Goal: Task Accomplishment & Management: Manage account settings

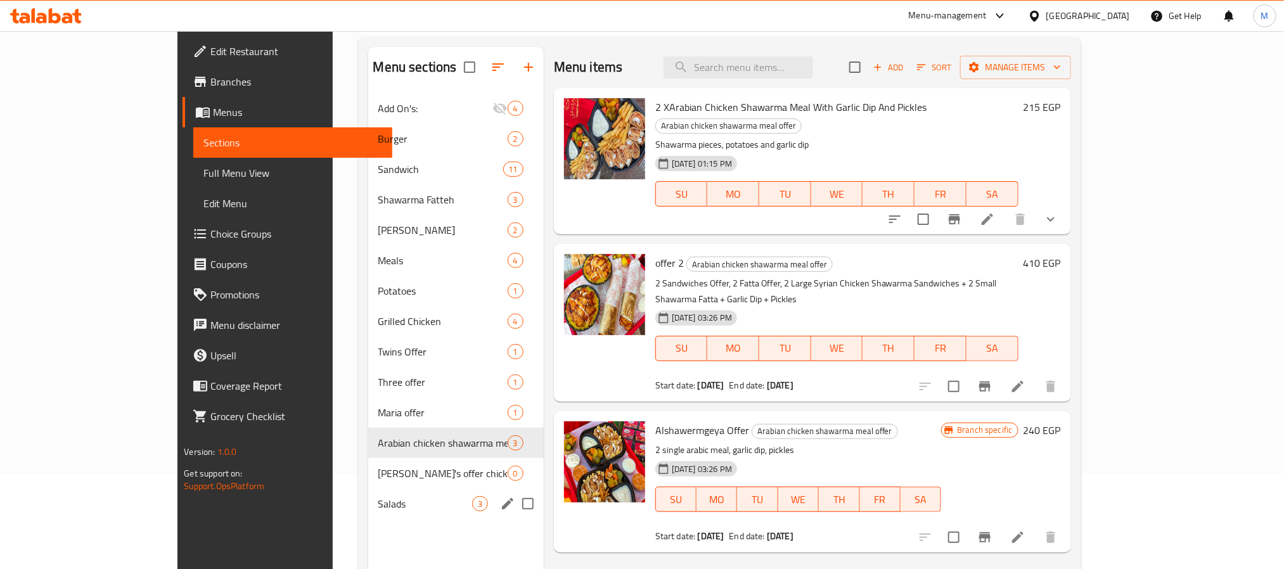
scroll to position [177, 0]
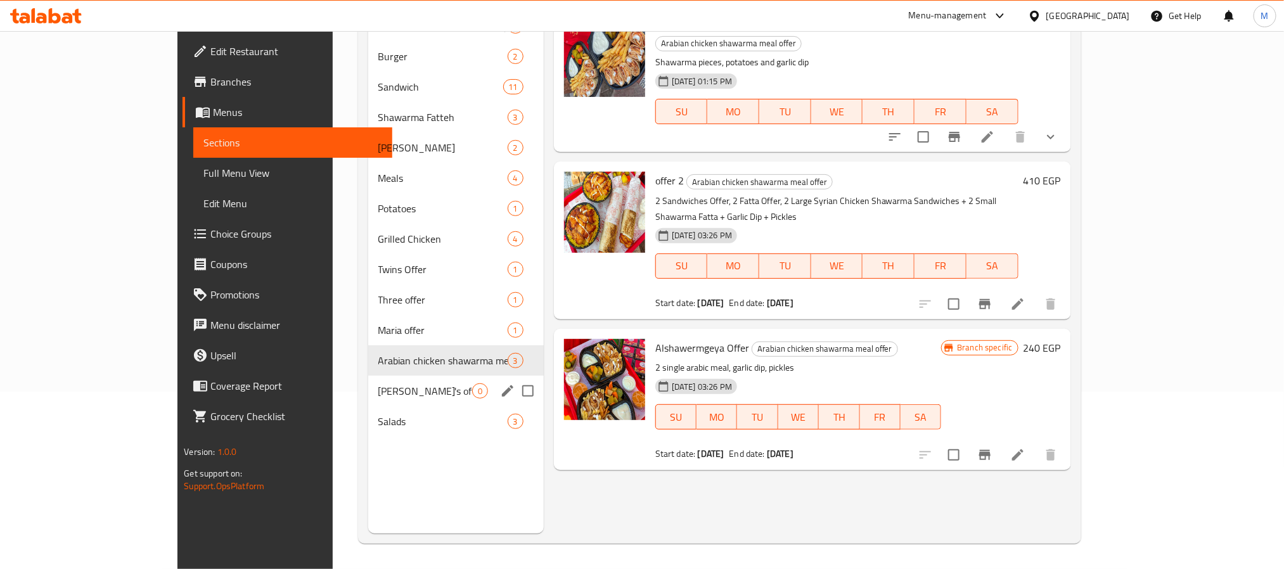
click at [368, 400] on div "[PERSON_NAME]'s offer chicken shawarma+medium chicken shawarma fatteh 0" at bounding box center [455, 391] width 175 height 30
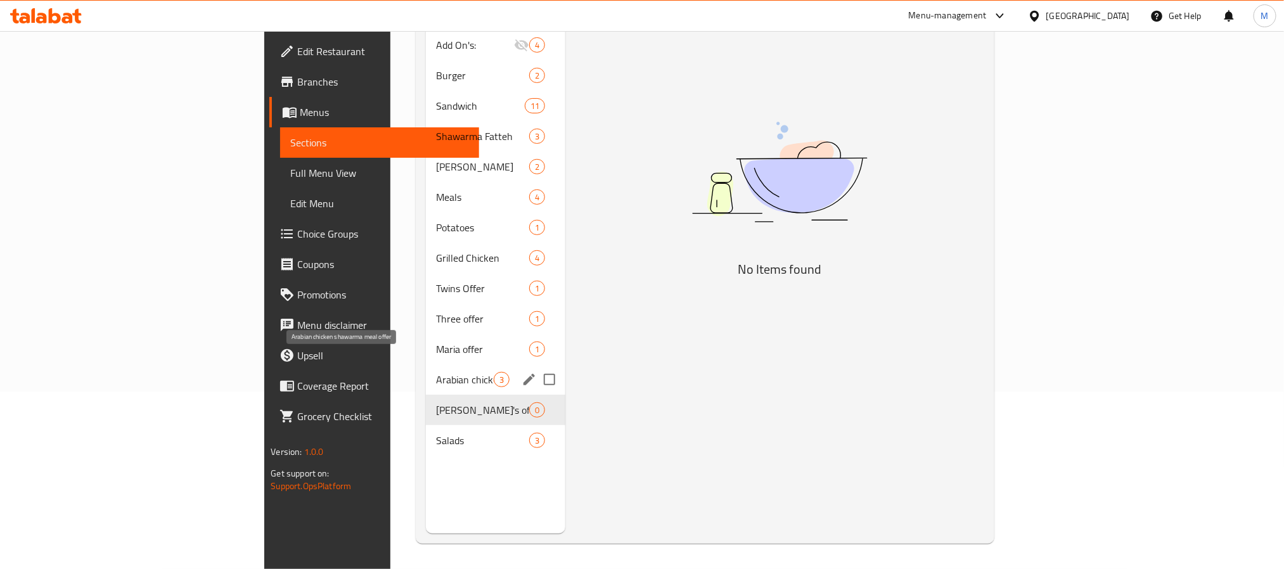
click at [436, 372] on span "Arabian chicken shawarma meal offer" at bounding box center [465, 379] width 58 height 15
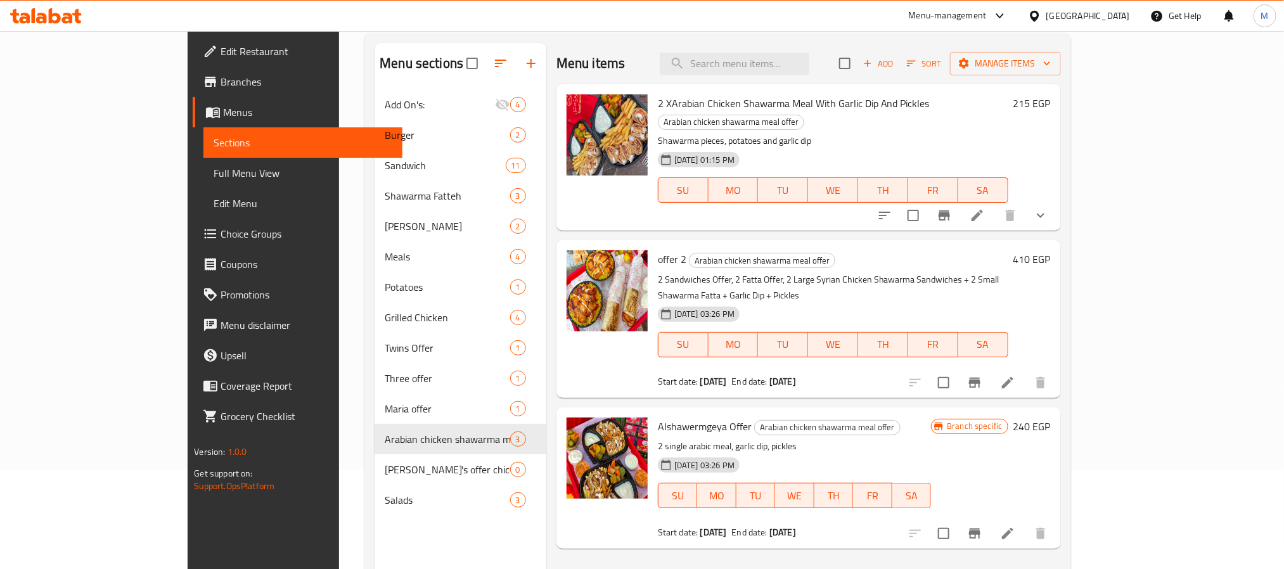
scroll to position [177, 0]
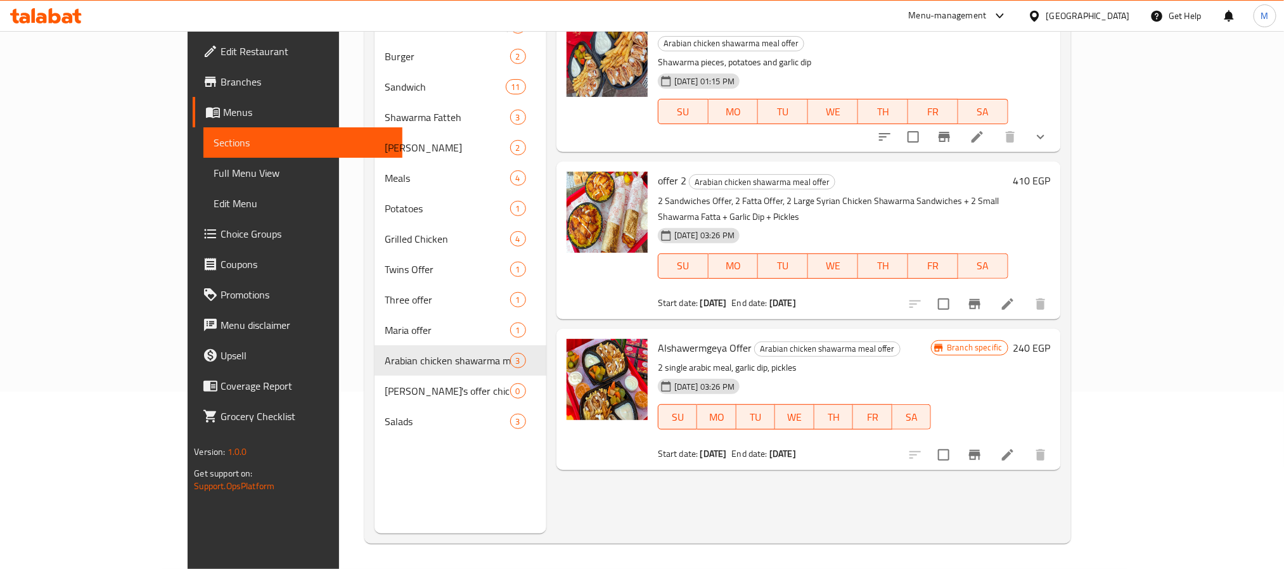
click at [1055, 440] on div at bounding box center [978, 455] width 156 height 30
click at [990, 440] on button "Branch-specific-item" at bounding box center [974, 455] width 30 height 30
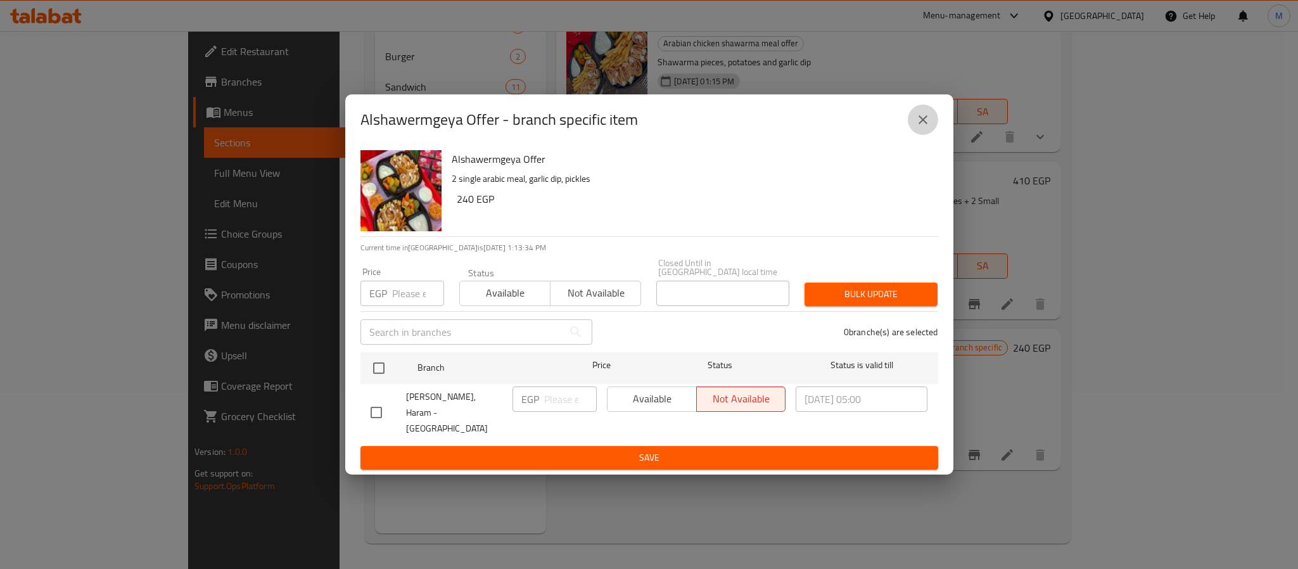
click at [926, 127] on icon "close" at bounding box center [922, 119] width 15 height 15
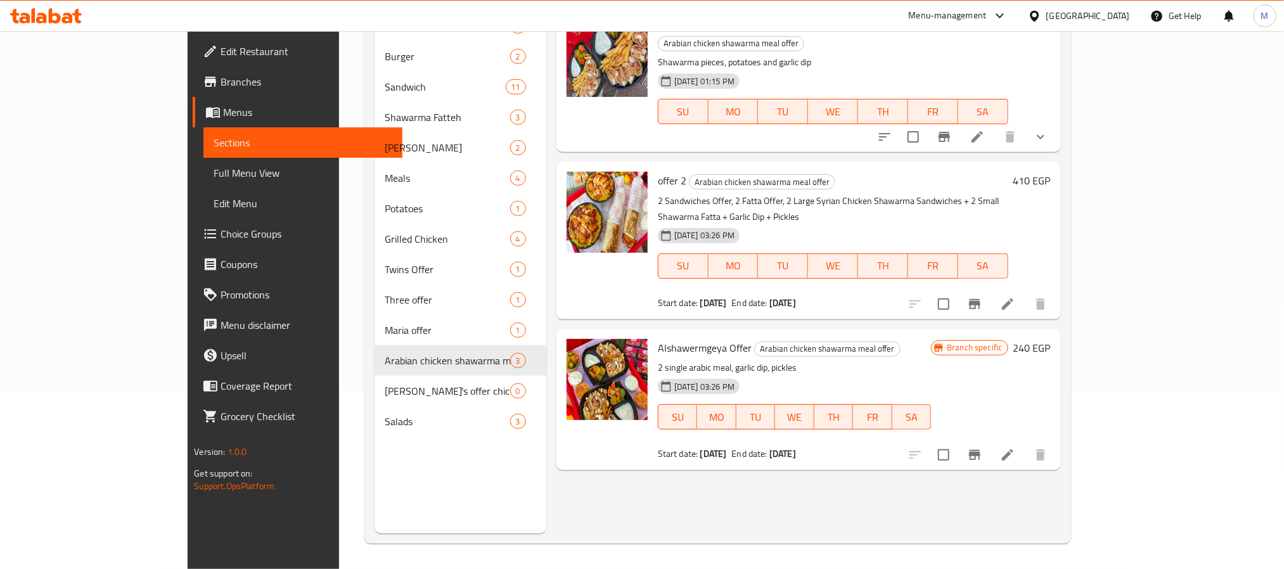
scroll to position [82, 0]
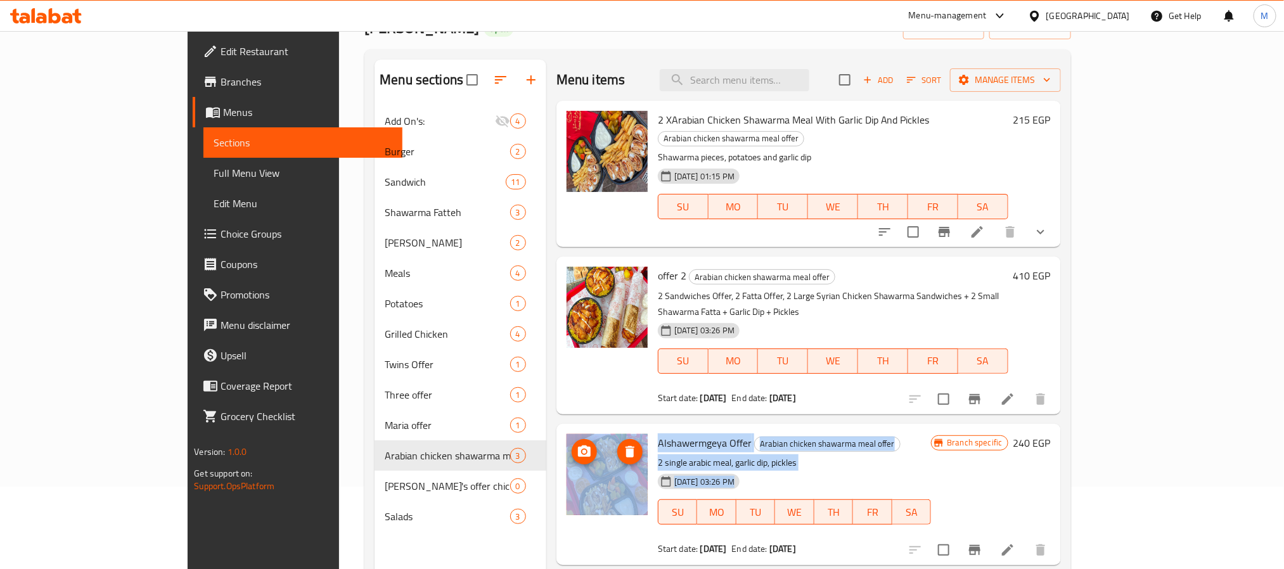
drag, startPoint x: 762, startPoint y: 435, endPoint x: 584, endPoint y: 404, distance: 180.8
click at [584, 429] on div "Alshawermgeya Offer Arabian chicken shawarma meal offer 2 single arabic meal, g…" at bounding box center [808, 494] width 494 height 131
click at [797, 455] on p "2 single arabic meal, garlic dip, pickles" at bounding box center [794, 463] width 273 height 16
drag, startPoint x: 802, startPoint y: 431, endPoint x: 606, endPoint y: 405, distance: 197.6
click at [653, 429] on div "Alshawermgeya Offer Arabian chicken shawarma meal offer 2 single arabic meal, g…" at bounding box center [794, 494] width 283 height 131
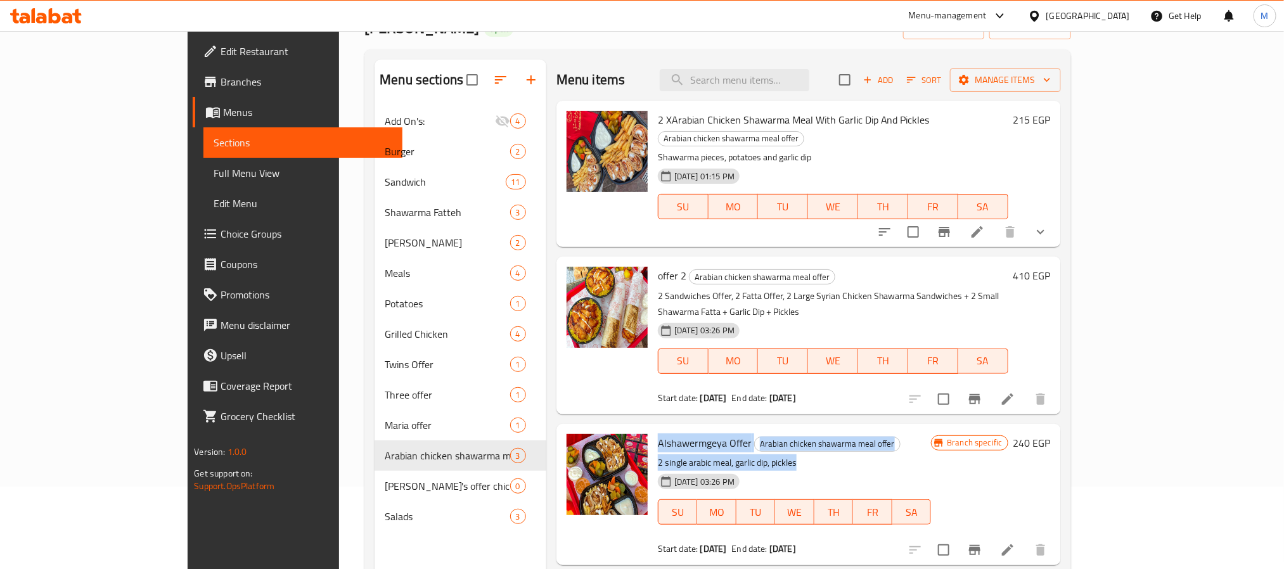
click at [761, 455] on p "2 single arabic meal, garlic dip, pickles" at bounding box center [794, 463] width 273 height 16
drag, startPoint x: 768, startPoint y: 428, endPoint x: 609, endPoint y: 405, distance: 160.6
click at [653, 429] on div "Alshawermgeya Offer Arabian chicken shawarma meal offer 2 single arabic meal, g…" at bounding box center [794, 494] width 283 height 131
click at [742, 455] on p "2 single arabic meal, garlic dip, pickles" at bounding box center [794, 463] width 273 height 16
drag, startPoint x: 760, startPoint y: 428, endPoint x: 604, endPoint y: 405, distance: 157.4
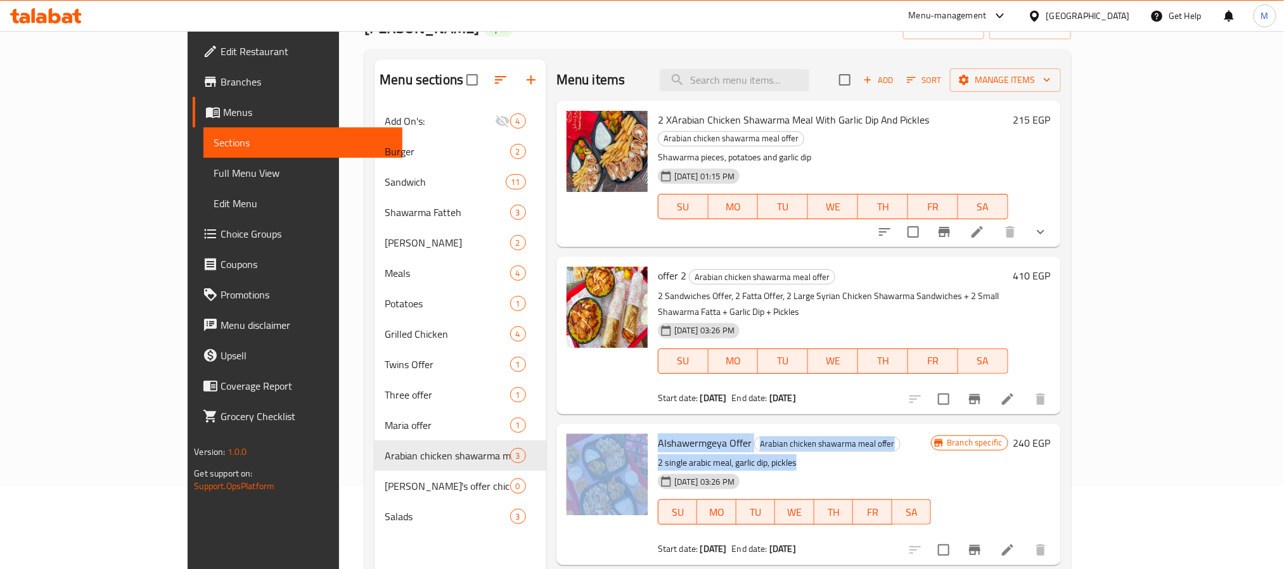
click at [604, 429] on div "Alshawermgeya Offer Arabian chicken shawarma meal offer 2 single arabic meal, g…" at bounding box center [808, 494] width 494 height 131
click at [742, 455] on p "2 single arabic meal, garlic dip, pickles" at bounding box center [794, 463] width 273 height 16
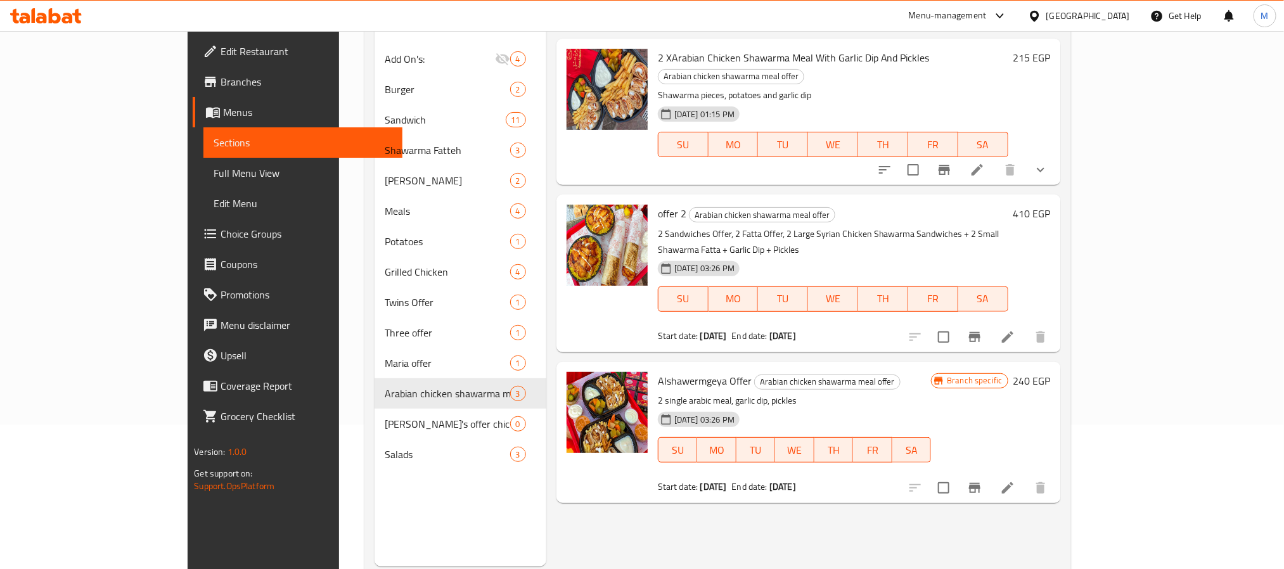
scroll to position [177, 0]
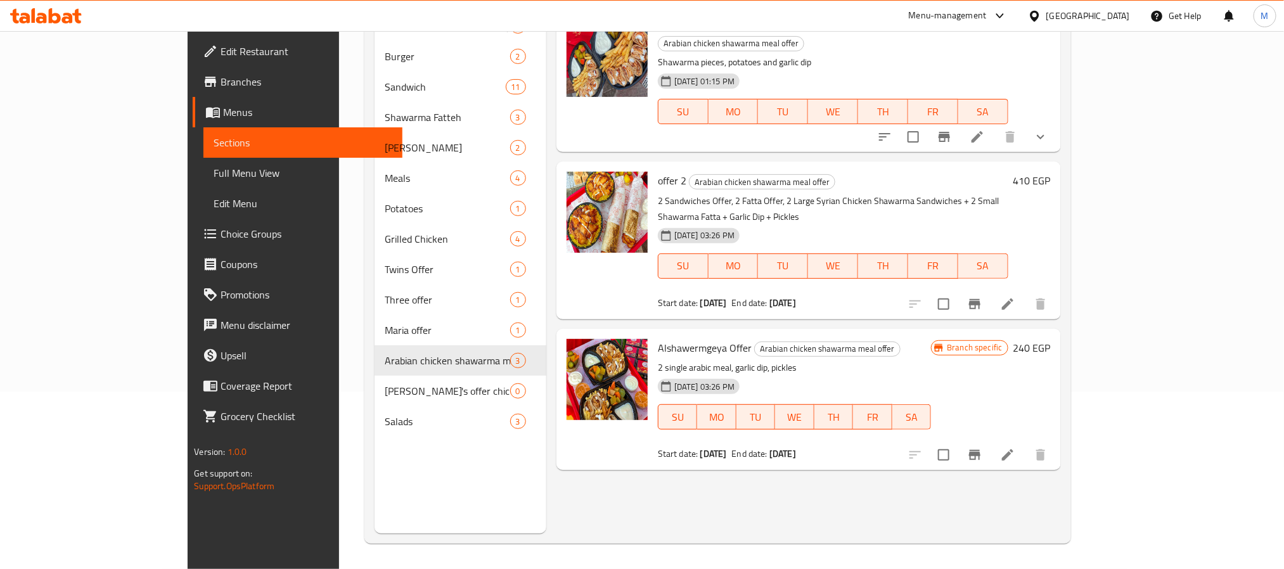
click at [990, 289] on button "Branch-specific-item" at bounding box center [974, 304] width 30 height 30
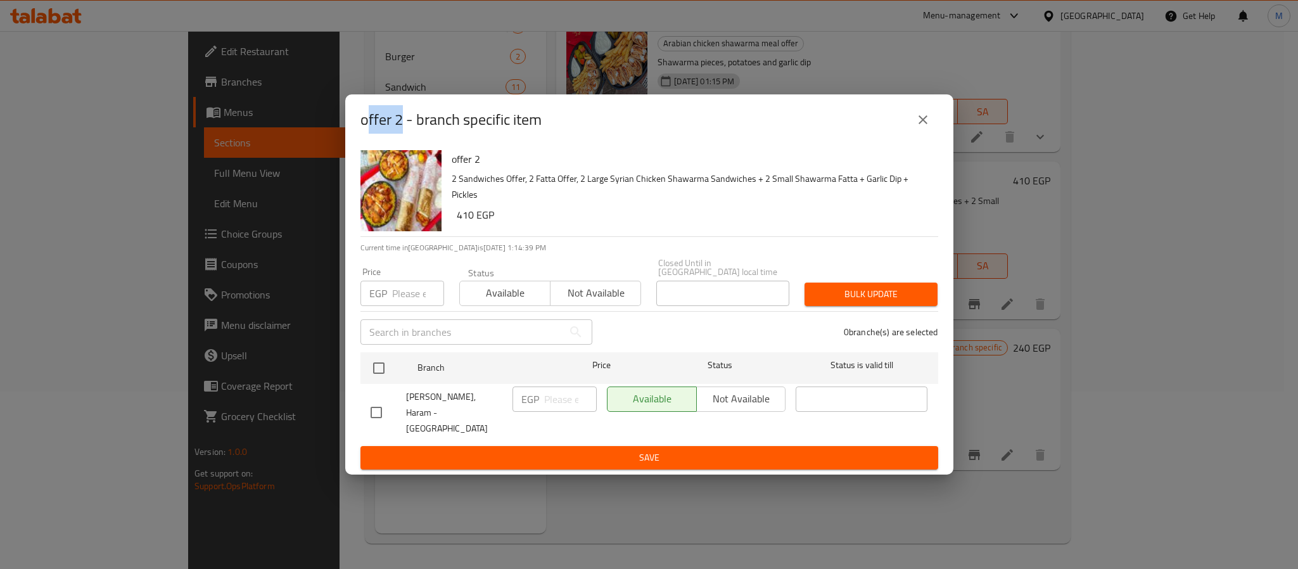
drag, startPoint x: 404, startPoint y: 131, endPoint x: 365, endPoint y: 132, distance: 38.7
click at [365, 130] on h2 "offer 2 - branch specific item" at bounding box center [450, 120] width 181 height 20
click at [396, 130] on h2 "offer 2 - branch specific item" at bounding box center [450, 120] width 181 height 20
click at [402, 130] on h2 "offer 2 - branch specific item" at bounding box center [450, 120] width 181 height 20
drag, startPoint x: 402, startPoint y: 134, endPoint x: 352, endPoint y: 135, distance: 50.1
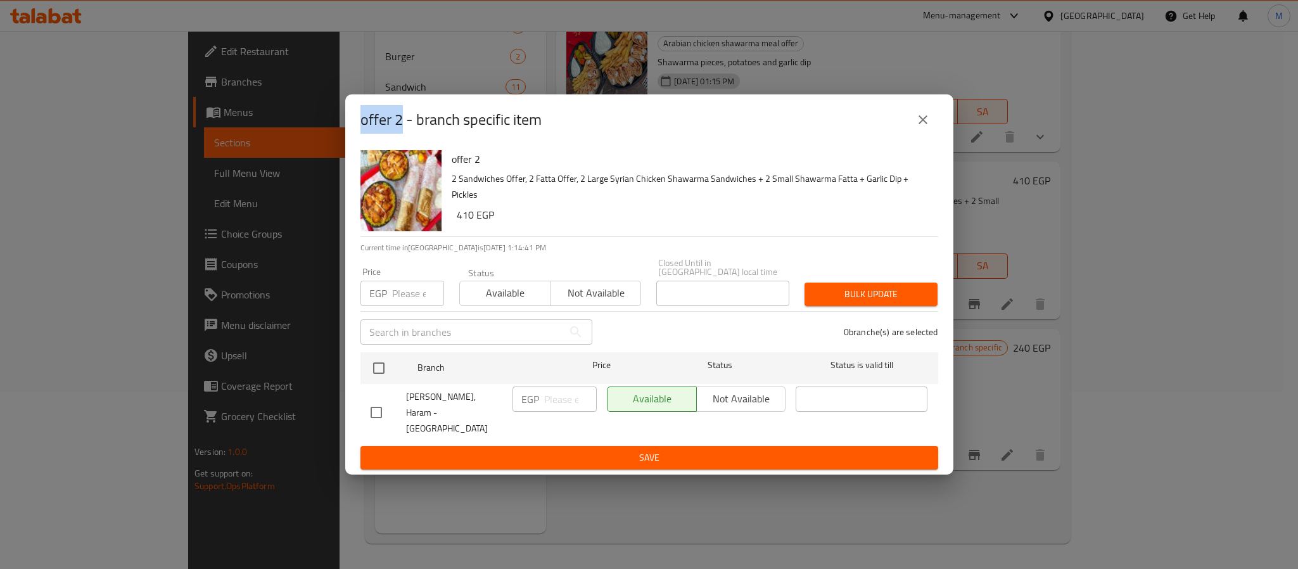
click at [350, 134] on div "offer 2 - branch specific item" at bounding box center [649, 119] width 608 height 51
copy h2 "offer 2"
click at [910, 132] on button "close" at bounding box center [923, 120] width 30 height 30
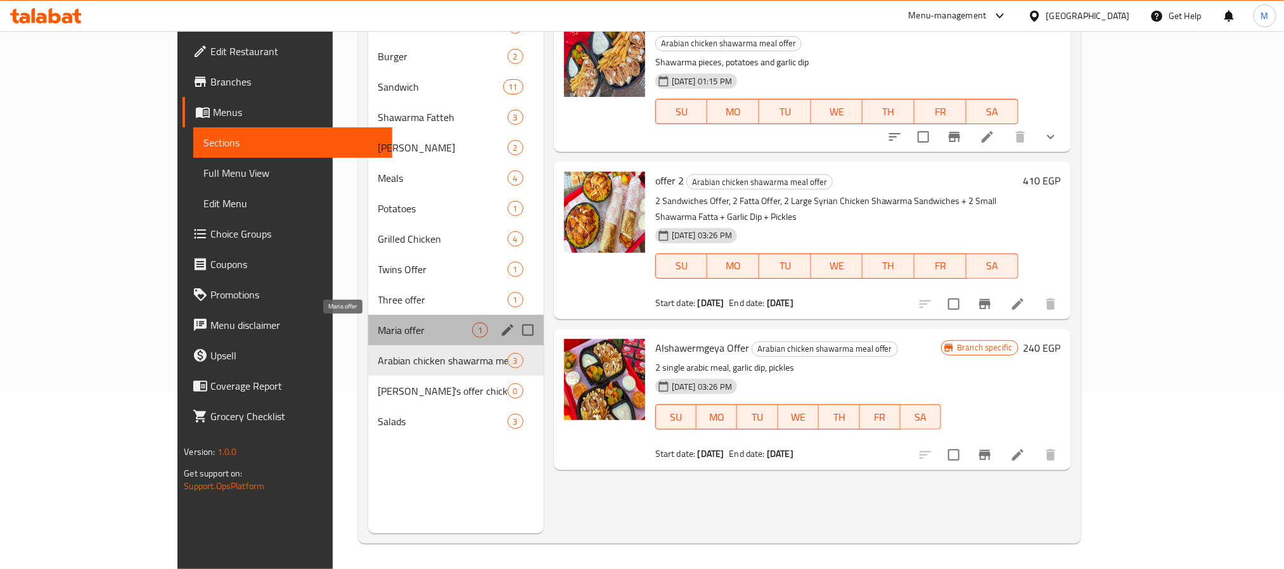
click at [378, 331] on span "Maria offer" at bounding box center [425, 329] width 94 height 15
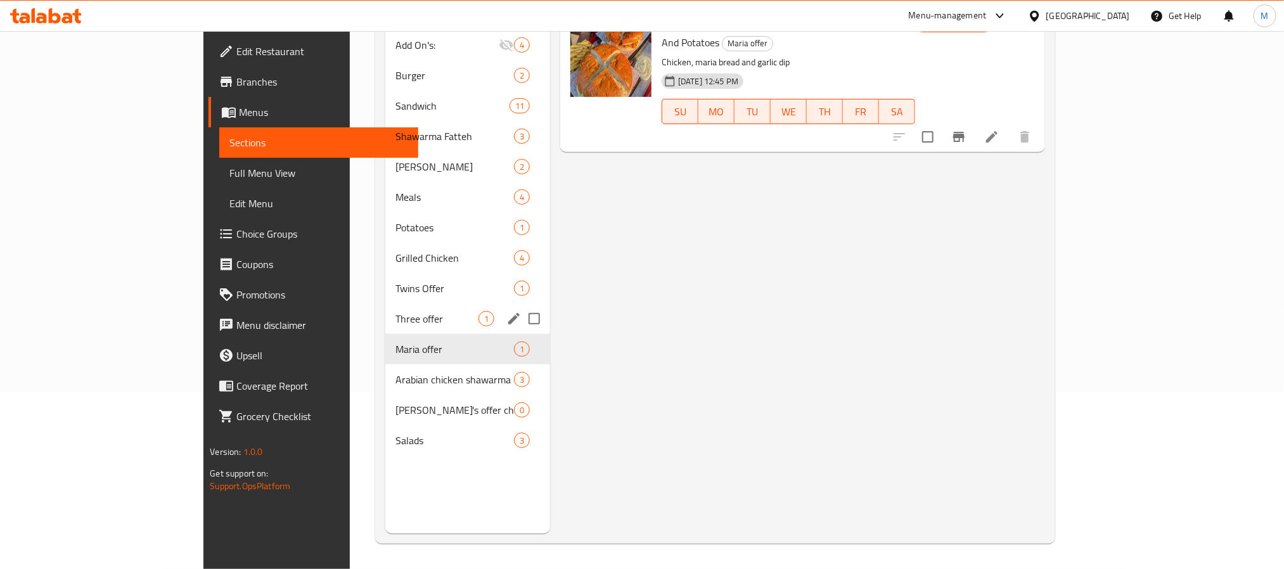
click at [385, 303] on div "Three offer 1" at bounding box center [467, 318] width 165 height 30
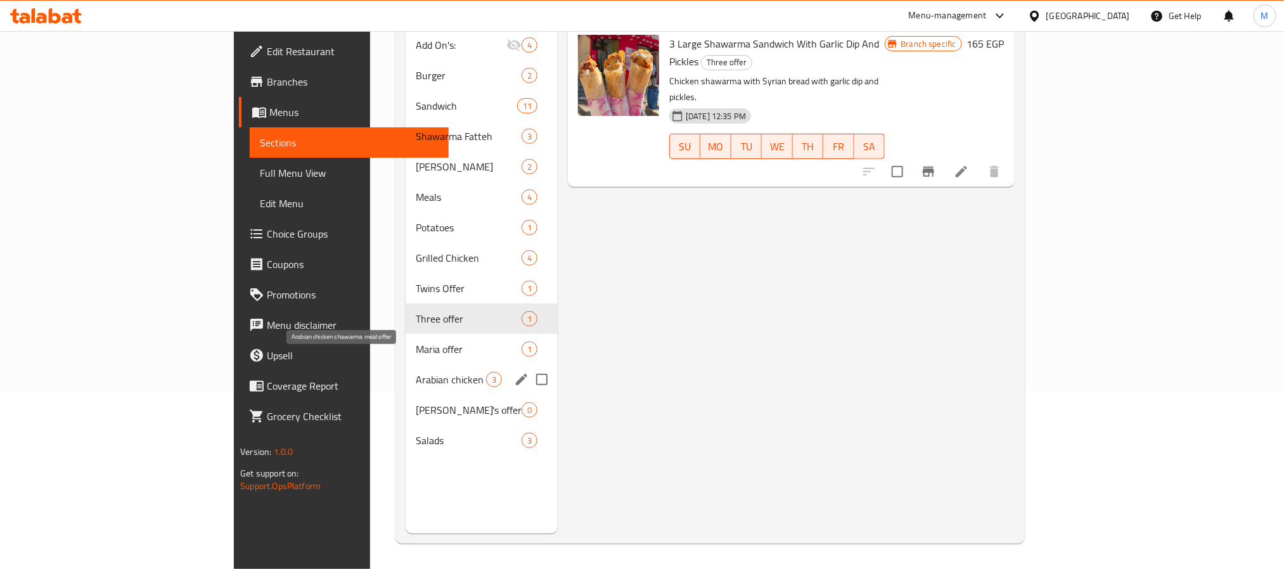
click at [416, 372] on span "Arabian chicken shawarma meal offer" at bounding box center [451, 379] width 70 height 15
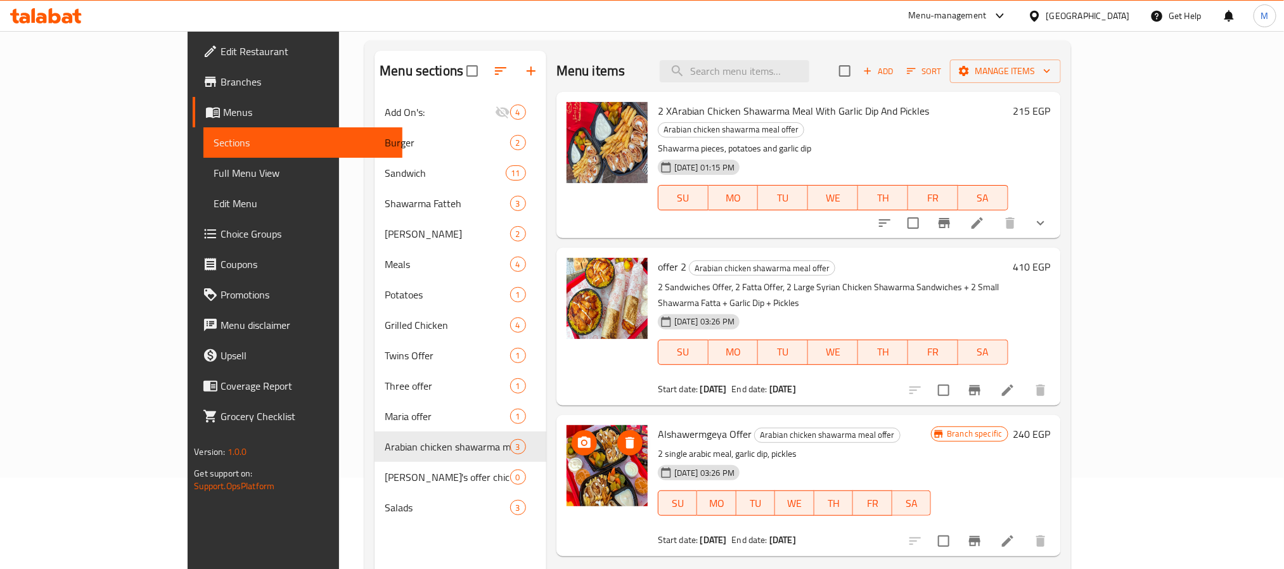
scroll to position [177, 0]
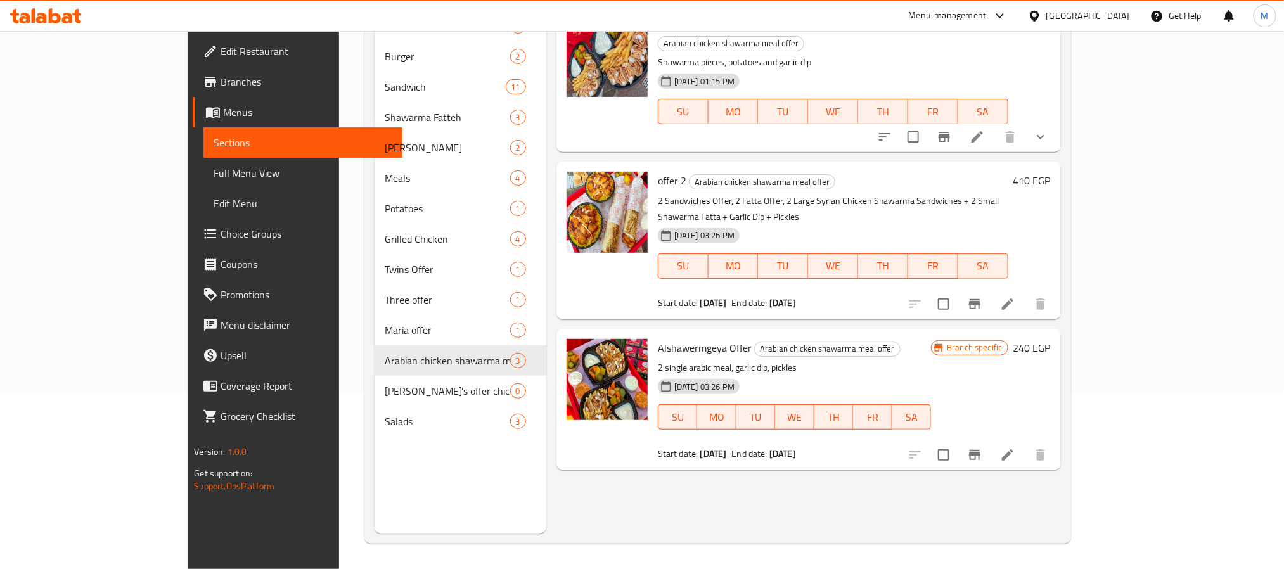
click at [1025, 293] on li at bounding box center [1007, 304] width 35 height 23
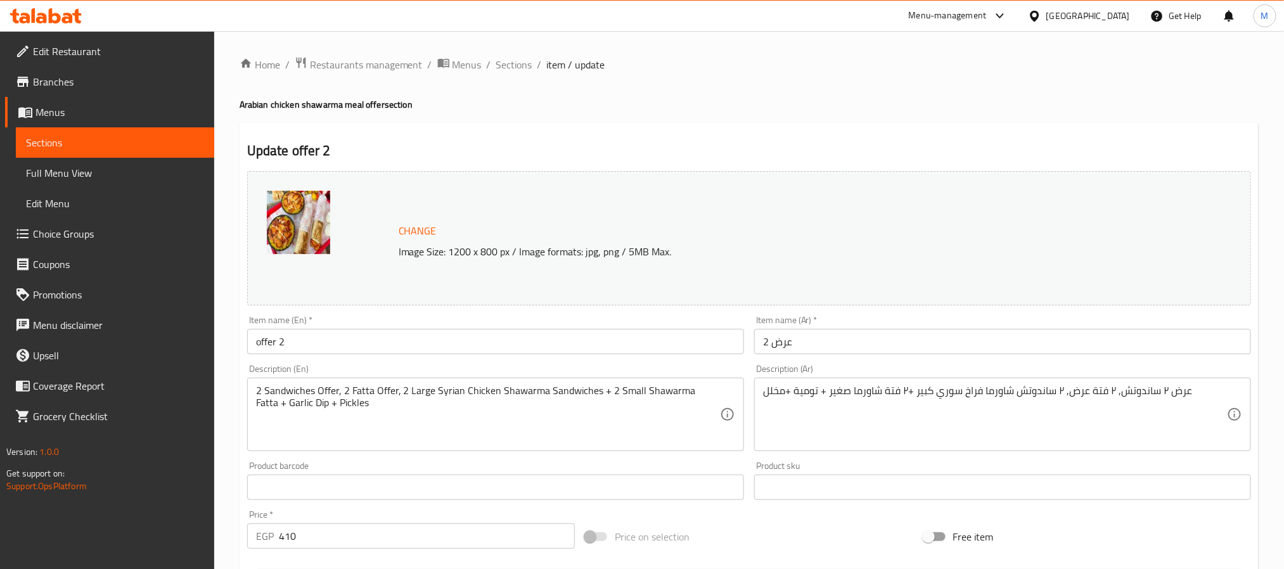
click at [354, 352] on input "offer 2" at bounding box center [495, 341] width 497 height 25
click at [812, 327] on div "Item name (Ar)   * عرض 2 Item name (Ar) *" at bounding box center [1002, 335] width 497 height 39
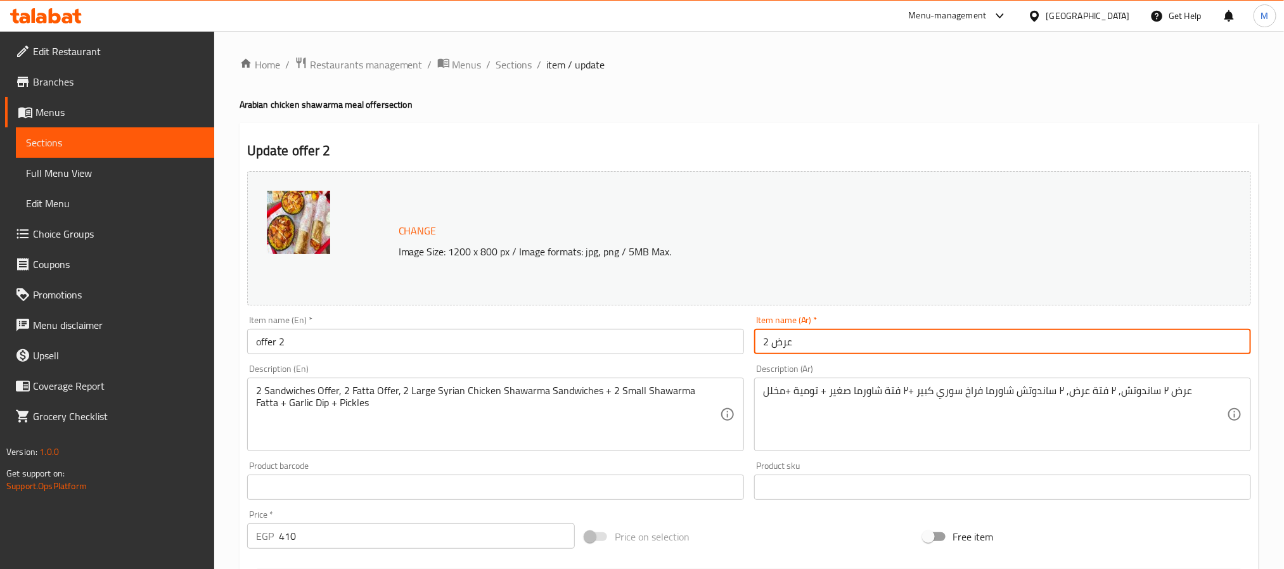
click at [819, 333] on input "عرض 2" at bounding box center [1002, 341] width 497 height 25
paste input "لمه الحبايب"
type input "عرض لمه الحبايب"
click at [586, 336] on input "offer 2" at bounding box center [495, 341] width 497 height 25
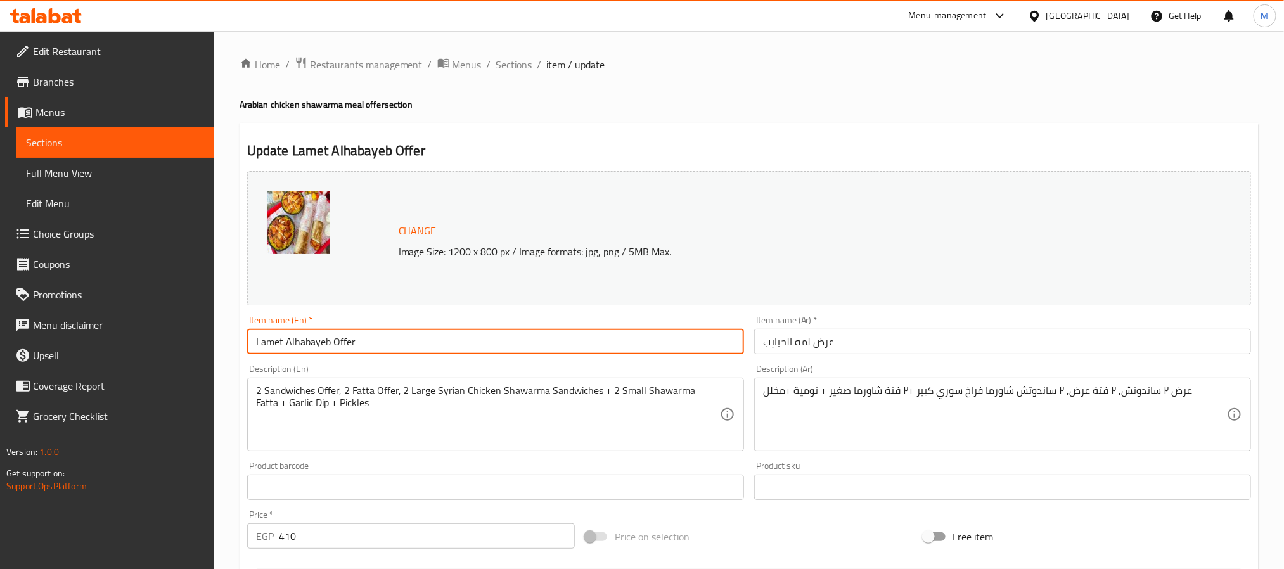
type input "Lamet Alhabayeb Offer"
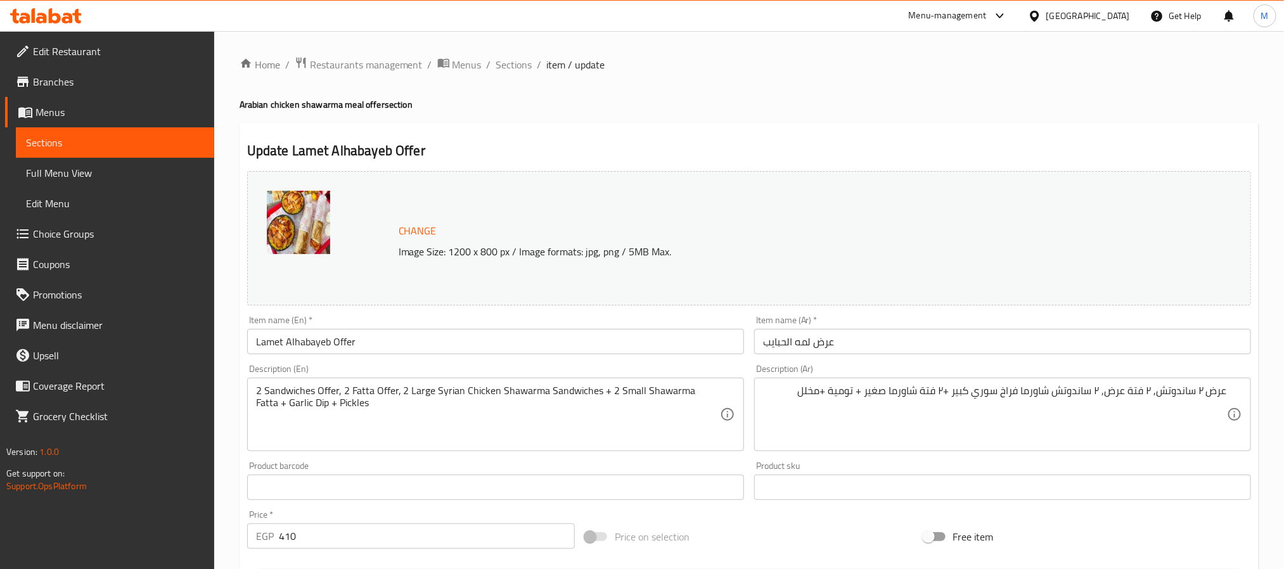
click at [1137, 390] on textarea "عرض ٢ ساندوتش, ٢ فتة عرض, ٢ ساندوتش شاورما فراخ سوري كبير +٢ فتة شاورما صغير + …" at bounding box center [995, 415] width 464 height 60
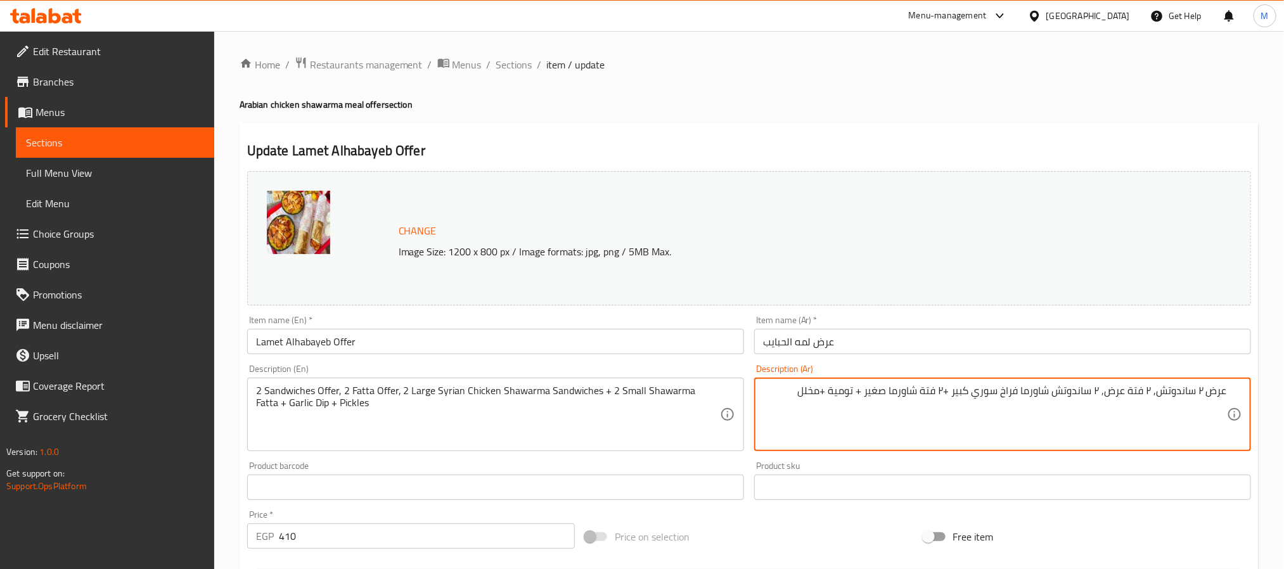
paste textarea "2 ساندوتش شاورما كبير 2 فته شاورما صغير +توميه"
click at [1127, 400] on textarea "2 ساندوتش شاورما كبير 2 فته شاورما صغير +توميه +مخلل" at bounding box center [995, 415] width 464 height 60
click at [1013, 393] on textarea "2 ساندوتش شاورما كبير، 2 فته شاورما صغير،توميه +مخلل" at bounding box center [995, 415] width 464 height 60
type textarea "2 ساندوتش شاورما كبير، 2 فته شاورما صغير،توميه، مخلل"
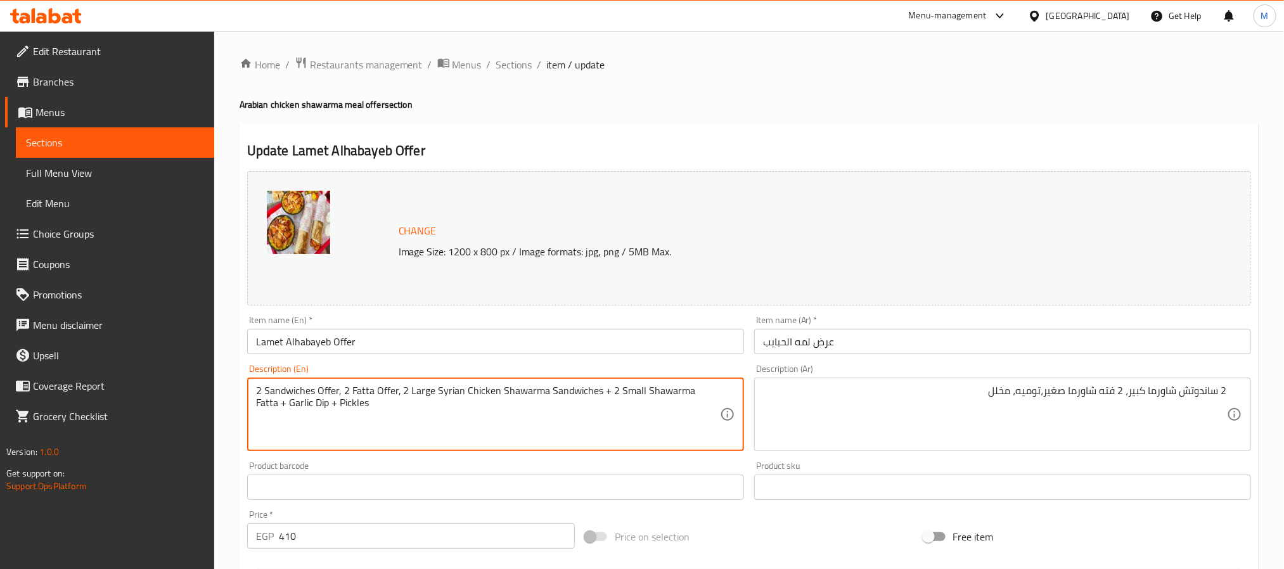
drag, startPoint x: 352, startPoint y: 409, endPoint x: 217, endPoint y: 395, distance: 135.0
click at [418, 411] on textarea "2 Sandwiches Offer, 2 Fatta Offer, 2 Large Syrian Chicken Shawarma Sandwiches +…" at bounding box center [488, 415] width 464 height 60
drag, startPoint x: 402, startPoint y: 392, endPoint x: 110, endPoint y: 373, distance: 292.0
click at [118, 371] on div "Edit Restaurant Branches Menus Sections Full Menu View Edit Menu Choice Groups …" at bounding box center [642, 472] width 1284 height 883
click at [665, 388] on textarea "2 Large Syrian Chicken Shawarma Sandwiches + 2 Small Shawarma Fatta + Garlic Di…" at bounding box center [488, 415] width 464 height 60
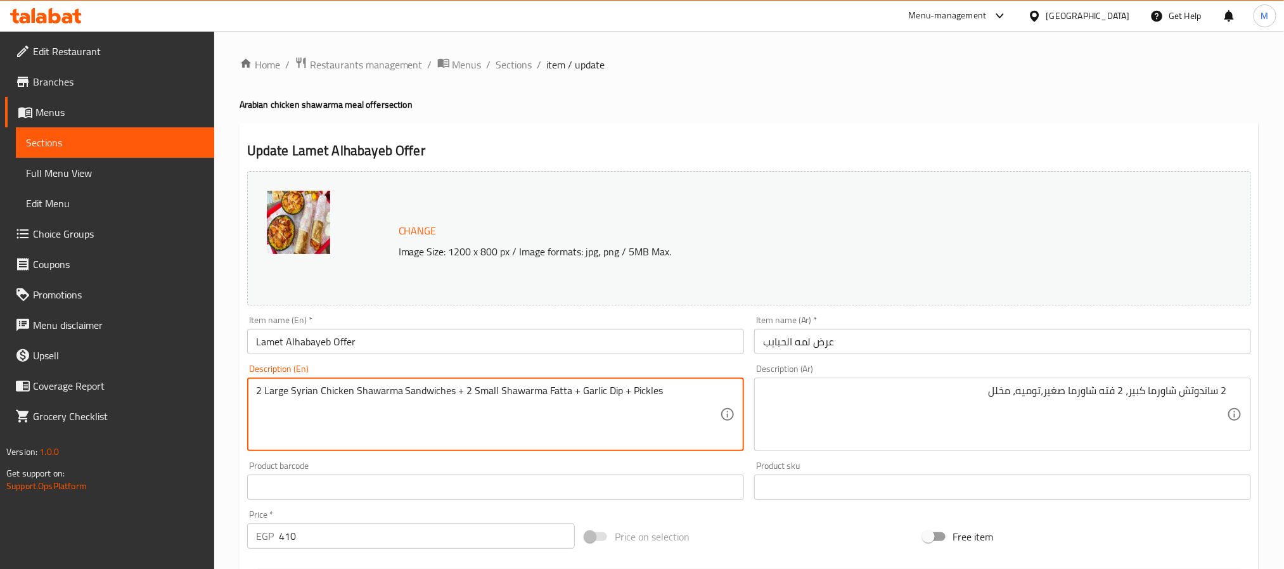
click at [457, 393] on textarea "2 Large Syrian Chicken Shawarma Sandwiches + 2 Small Shawarma Fatta + Garlic Di…" at bounding box center [488, 415] width 464 height 60
type textarea "2 large syrian chicken shawarma sandwiches, 2 small shawarma fatta, garlic dip,…"
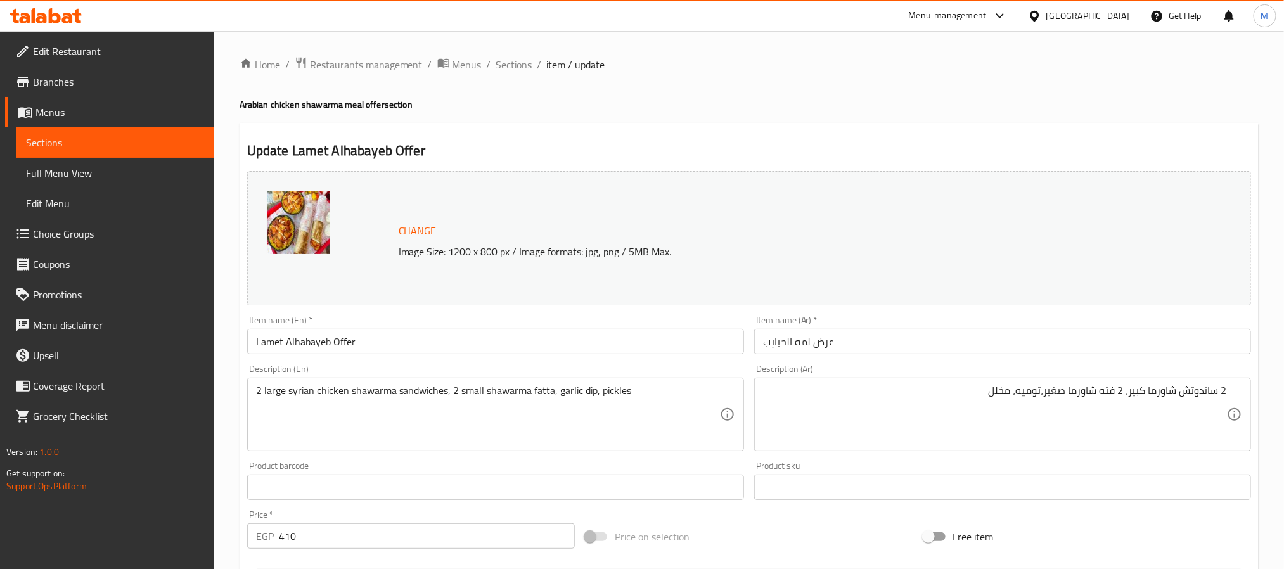
click at [717, 371] on div "Description (En) 2 large syrian chicken shawarma sandwiches, 2 small shawarma f…" at bounding box center [495, 407] width 497 height 87
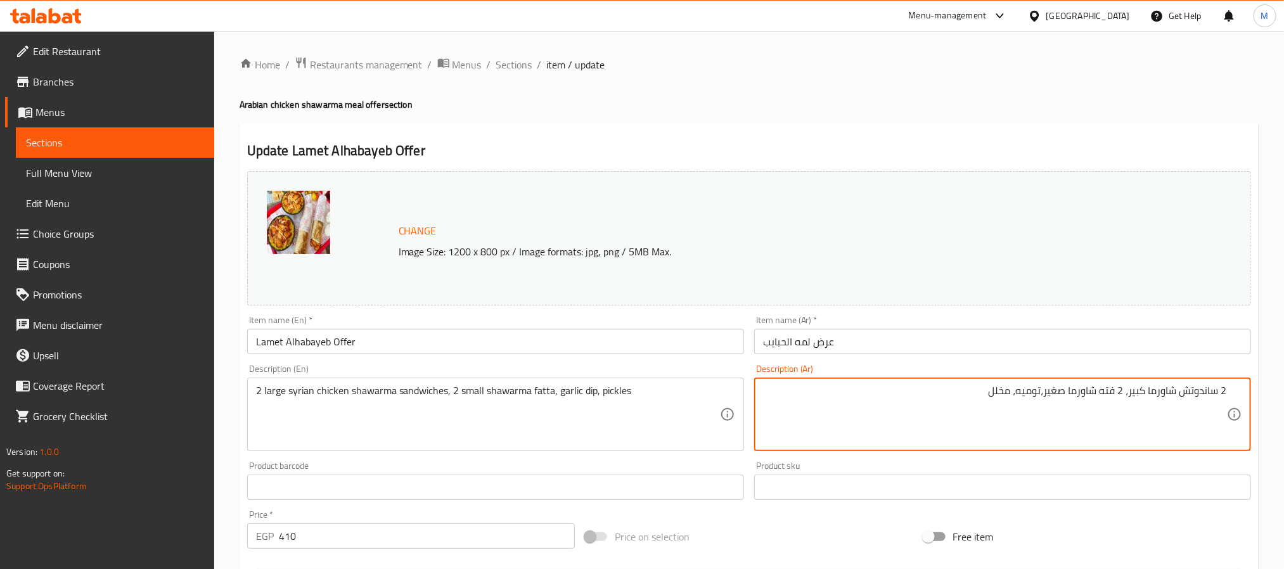
paste textarea "عرض ٢ ساندوتش شاورما فراخ سوري كبير +٢ فتة شاورما صغير + تومية +"
drag, startPoint x: 1198, startPoint y: 394, endPoint x: 1245, endPoint y: 395, distance: 46.9
click at [1245, 395] on div "عرض ٢ ساندوتش شاورما فراخ سوري كبير +٢ فتة شاورما صغير + تومية +مخلل Descriptio…" at bounding box center [1002, 414] width 497 height 73
click at [1214, 388] on textarea "عرض ٢ ساندوتش شاورما فراخ سوري كبير +٢ فتة شاورما صغير + تومية +مخلل" at bounding box center [995, 415] width 464 height 60
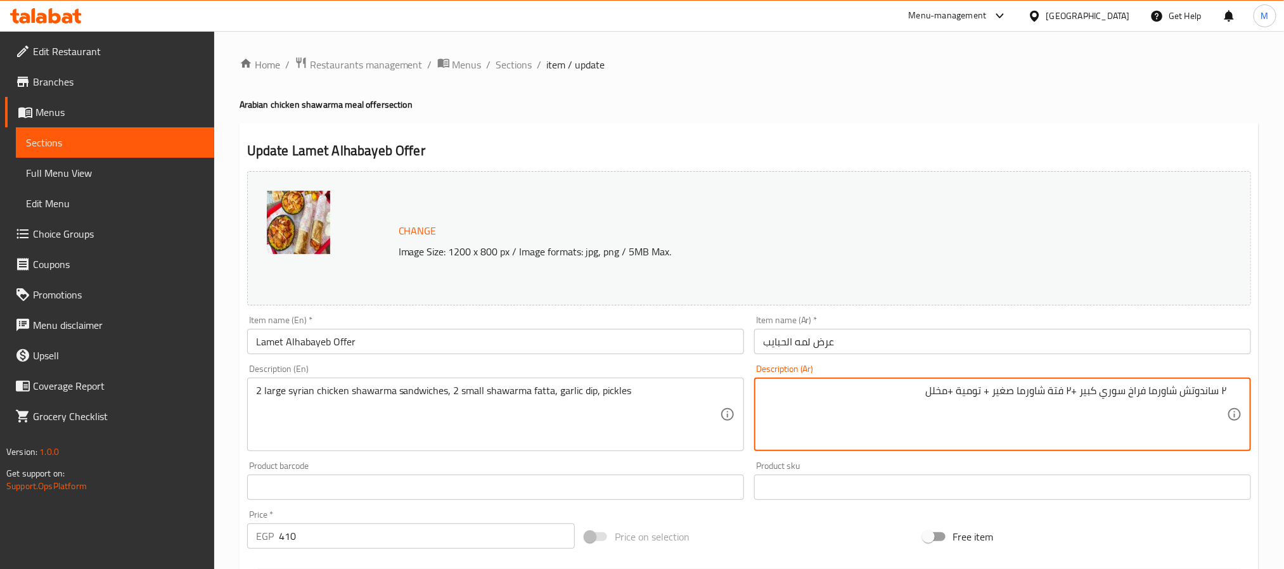
click at [1074, 390] on textarea "٢ ساندوتش شاورما فراخ سوري كبير +٢ فتة شاورما صغير + تومية +مخلل" at bounding box center [995, 415] width 464 height 60
click at [1185, 388] on textarea "٢ ساندوتش شاورما فراخ سوري كبير، ٢ فتة شاورما صغير، تومية، مخلل" at bounding box center [995, 415] width 464 height 60
type textarea "٢ ساندوتش شاورما فراخ سوري كبير، ٢ فتة شاورما صغير، تومية، مخلل"
click at [751, 371] on div "Description (Ar) ٢ ساندوتش شاورما فراخ سوري كبير، ٢ فتة شاورما صغير، تومية، مخل…" at bounding box center [1002, 407] width 507 height 97
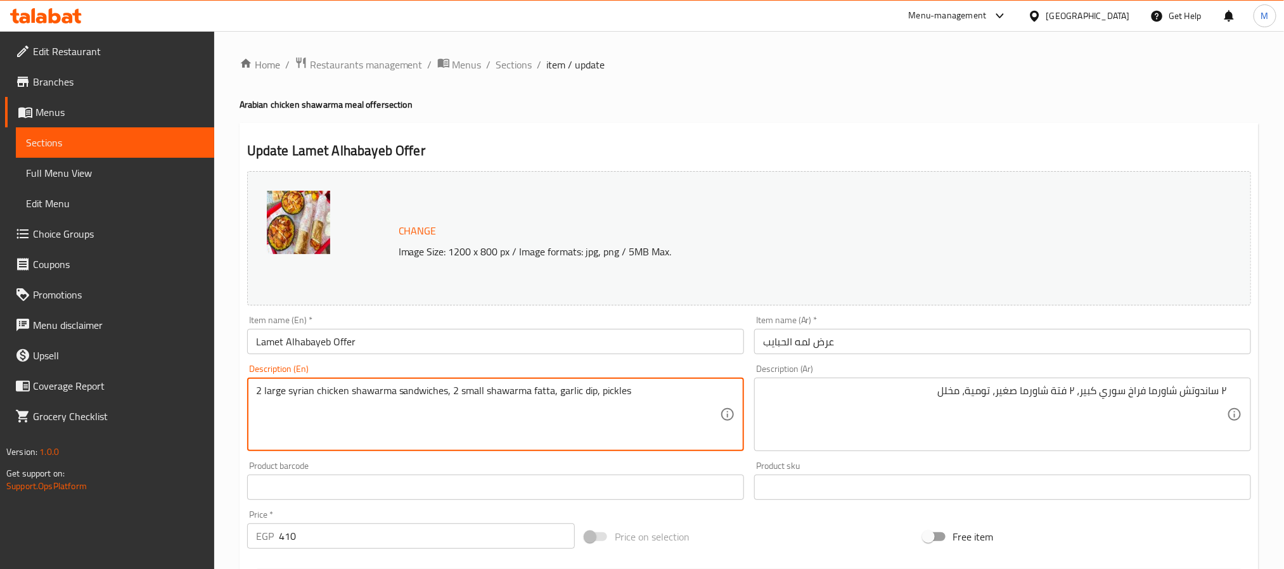
click at [708, 365] on div "Description (En) 2 large syrian chicken shawarma sandwiches, 2 small shawarma f…" at bounding box center [495, 407] width 497 height 87
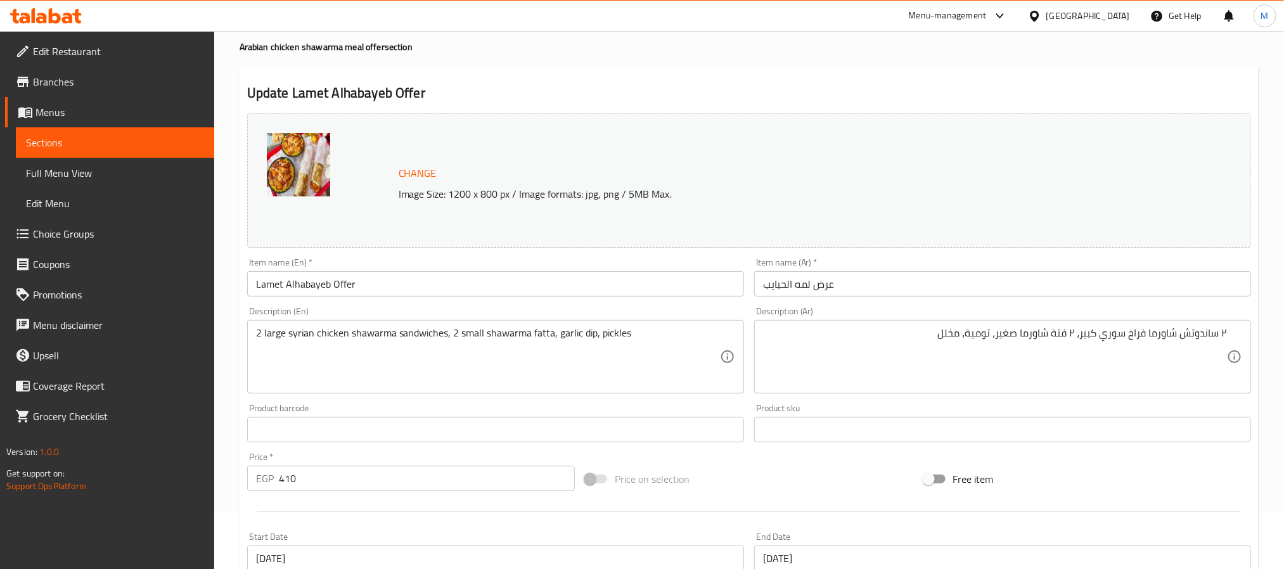
scroll to position [343, 0]
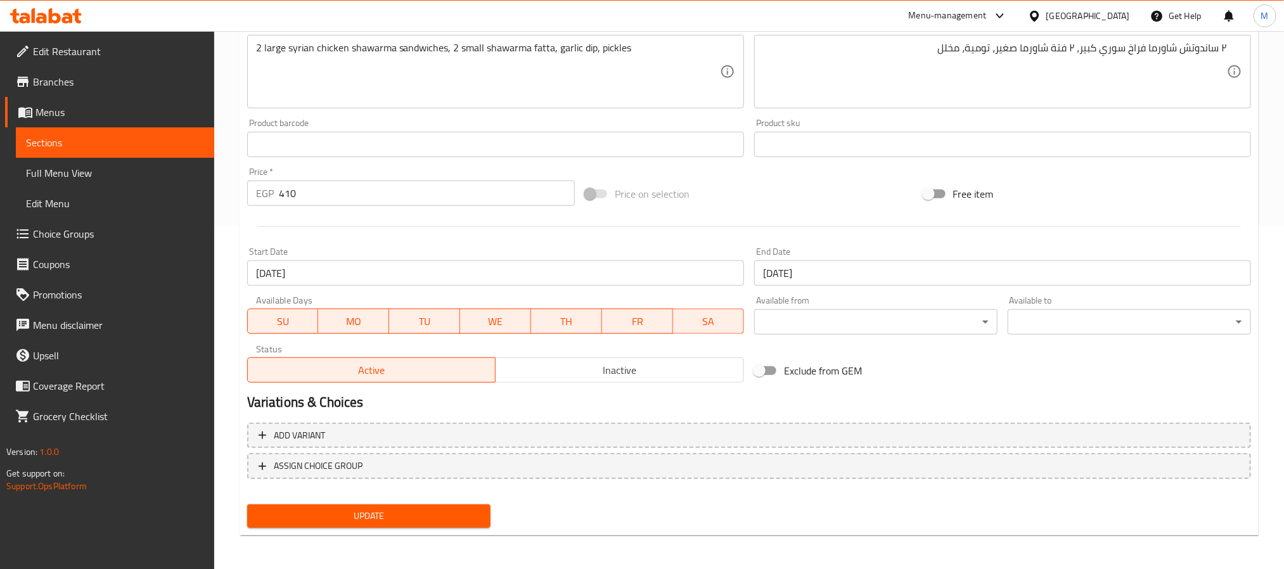
click at [601, 357] on button "Inactive" at bounding box center [619, 369] width 249 height 25
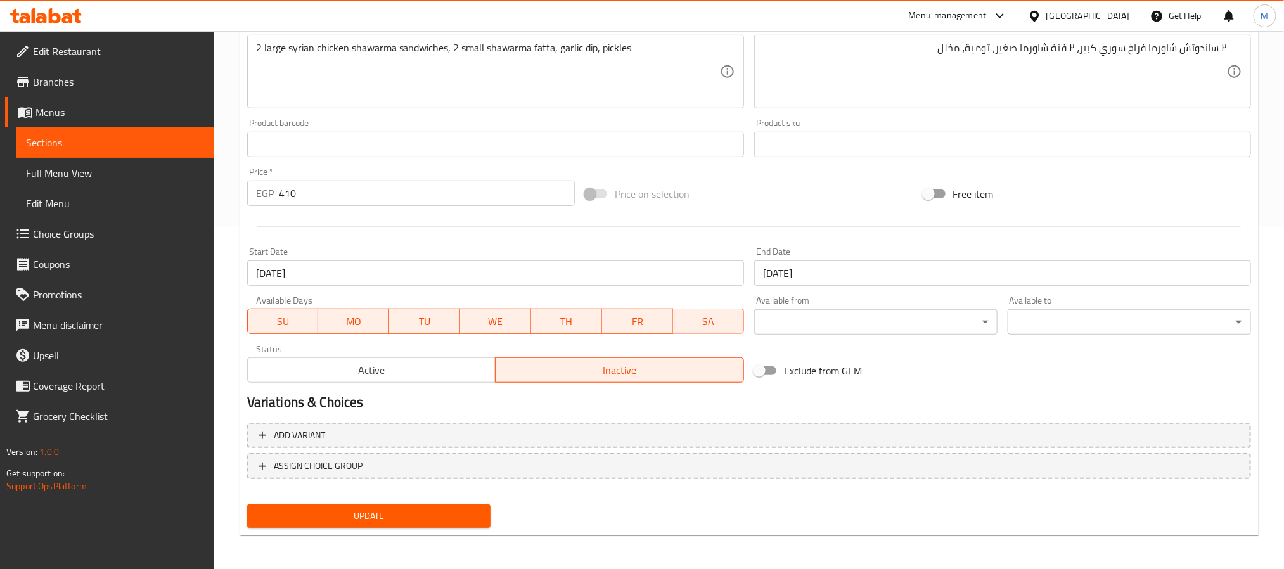
click at [426, 532] on div "Update Lamet Alhabayeb Offer Change Image Size: 1200 x 800 px / Image formats: …" at bounding box center [748, 158] width 1019 height 756
click at [430, 518] on span "Update" at bounding box center [368, 516] width 223 height 16
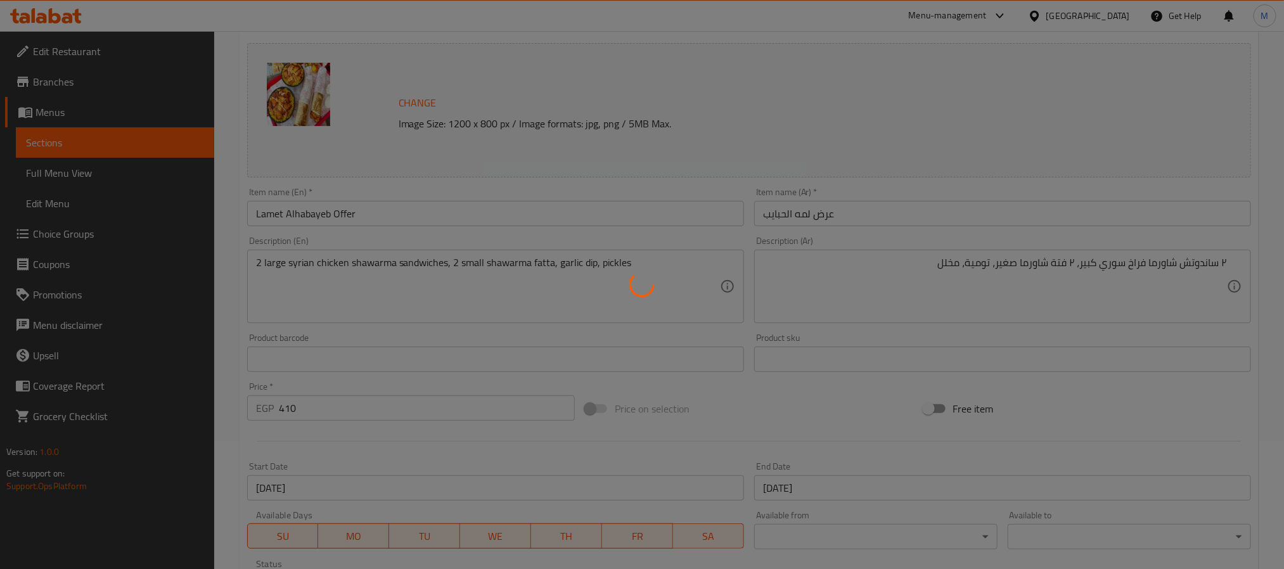
scroll to position [0, 0]
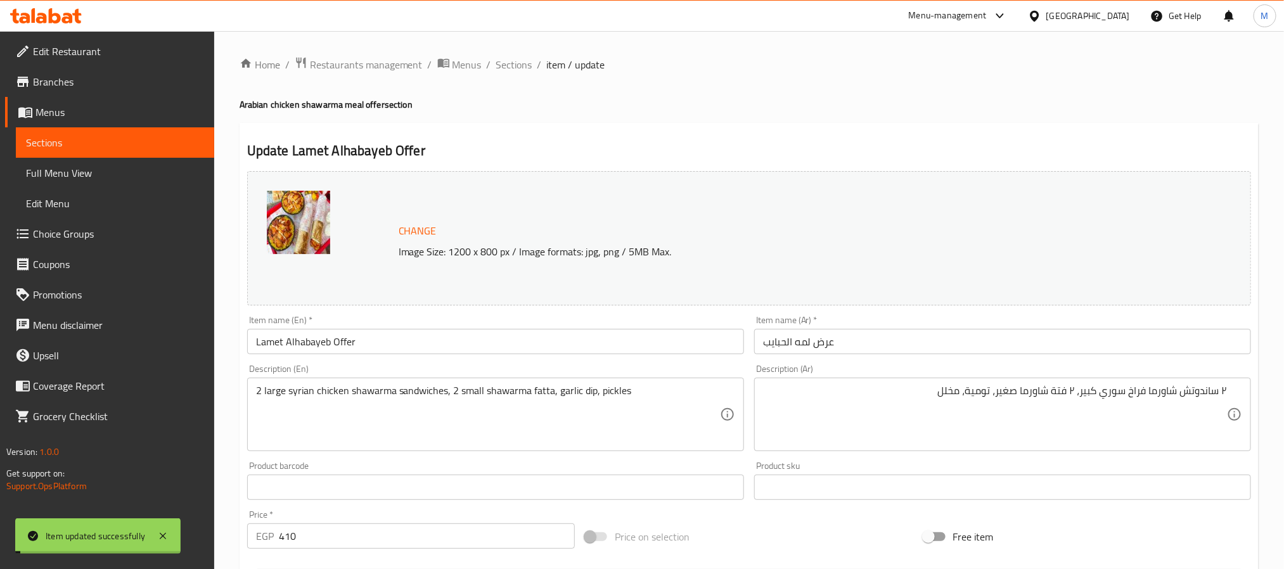
click at [521, 53] on div "Home / Restaurants management / Menus / Sections / item / update Arabian chicke…" at bounding box center [748, 472] width 1069 height 883
click at [519, 75] on div "Home / Restaurants management / Menus / Sections / item / update Arabian chicke…" at bounding box center [748, 472] width 1019 height 832
click at [516, 65] on span "Sections" at bounding box center [514, 64] width 36 height 15
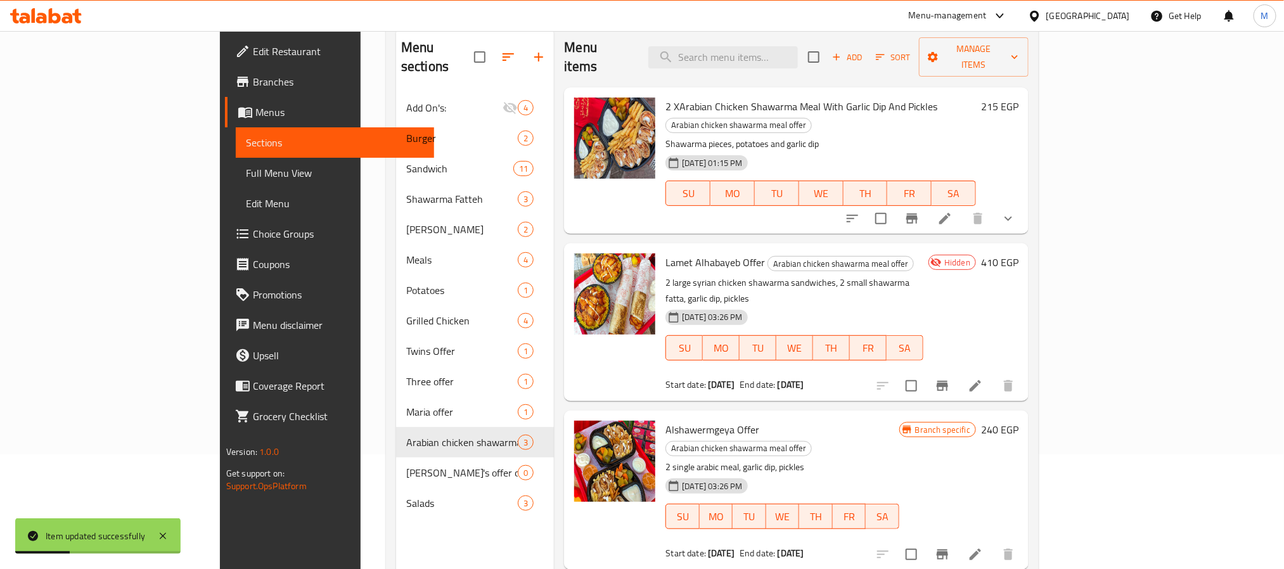
scroll to position [177, 0]
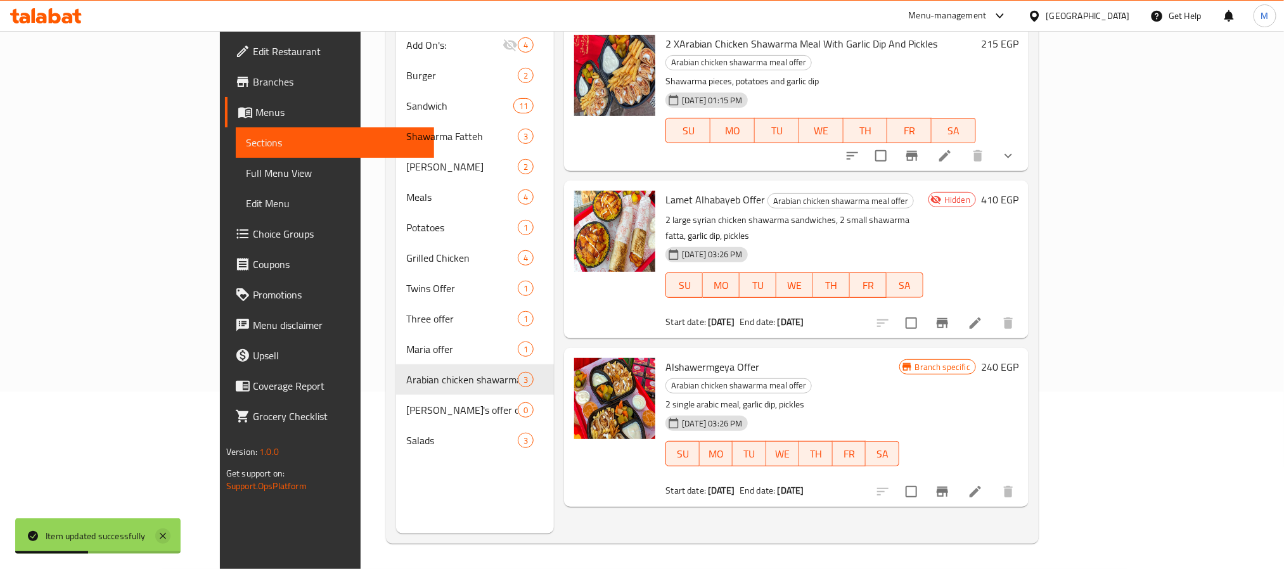
click at [166, 532] on icon at bounding box center [162, 535] width 15 height 15
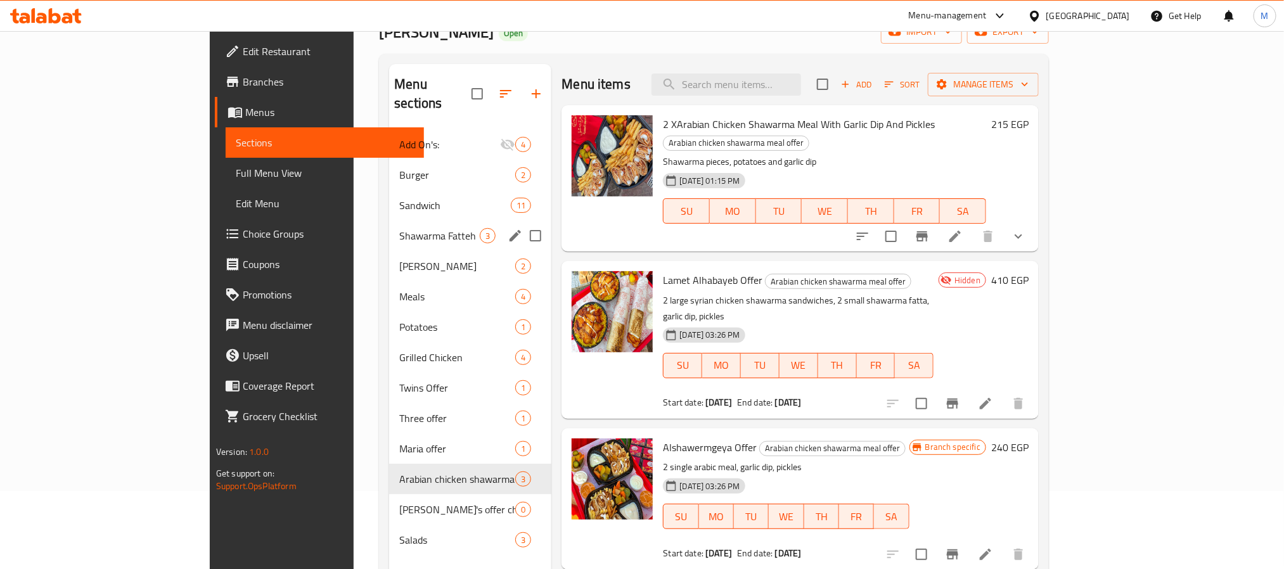
scroll to position [0, 0]
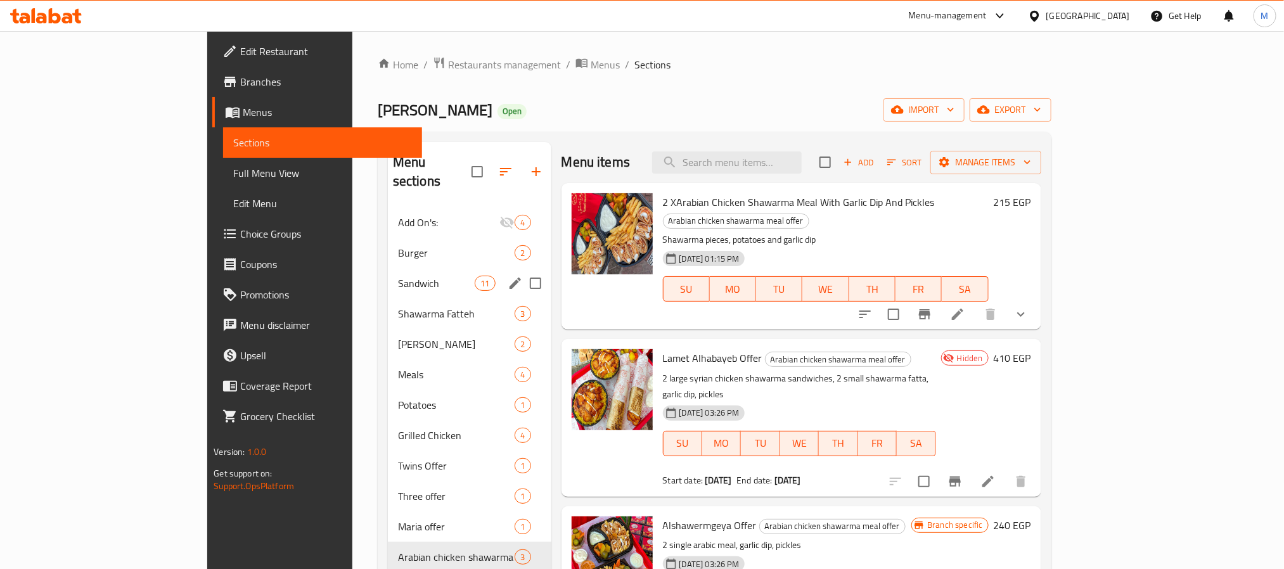
click at [388, 268] on div "Sandwich 11" at bounding box center [469, 283] width 163 height 30
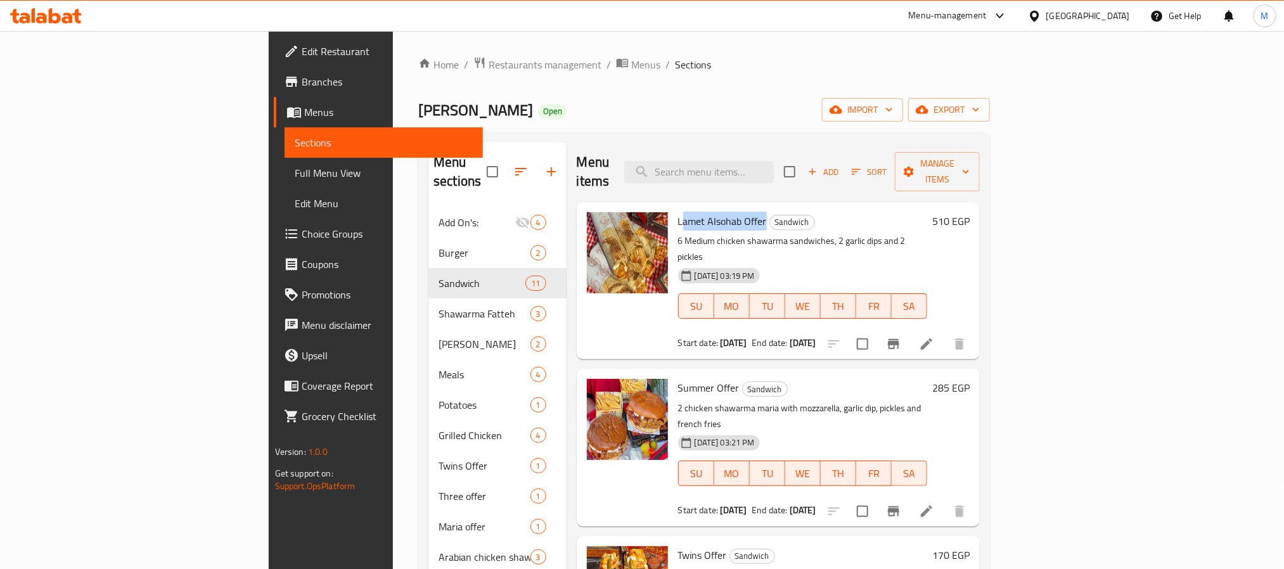
drag, startPoint x: 698, startPoint y: 200, endPoint x: 613, endPoint y: 196, distance: 85.6
click at [678, 212] on h6 "Lamet Alsohab Offer Sandwich" at bounding box center [803, 221] width 250 height 18
click at [678, 233] on p "6 Medium chicken shawarma sandwiches, 2 garlic dips and 2 pickles" at bounding box center [803, 249] width 250 height 32
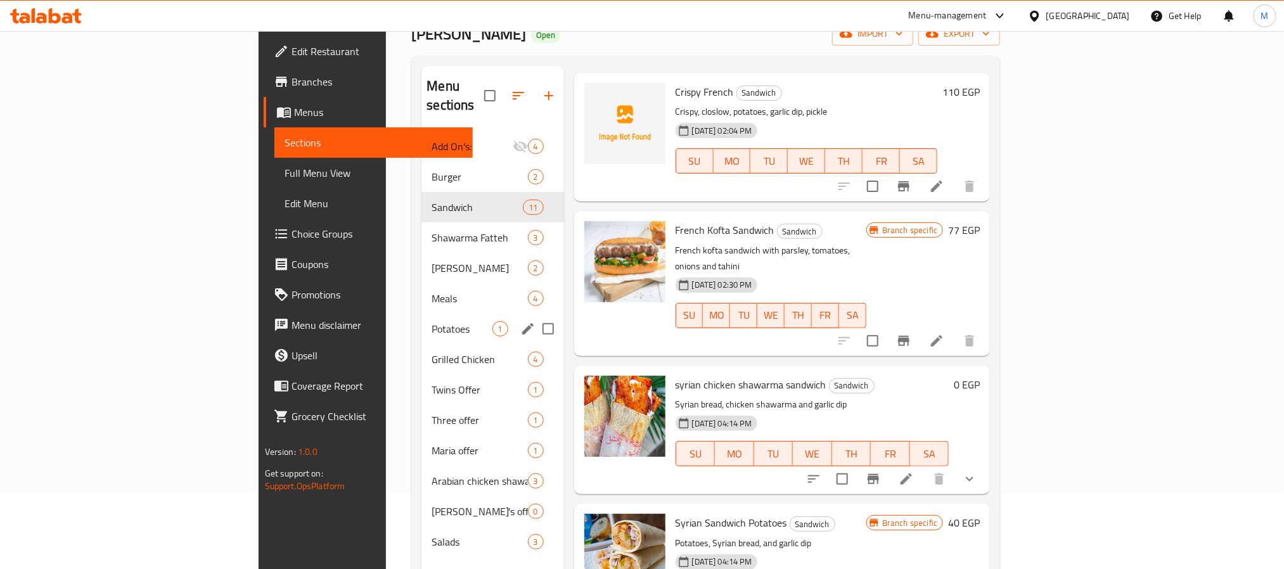
scroll to position [177, 0]
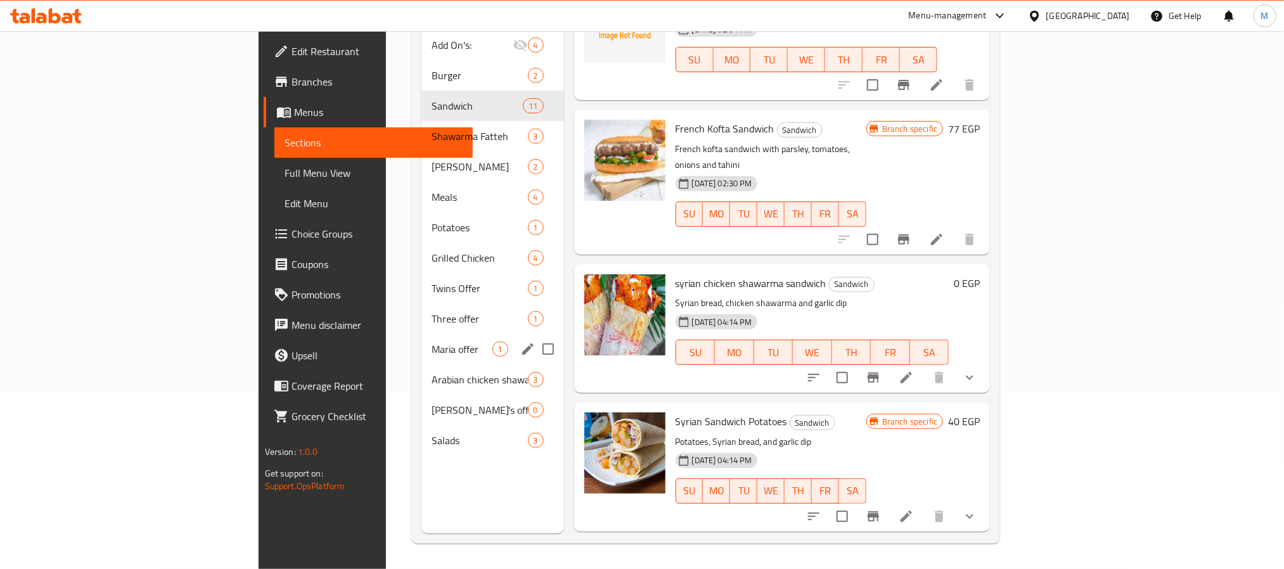
click at [421, 334] on div "Maria offer 1" at bounding box center [492, 349] width 142 height 30
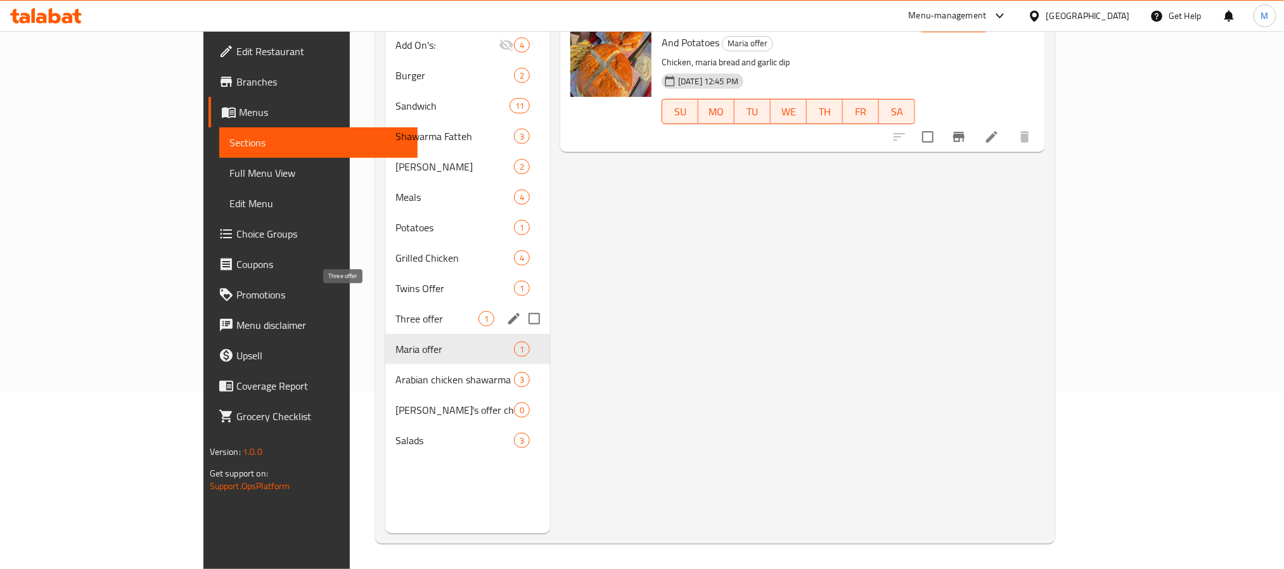
click at [395, 311] on span "Three offer" at bounding box center [436, 318] width 83 height 15
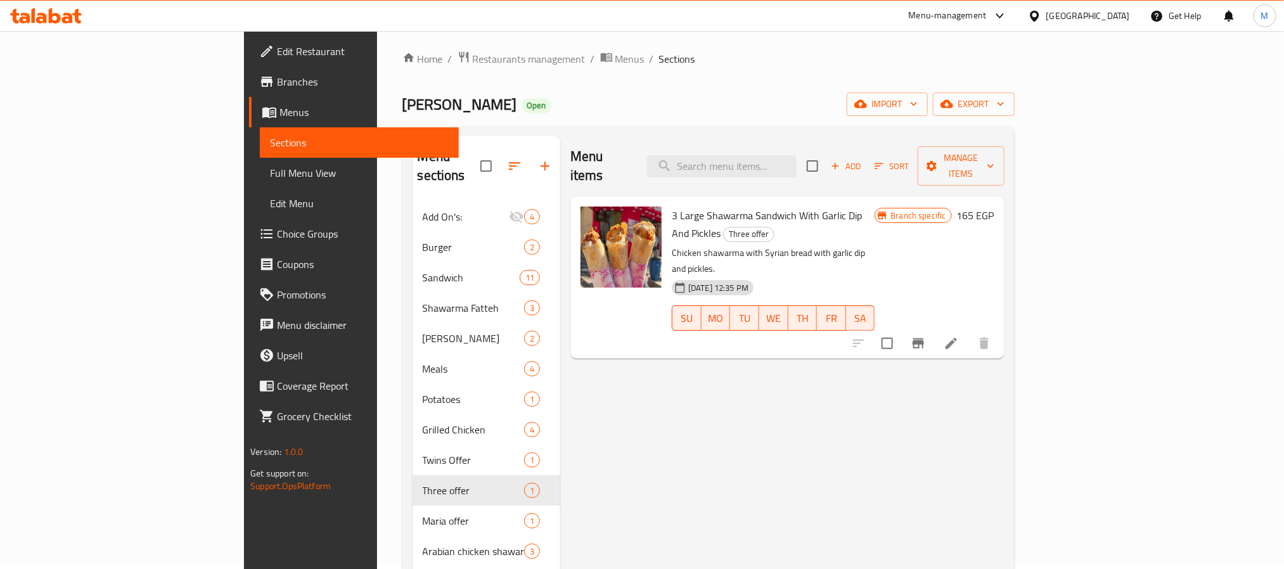
scroll to position [177, 0]
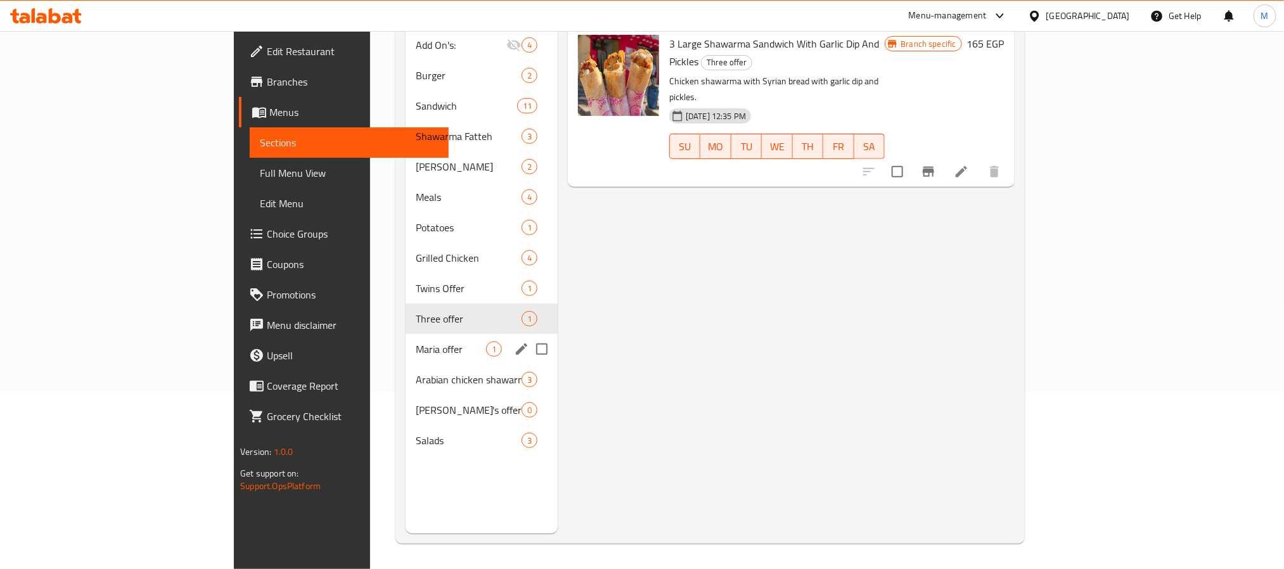
click at [405, 279] on div "Twins Offer 1" at bounding box center [481, 288] width 152 height 30
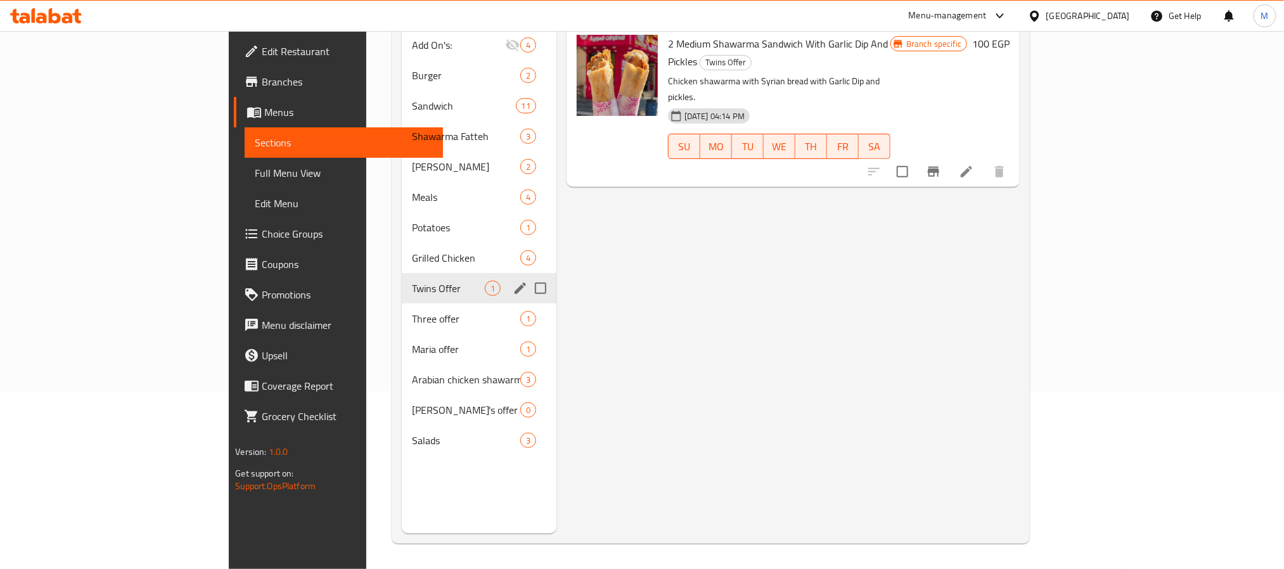
click at [412, 341] on span "Maria offer" at bounding box center [466, 348] width 108 height 15
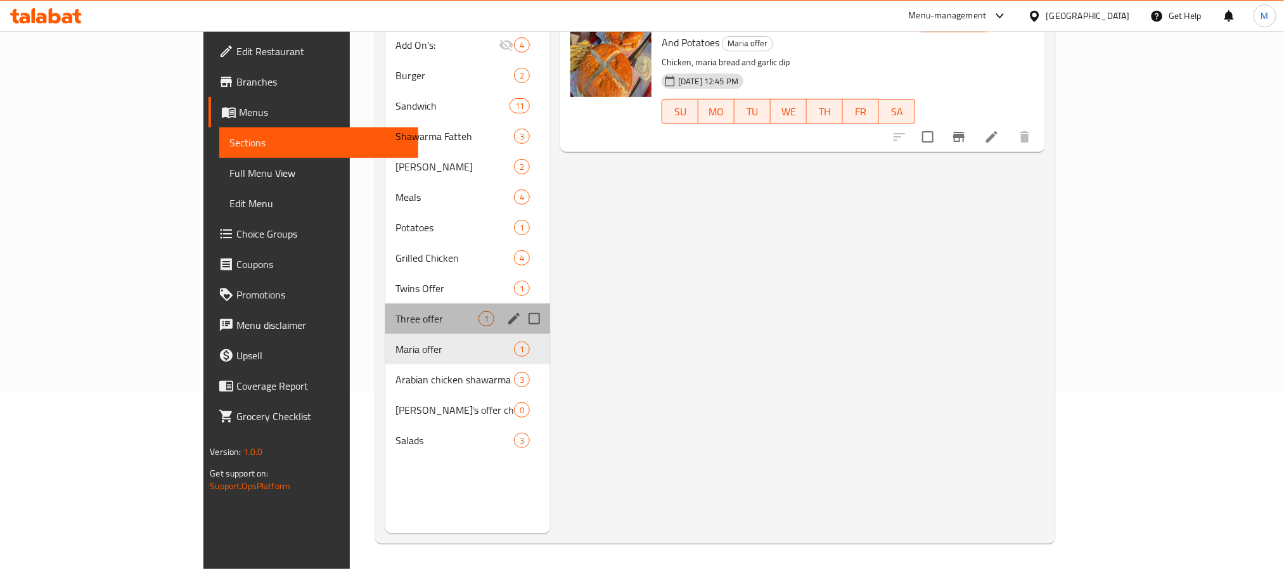
click at [385, 303] on div "Three offer 1" at bounding box center [467, 318] width 165 height 30
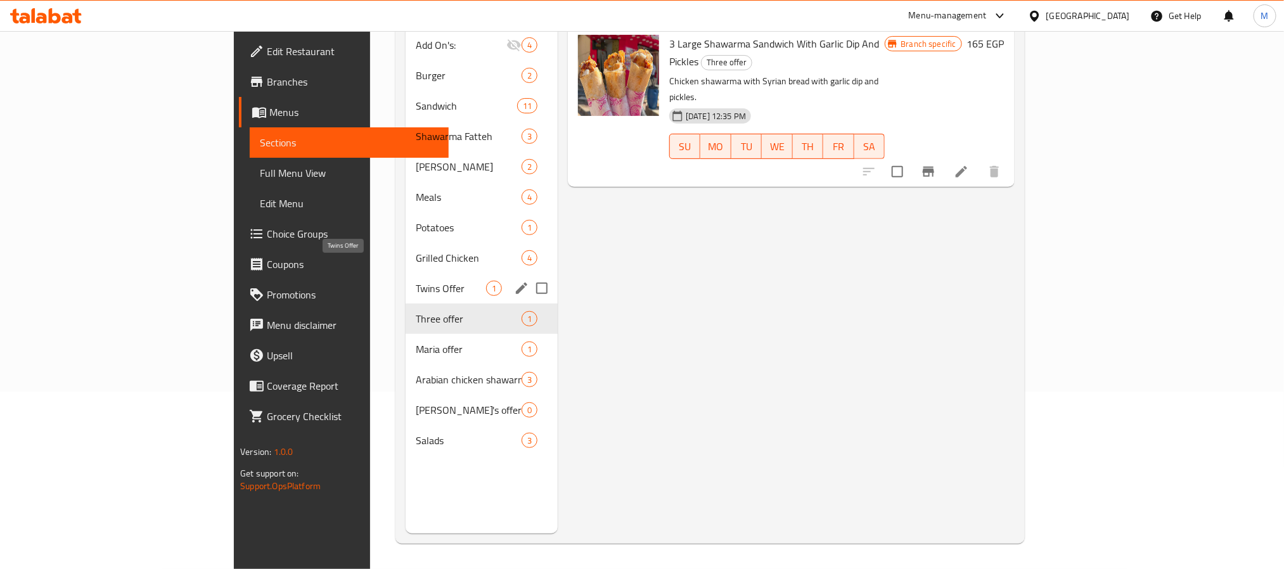
click at [416, 281] on span "Twins Offer" at bounding box center [451, 288] width 70 height 15
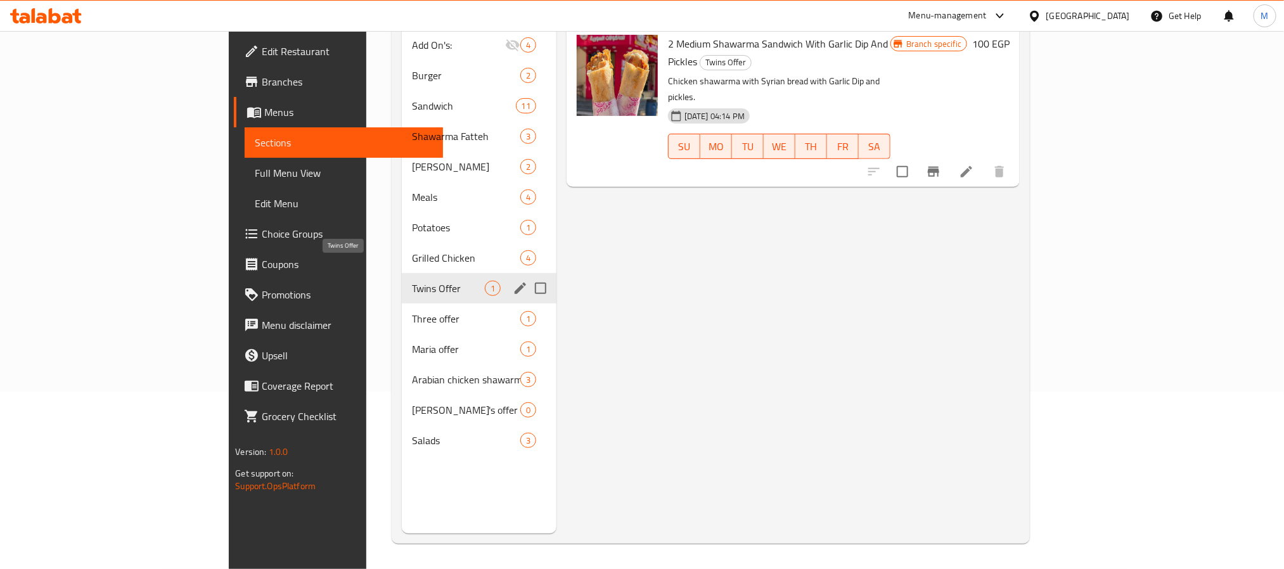
click at [402, 303] on div "Three offer 1" at bounding box center [479, 318] width 155 height 30
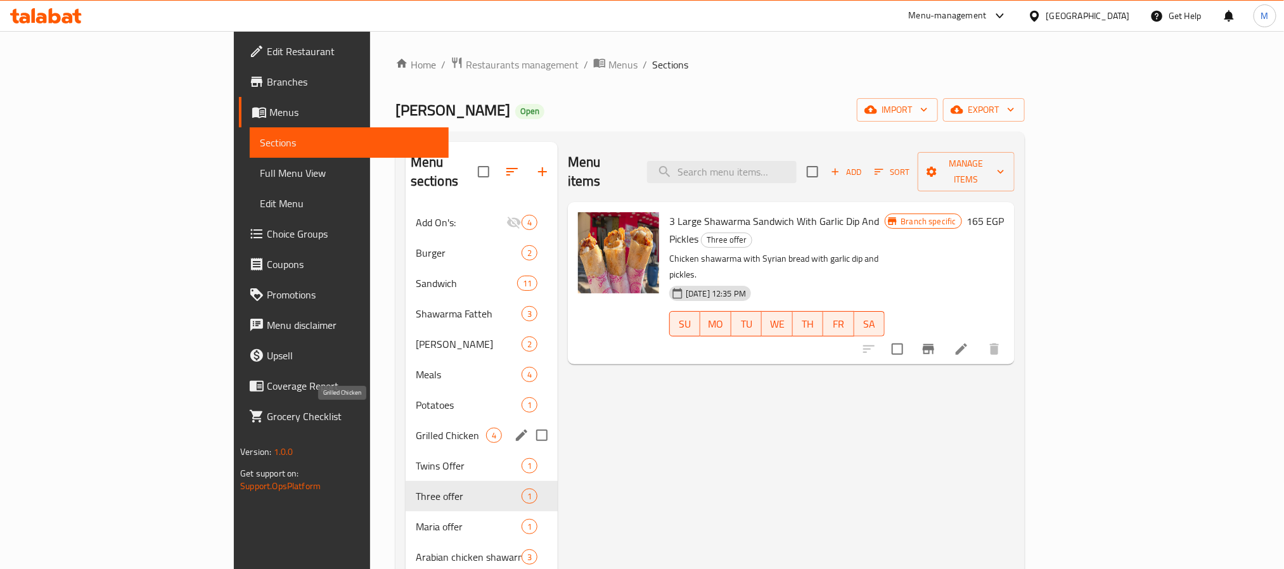
click at [416, 428] on span "Grilled Chicken" at bounding box center [451, 435] width 70 height 15
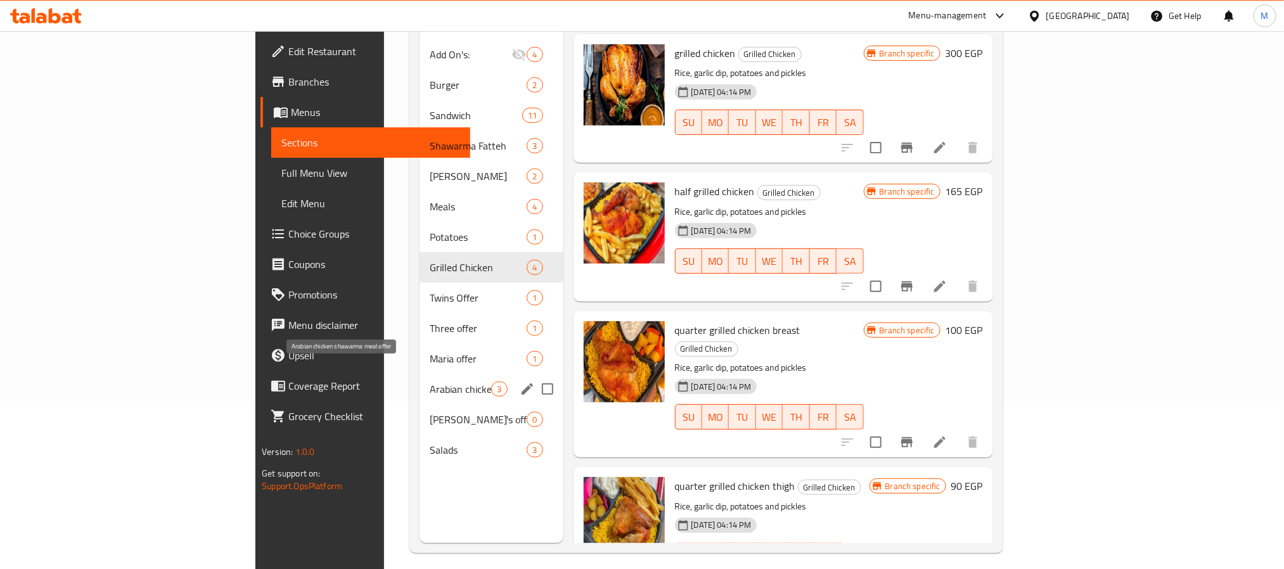
scroll to position [177, 0]
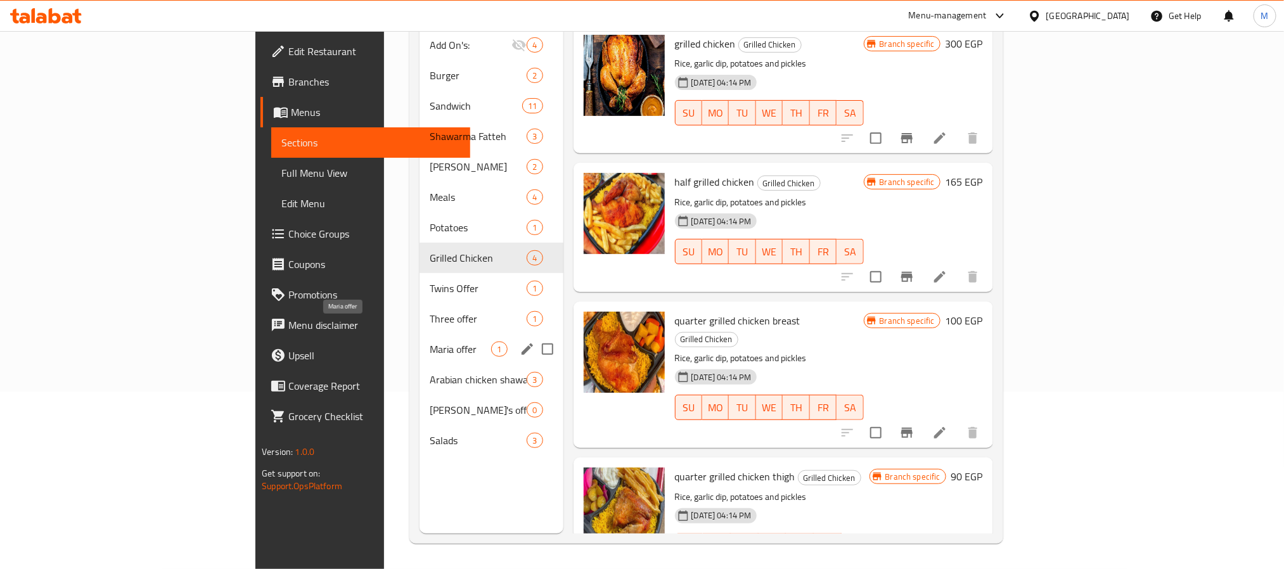
click at [430, 341] on span "Maria offer" at bounding box center [460, 348] width 61 height 15
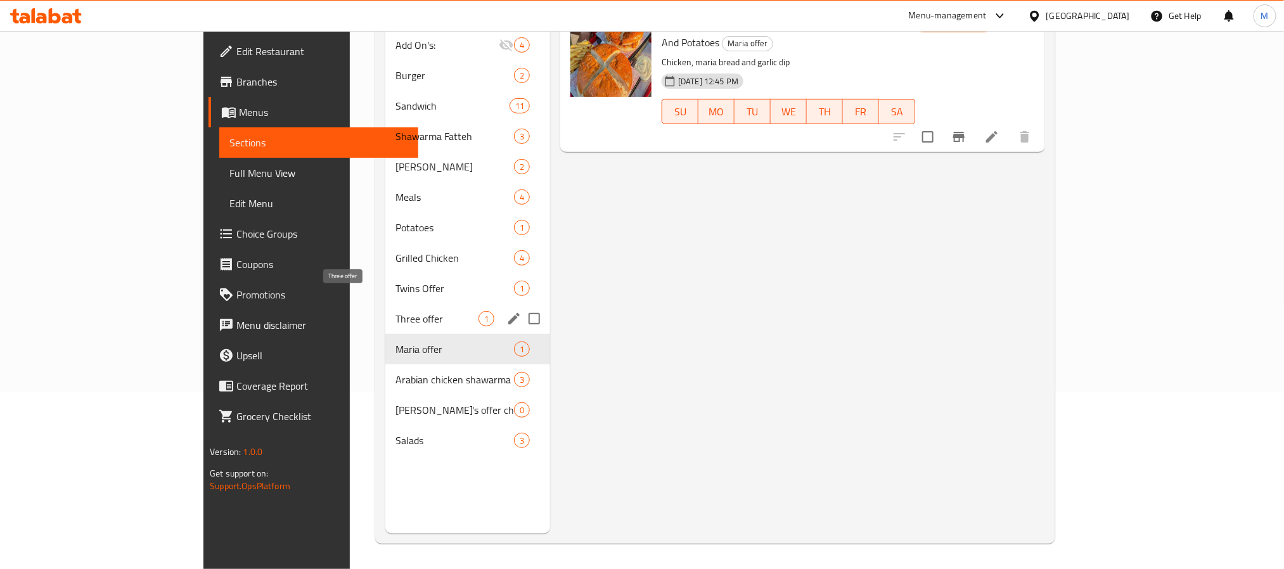
click at [395, 311] on span "Three offer" at bounding box center [436, 318] width 83 height 15
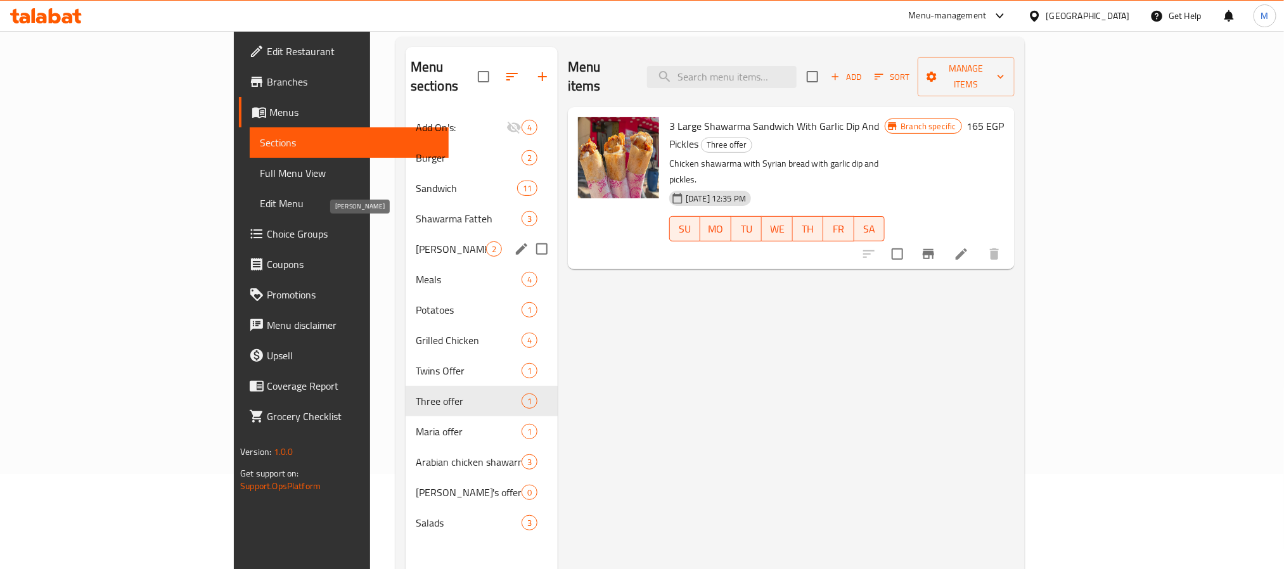
scroll to position [177, 0]
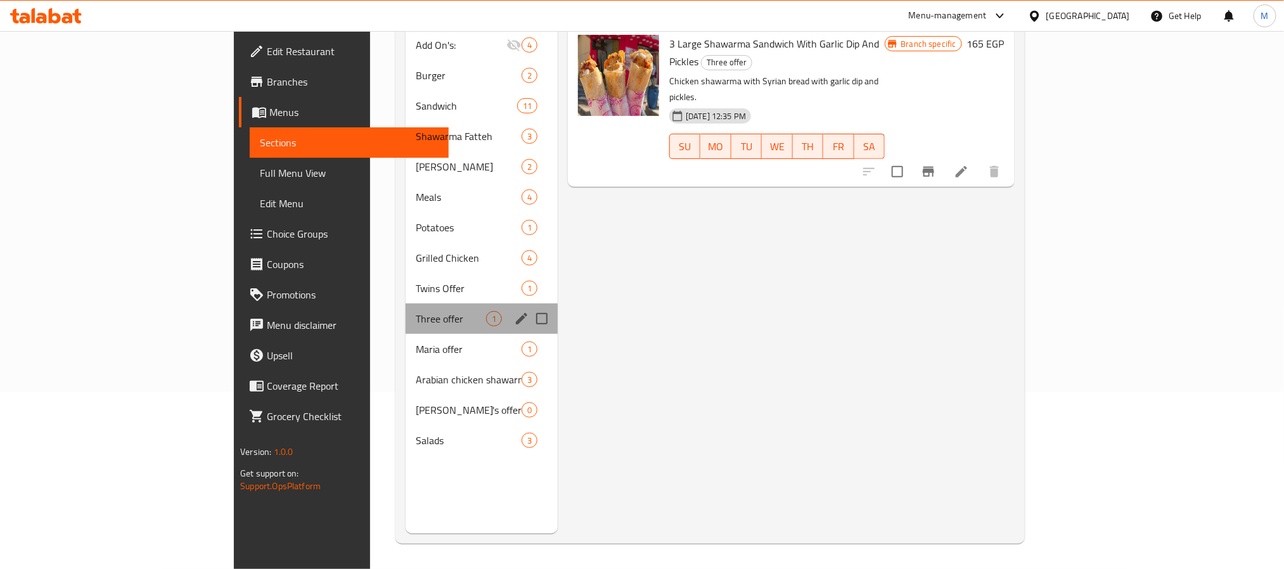
click at [405, 314] on div "Three offer 1" at bounding box center [481, 318] width 152 height 30
click at [405, 334] on div "Maria offer 1" at bounding box center [481, 349] width 152 height 30
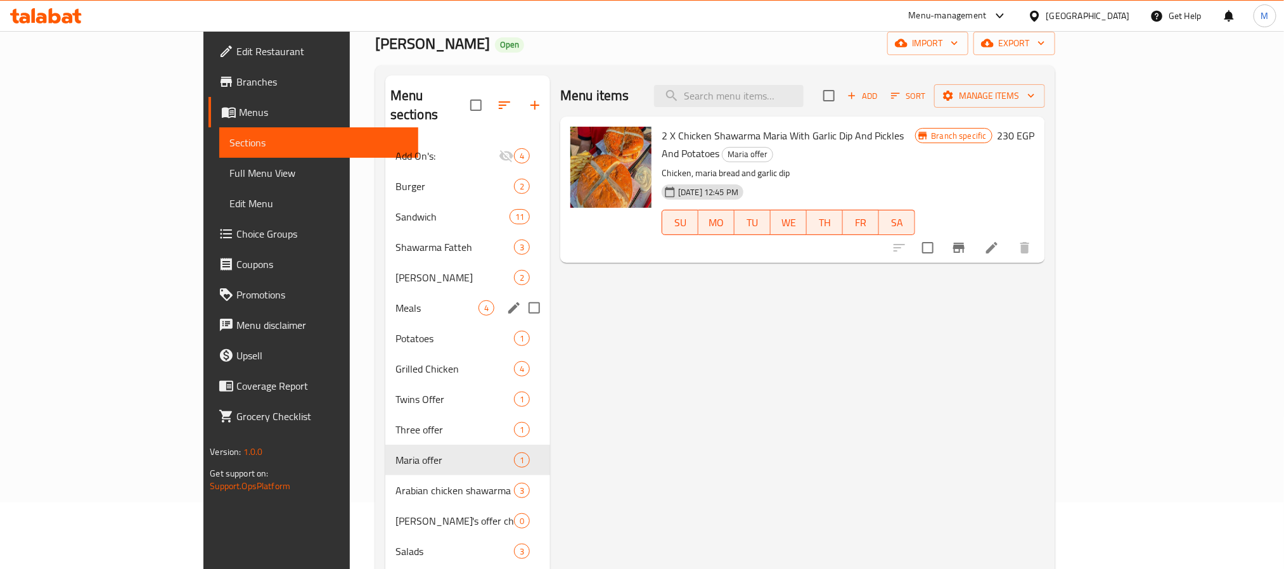
scroll to position [177, 0]
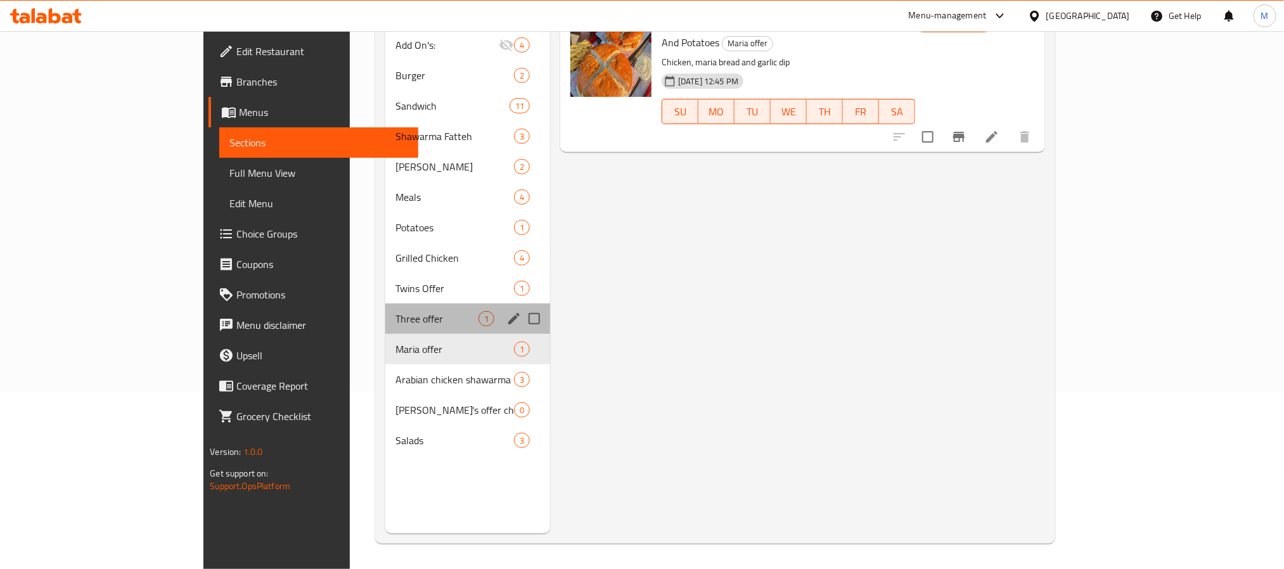
click at [385, 308] on div "Three offer 1" at bounding box center [467, 318] width 165 height 30
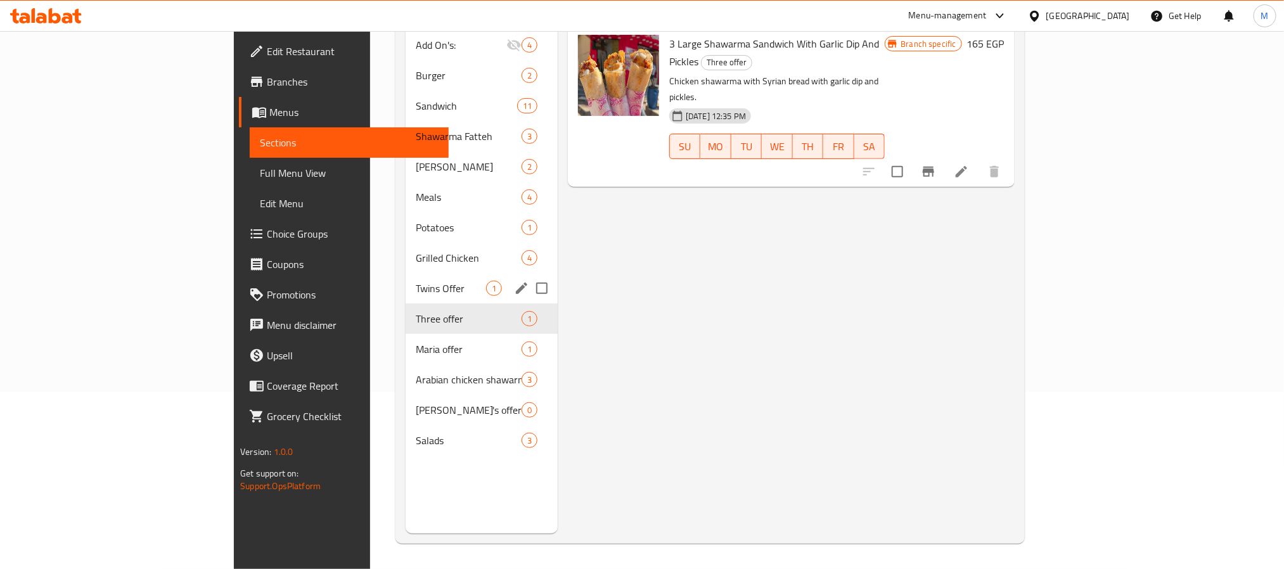
click at [416, 281] on span "Twins Offer" at bounding box center [451, 288] width 70 height 15
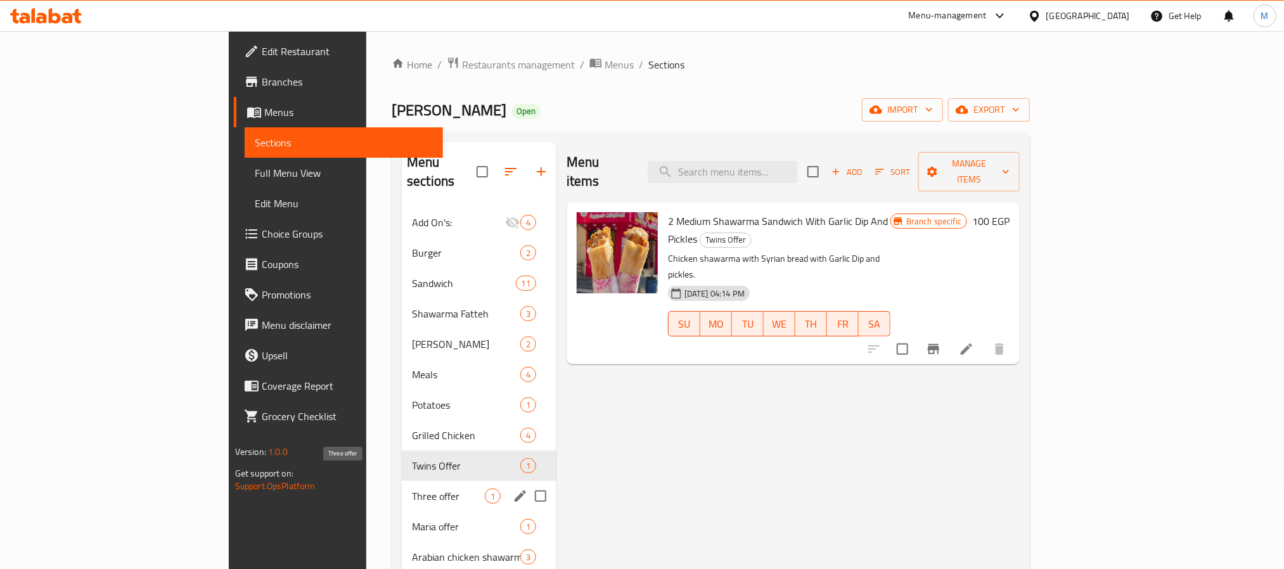
click at [412, 488] on span "Three offer" at bounding box center [448, 495] width 73 height 15
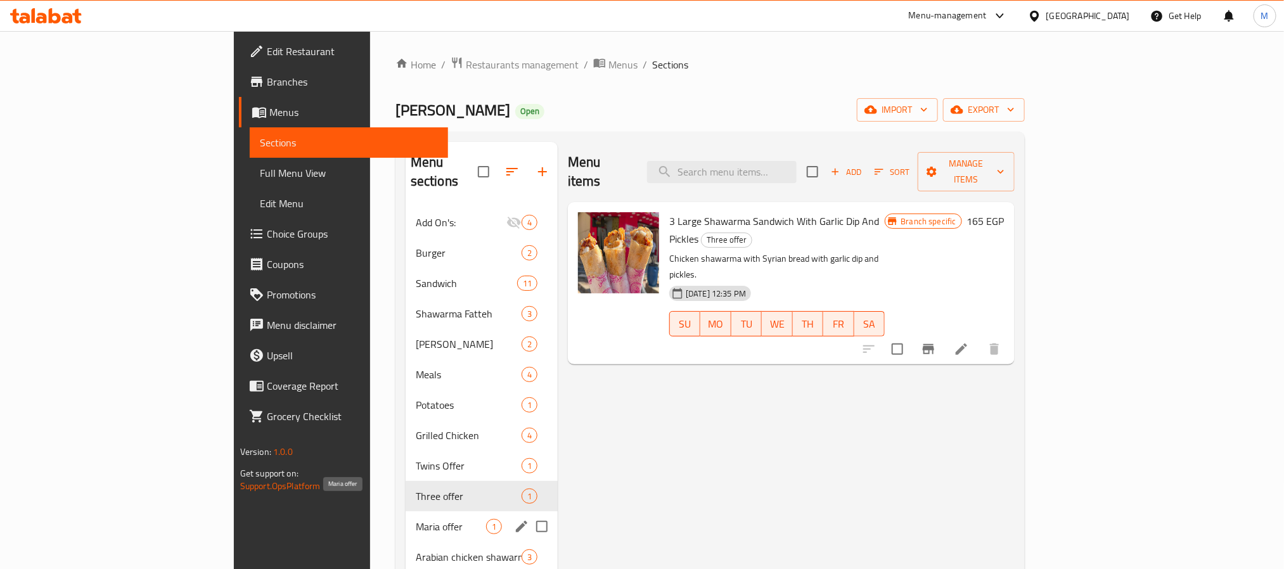
click at [416, 519] on span "Maria offer" at bounding box center [451, 526] width 70 height 15
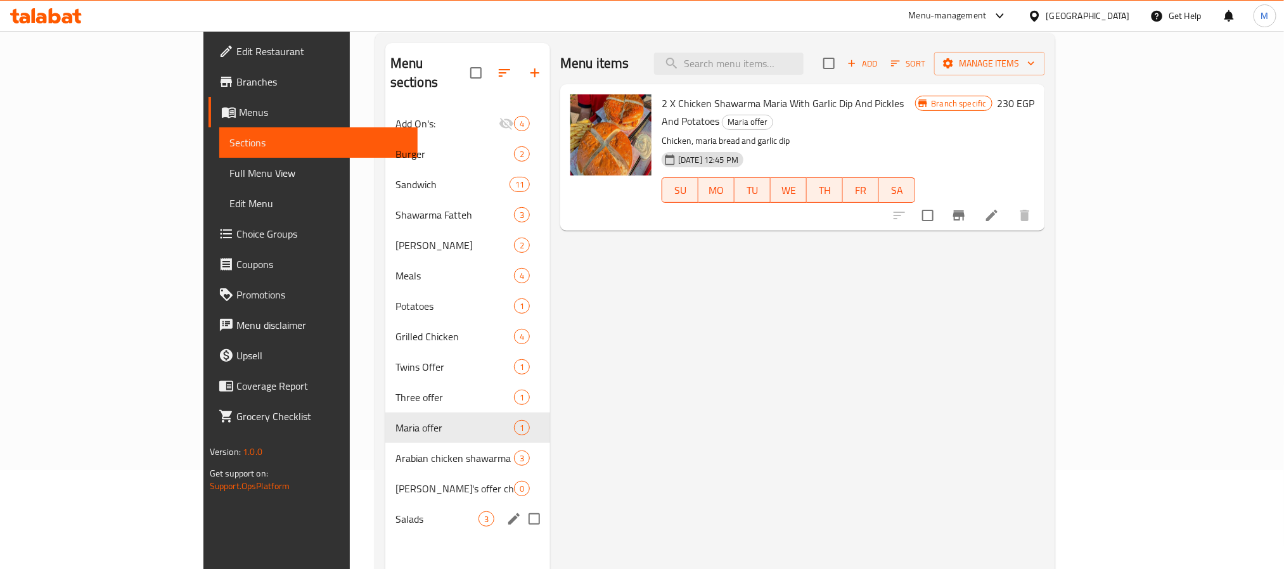
scroll to position [177, 0]
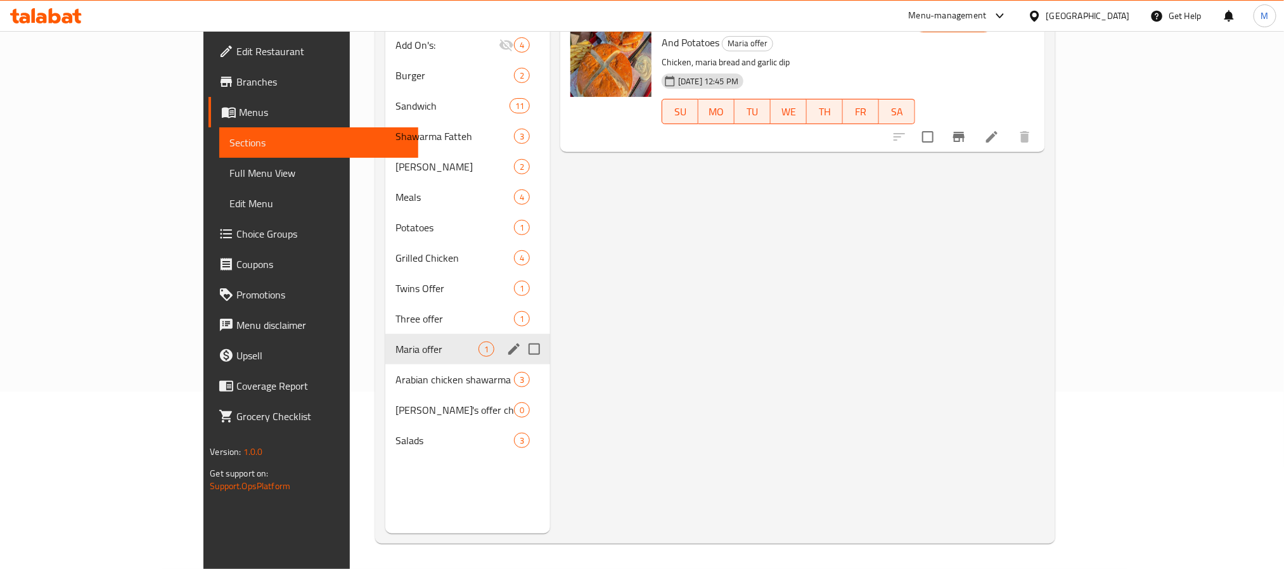
click at [395, 372] on span "Arabian chicken shawarma meal offer" at bounding box center [454, 379] width 118 height 15
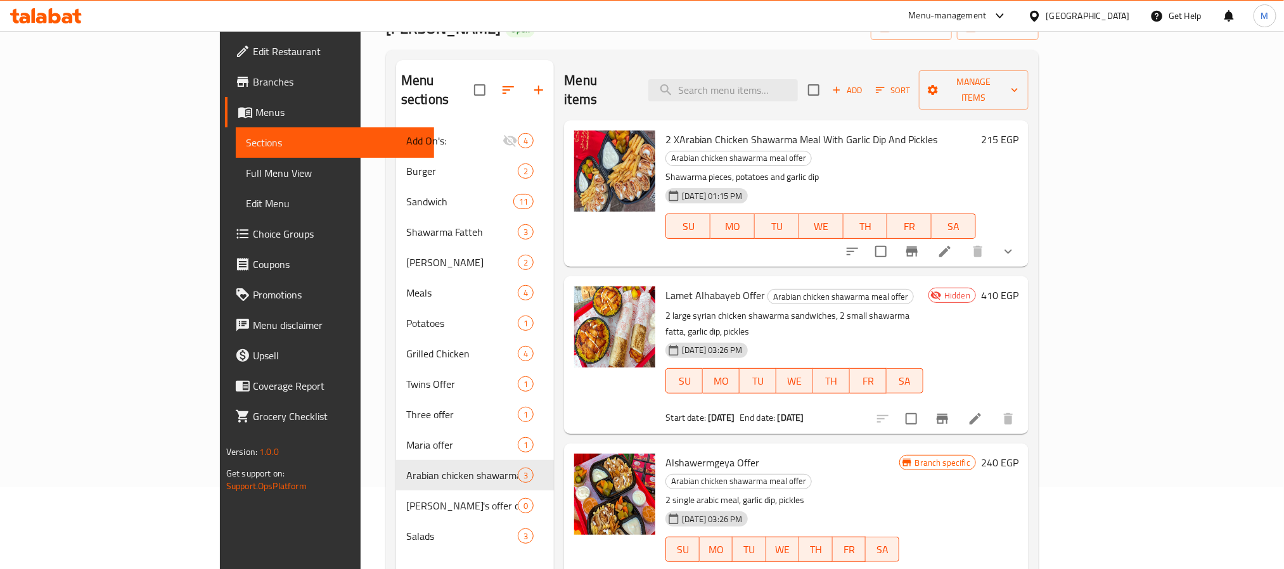
scroll to position [177, 0]
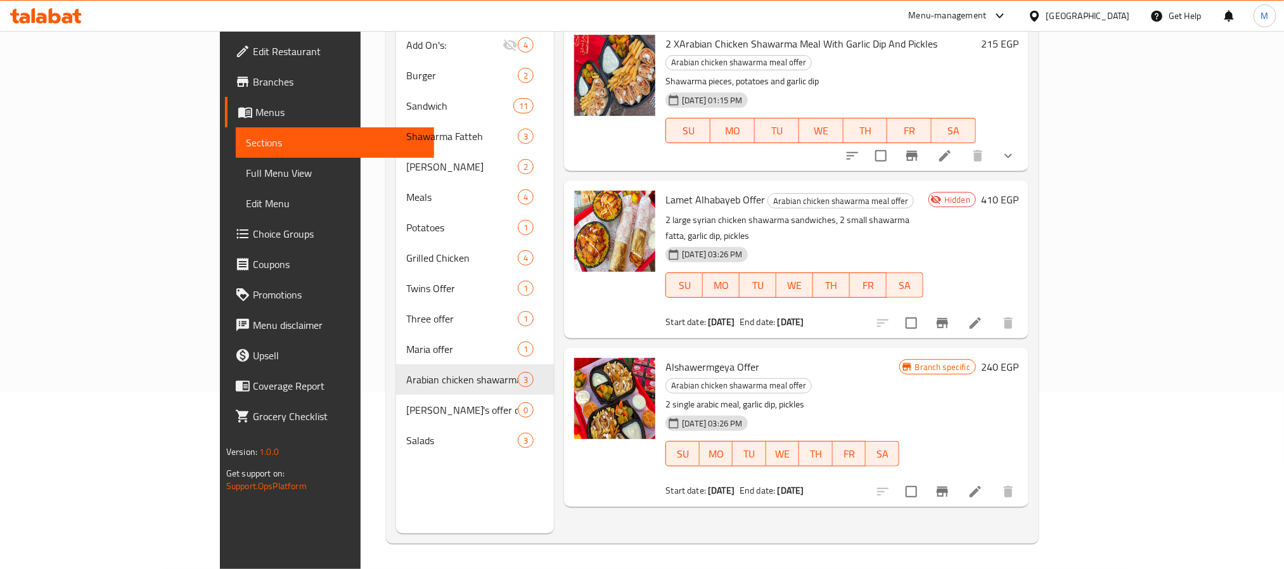
click at [981, 486] on icon at bounding box center [974, 491] width 11 height 11
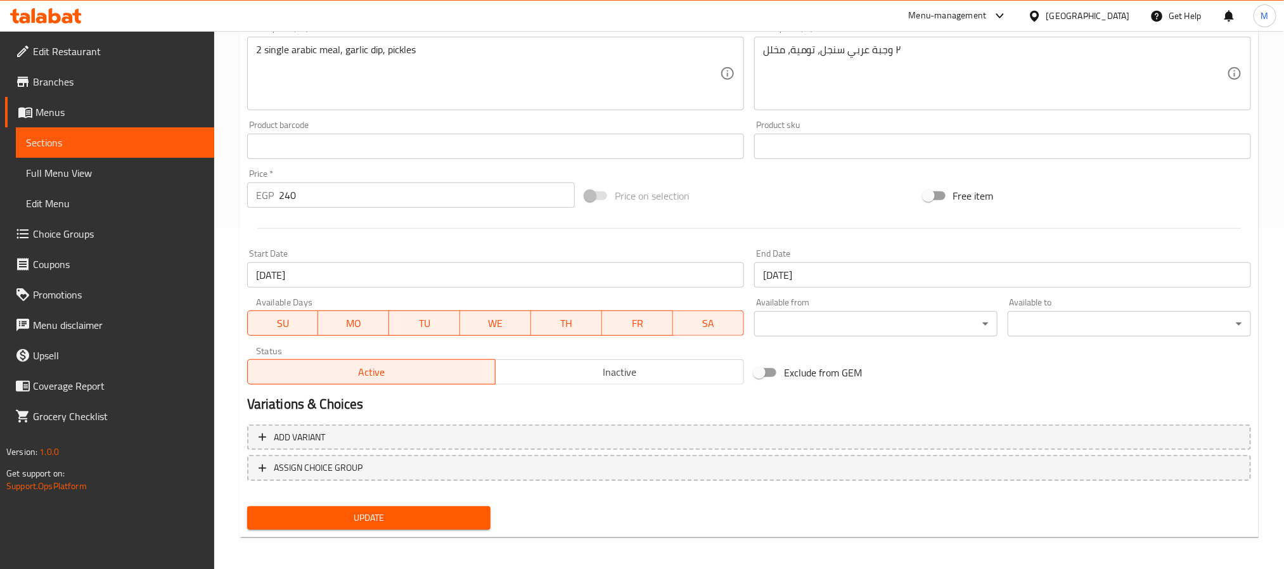
scroll to position [343, 0]
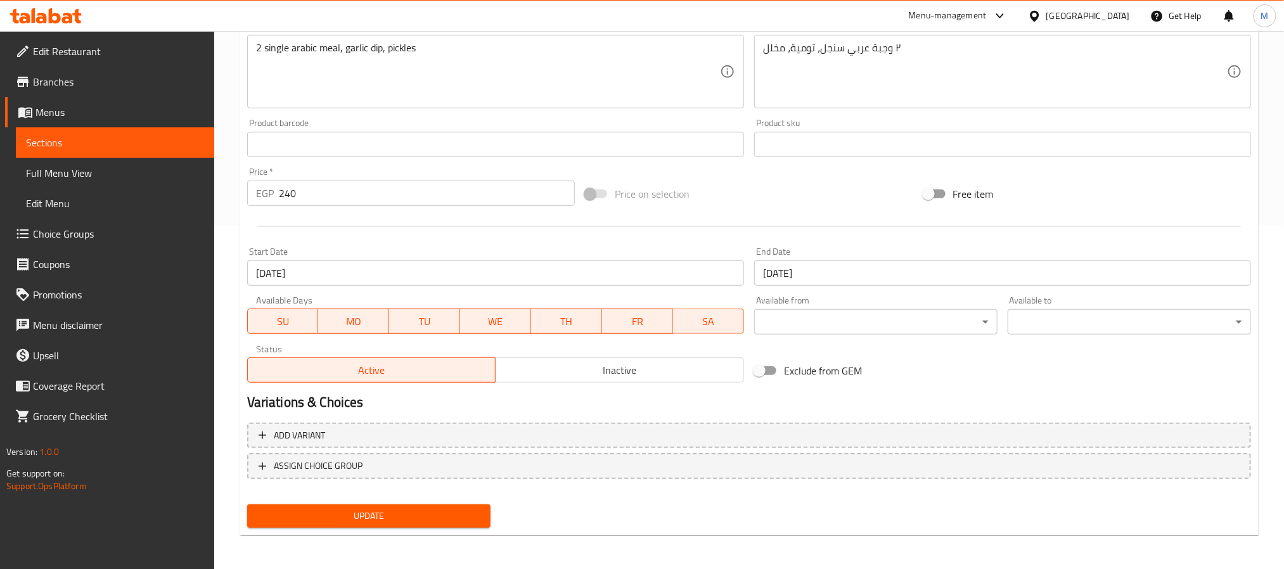
click at [599, 371] on span "Inactive" at bounding box center [619, 370] width 238 height 18
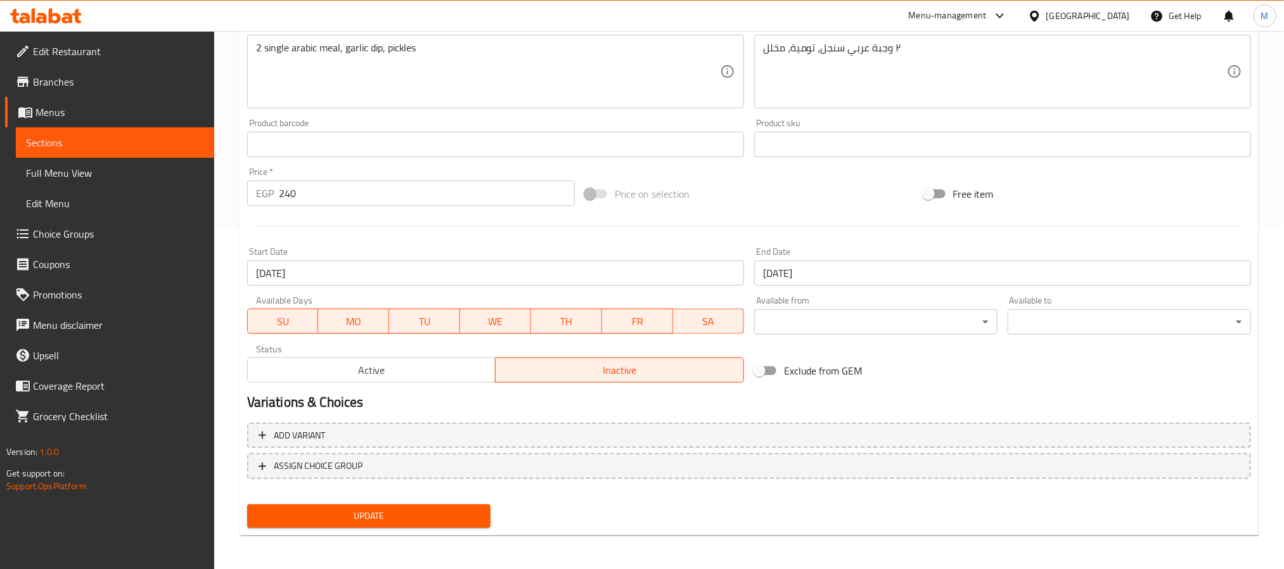
click at [404, 510] on span "Update" at bounding box center [368, 516] width 223 height 16
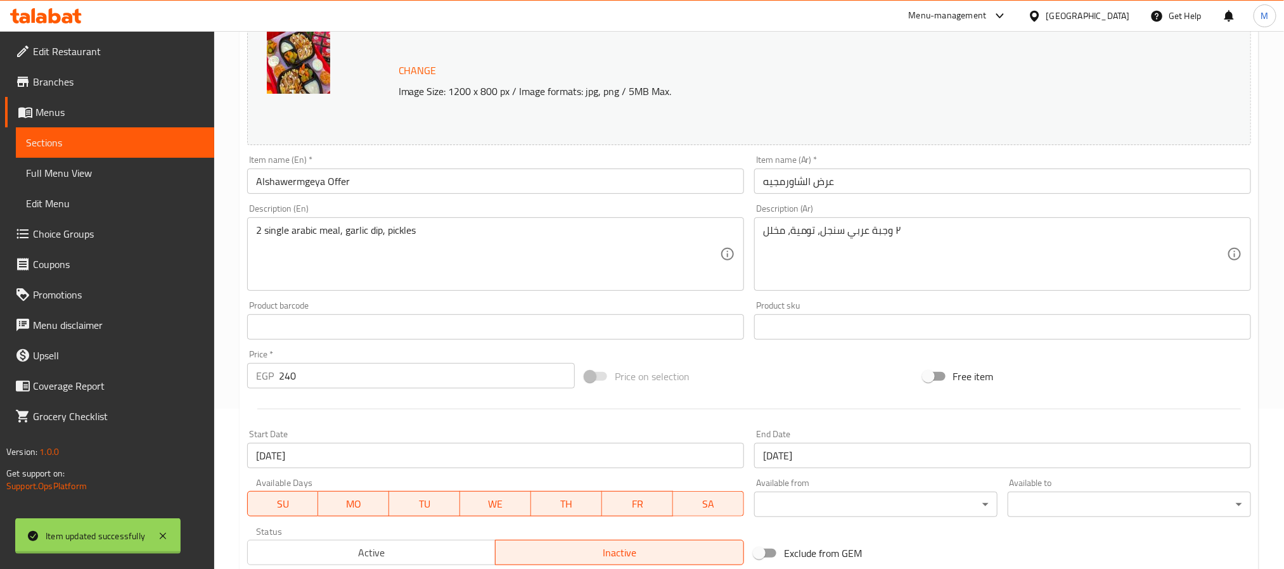
scroll to position [0, 0]
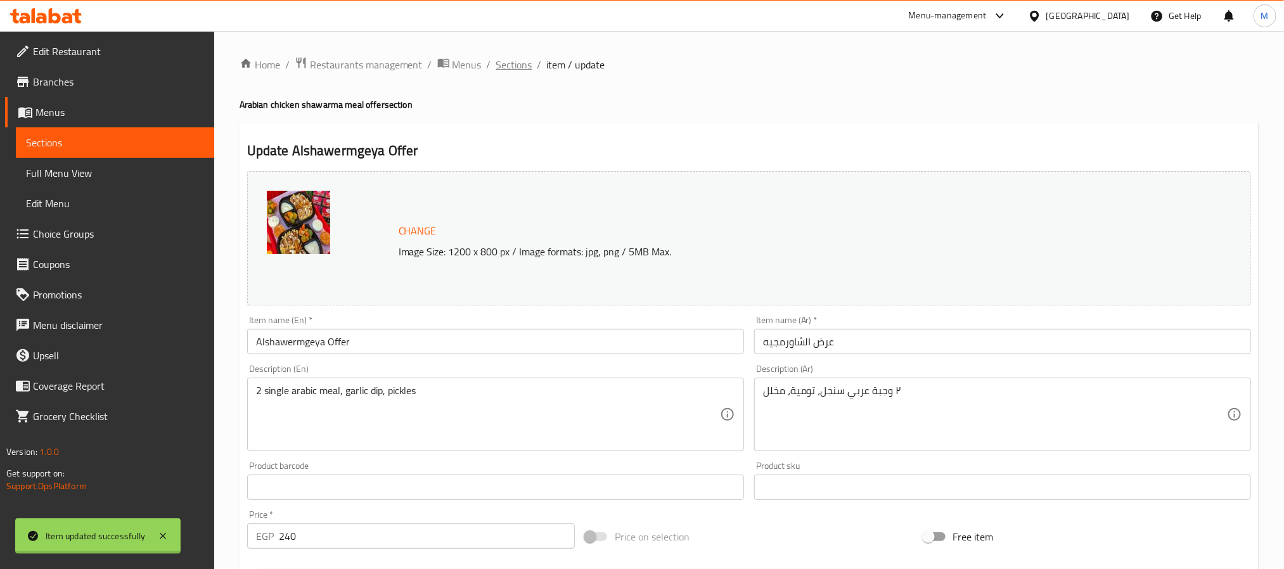
click at [526, 67] on span "Sections" at bounding box center [514, 64] width 36 height 15
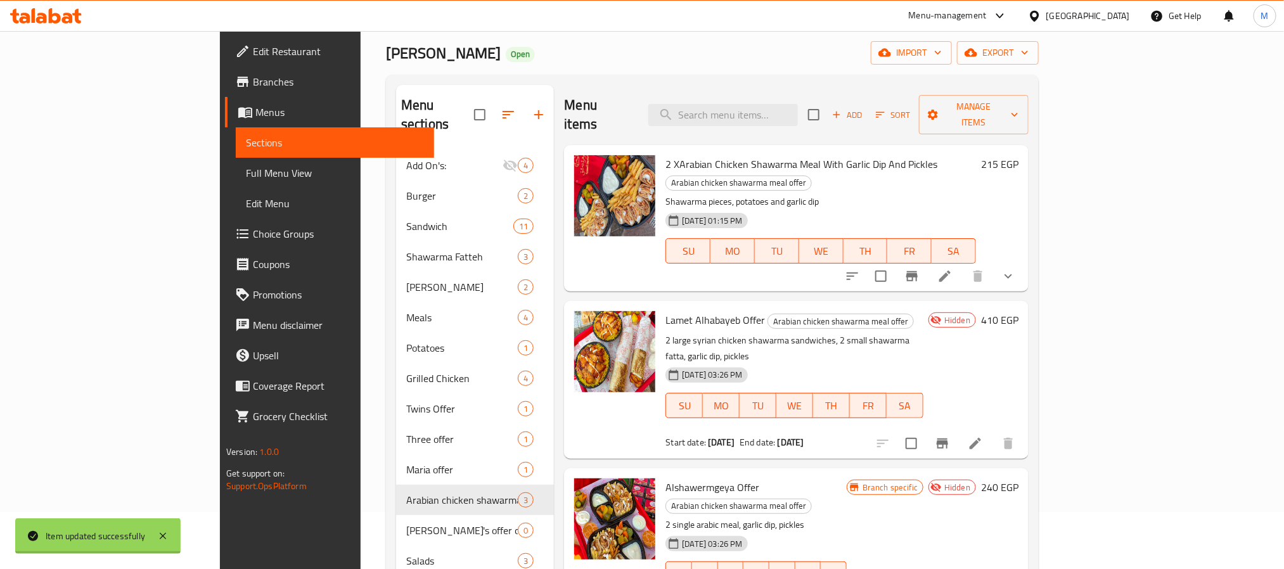
scroll to position [177, 0]
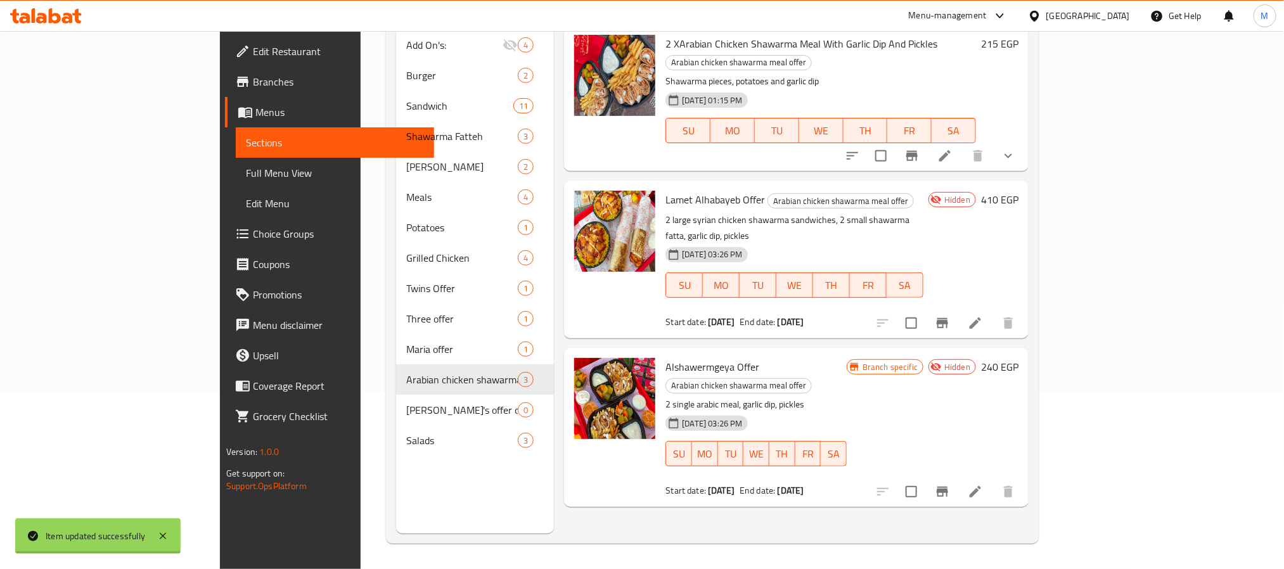
click at [948, 487] on icon "Branch-specific-item" at bounding box center [941, 492] width 11 height 10
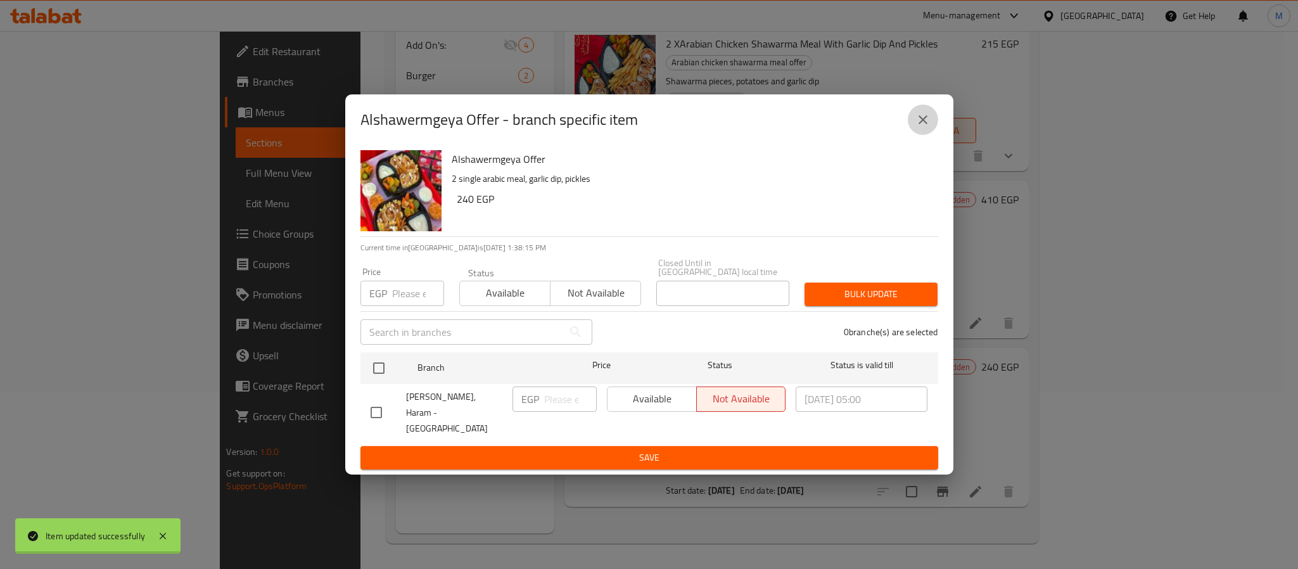
click at [921, 127] on icon "close" at bounding box center [922, 119] width 15 height 15
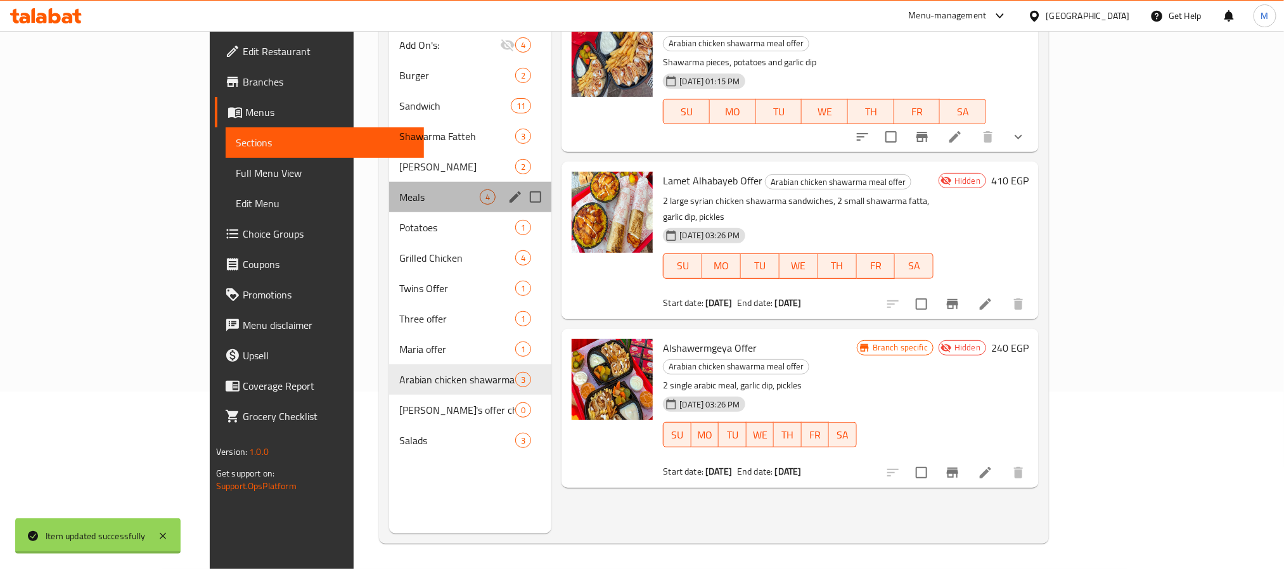
click at [399, 189] on span "Meals" at bounding box center [439, 196] width 80 height 15
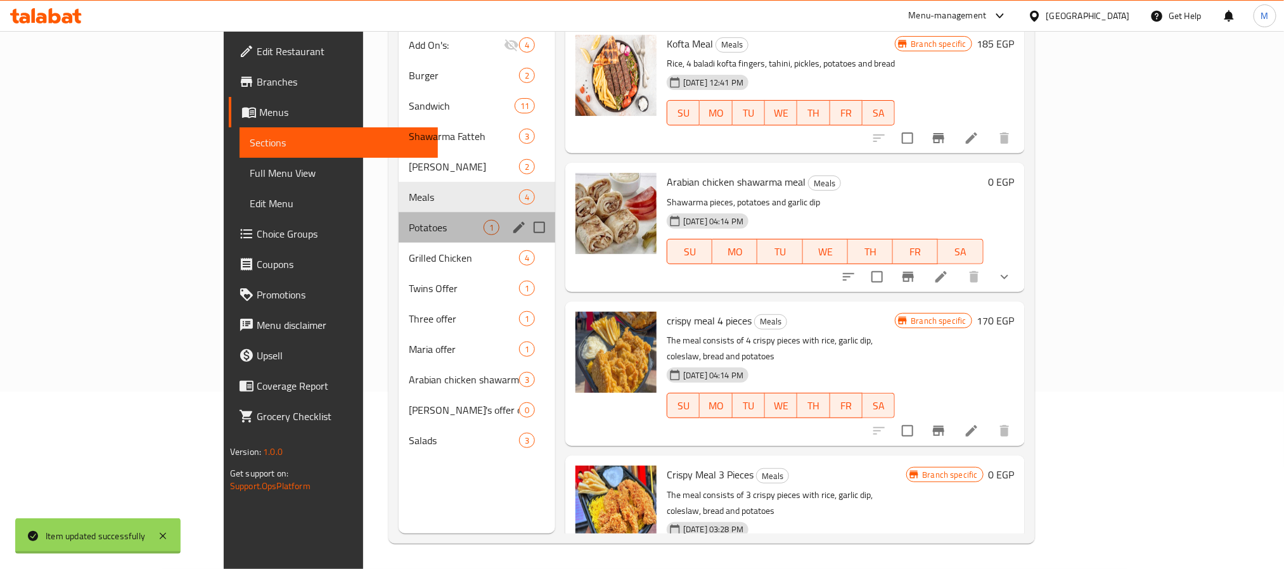
click at [398, 219] on div "Potatoes 1" at bounding box center [476, 227] width 156 height 30
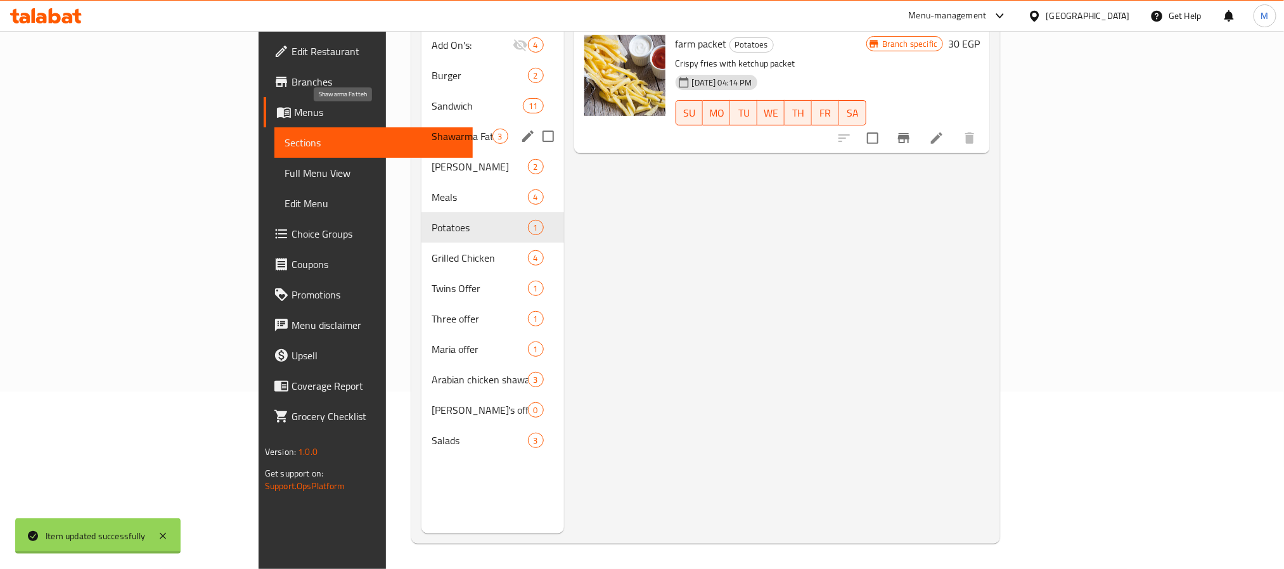
click at [431, 129] on span "Shawarma Fatteh" at bounding box center [461, 136] width 60 height 15
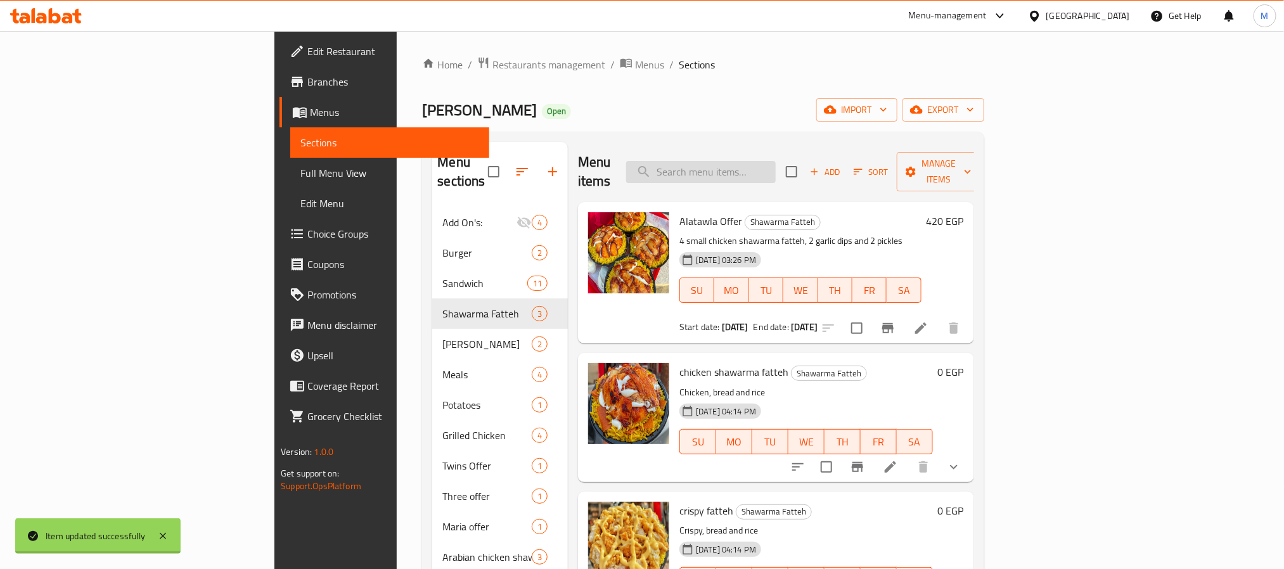
click at [775, 162] on input "search" at bounding box center [701, 172] width 150 height 22
type input "fatteh"
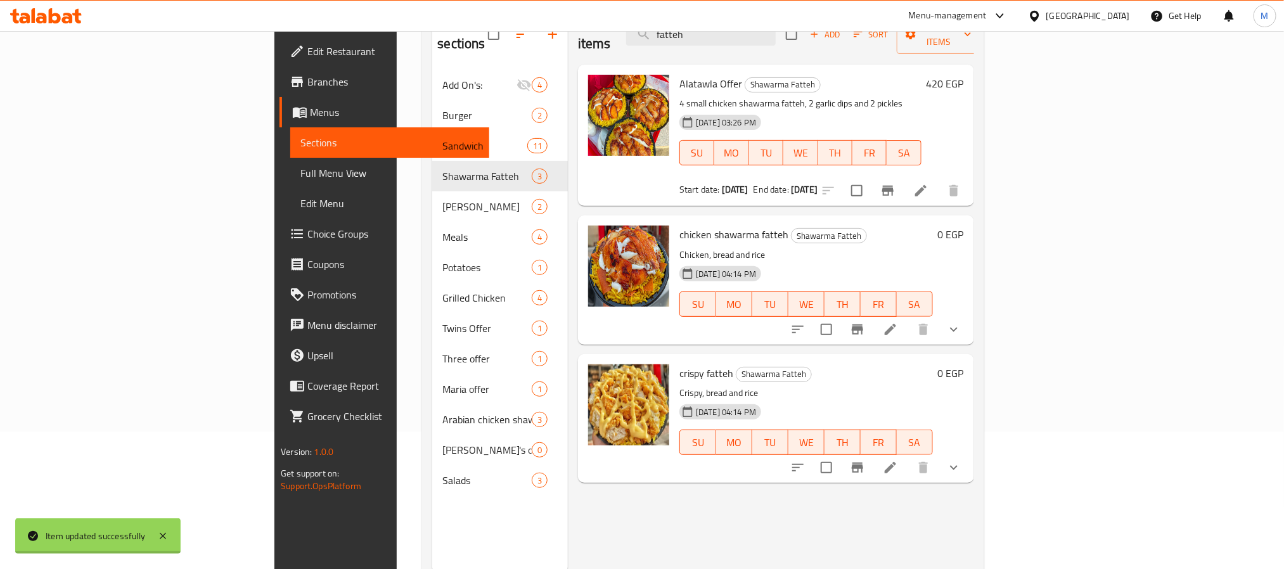
scroll to position [177, 0]
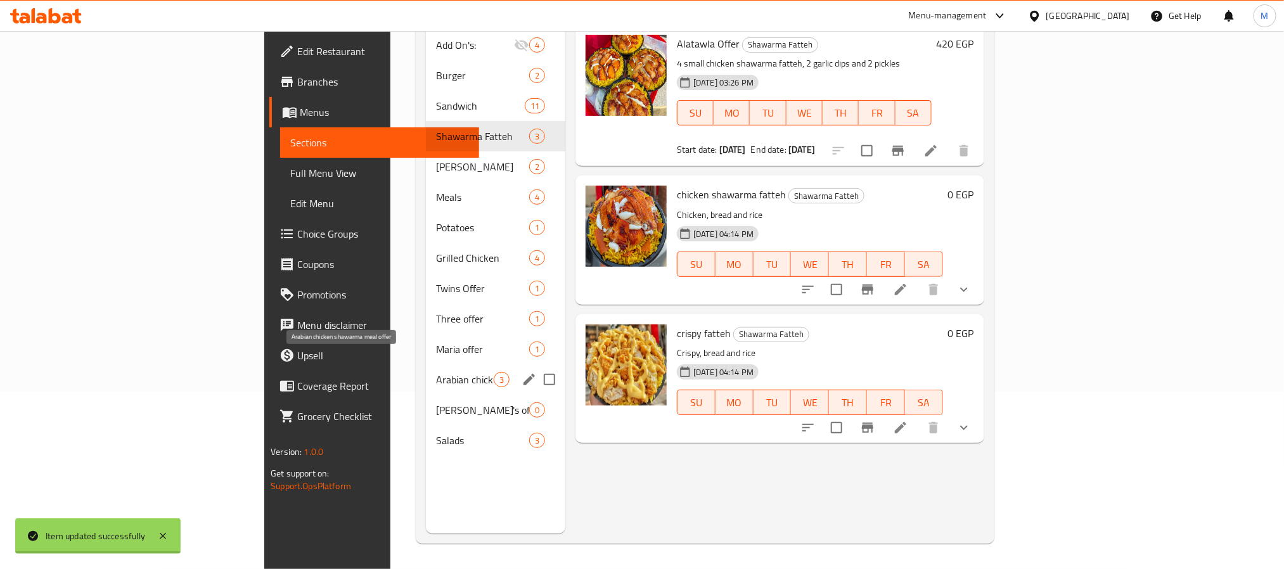
click at [436, 372] on span "Arabian chicken shawarma meal offer" at bounding box center [465, 379] width 58 height 15
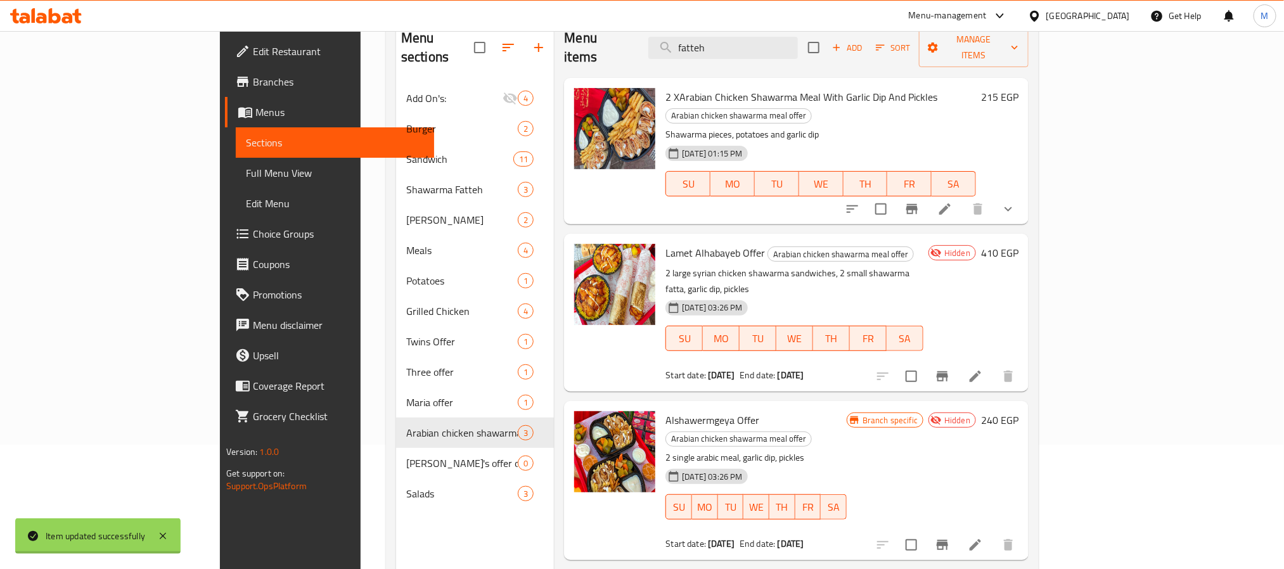
scroll to position [82, 0]
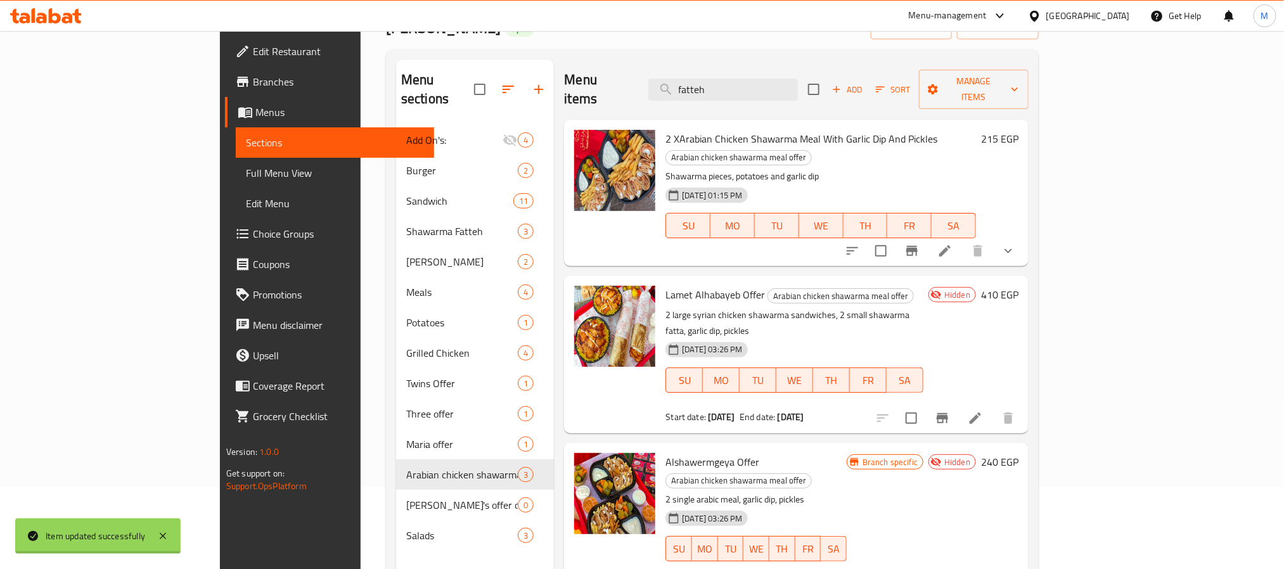
click at [950, 411] on icon "Branch-specific-item" at bounding box center [941, 418] width 15 height 15
click at [817, 411] on div "Start date: [DATE] End date: [DATE]" at bounding box center [794, 417] width 258 height 13
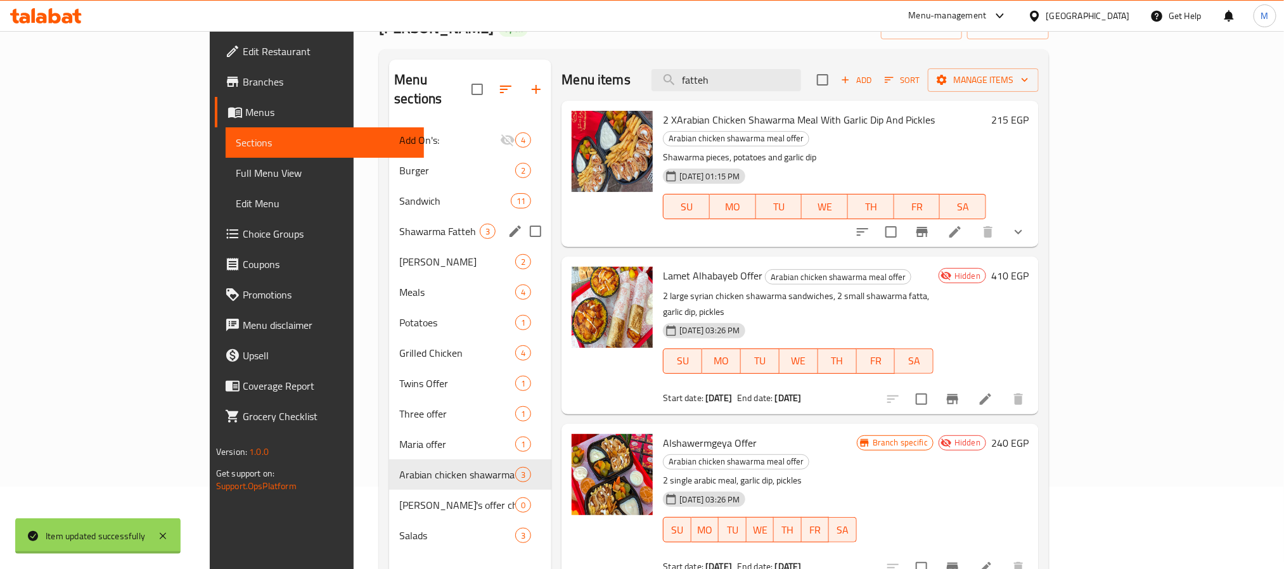
click at [389, 216] on div "Shawarma Fatteh 3" at bounding box center [470, 231] width 162 height 30
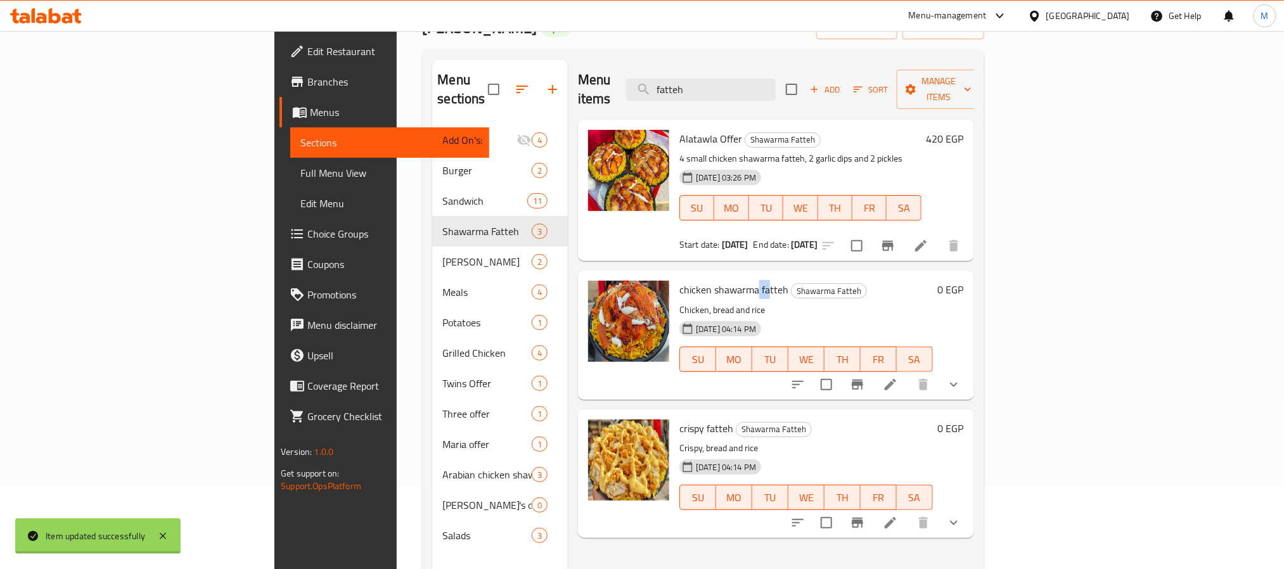
drag, startPoint x: 682, startPoint y: 276, endPoint x: 641, endPoint y: 379, distance: 111.4
click at [674, 280] on div "chicken shawarma fatteh Shawarma Fatteh Chicken, bread and rice [DATE] 04:14 PM…" at bounding box center [806, 335] width 264 height 118
click at [679, 419] on span "crispy fatteh" at bounding box center [706, 428] width 54 height 19
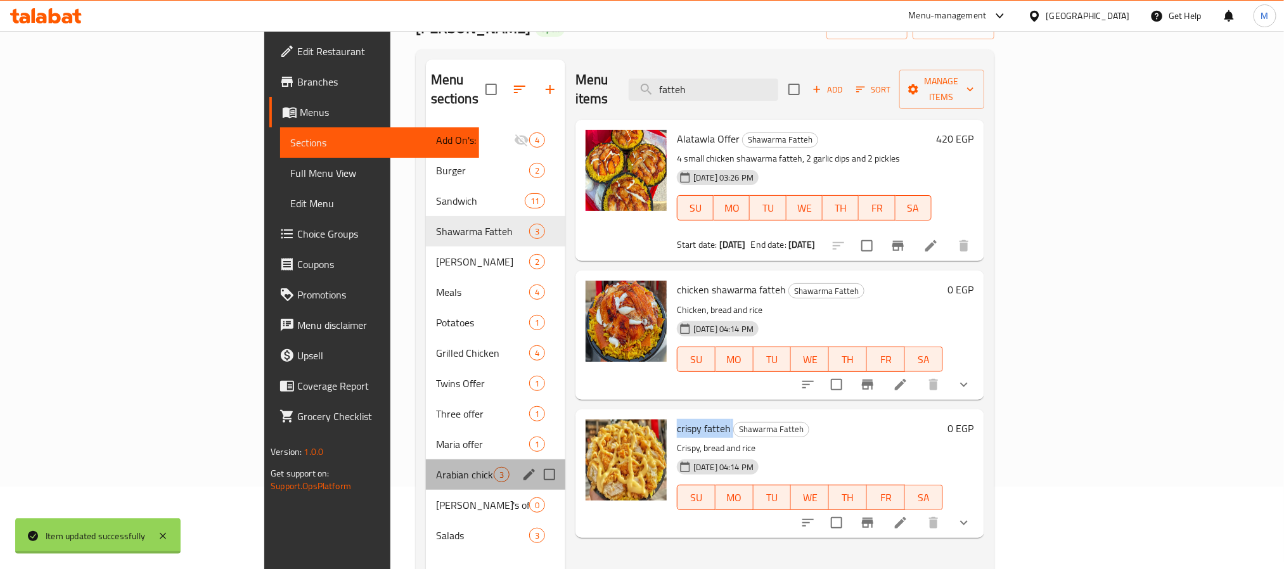
click at [426, 459] on div "Arabian chicken shawarma meal offer 3" at bounding box center [495, 474] width 139 height 30
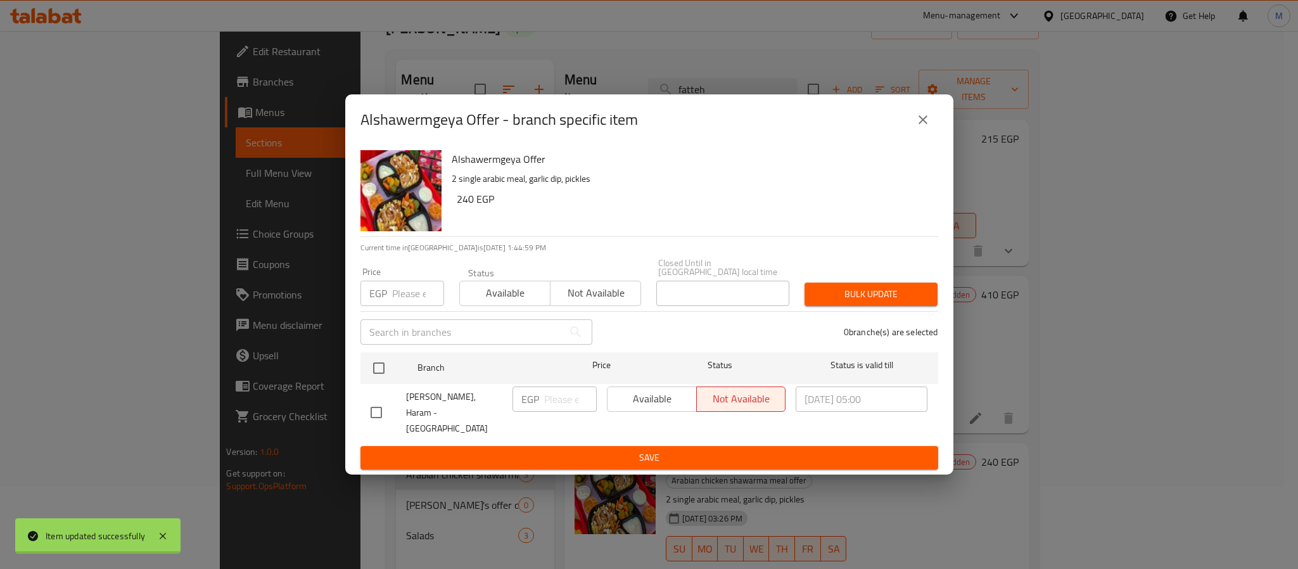
click at [666, 398] on div "Available Not available" at bounding box center [696, 398] width 179 height 25
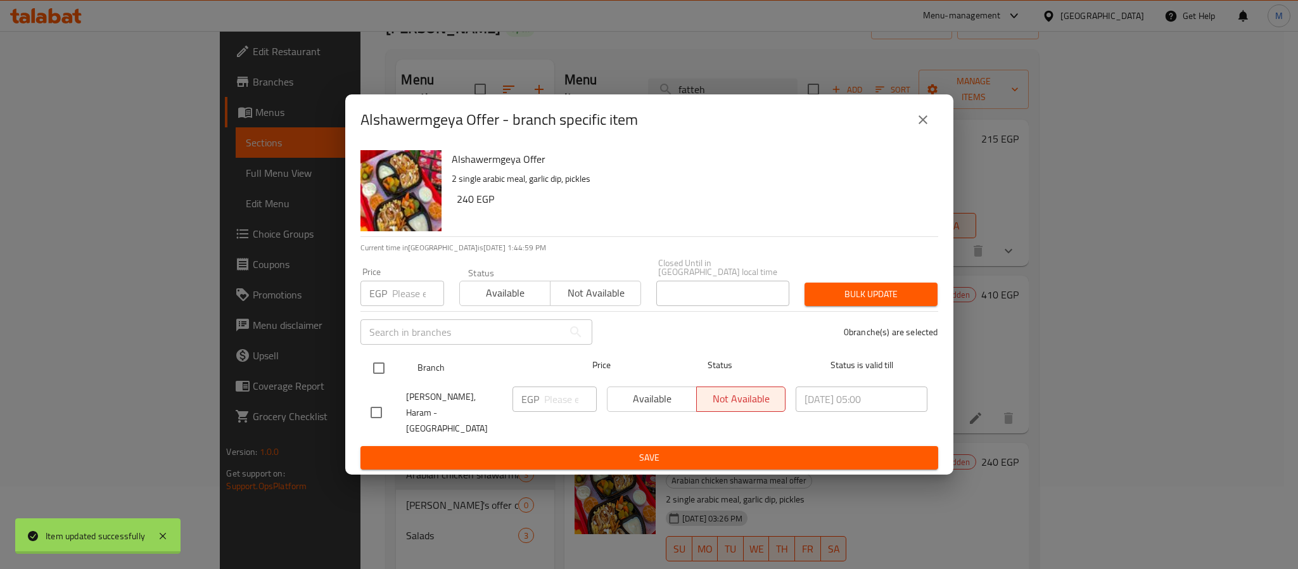
click at [377, 381] on input "checkbox" at bounding box center [379, 368] width 27 height 27
checkbox input "true"
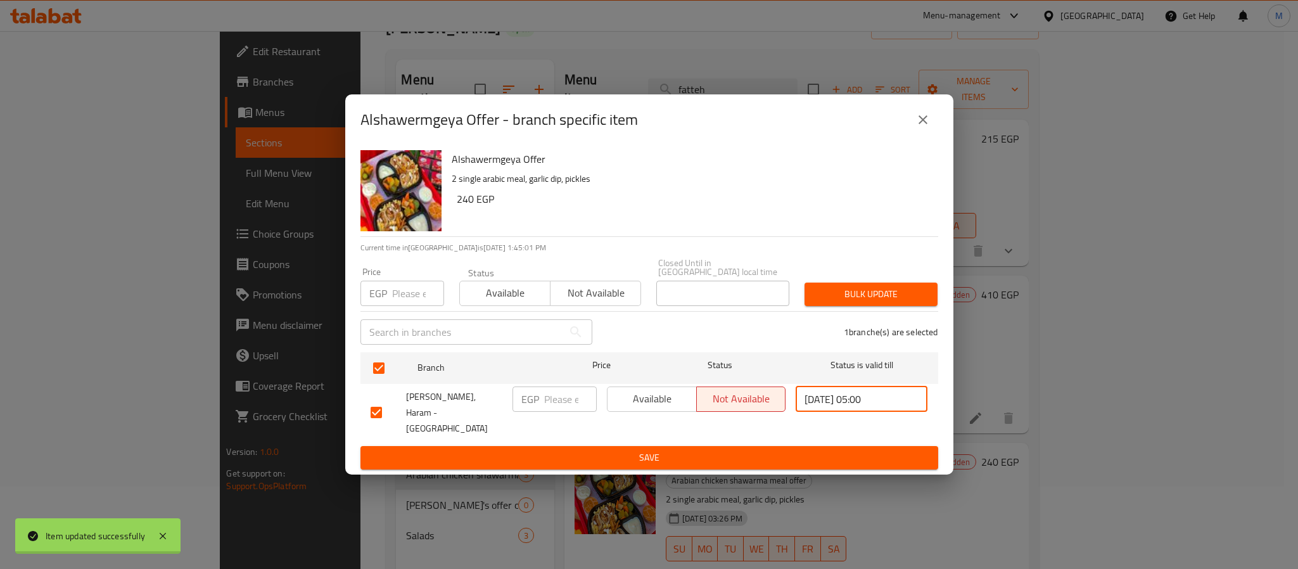
drag, startPoint x: 908, startPoint y: 403, endPoint x: 770, endPoint y: 411, distance: 138.3
click at [770, 411] on div "[PERSON_NAME], Haram - Talbiya EGP ​ Available Not available [DATE] 05:00 ​" at bounding box center [650, 412] width 568 height 63
click at [903, 401] on input "[DATE] 05:00" at bounding box center [862, 398] width 132 height 25
click at [922, 124] on icon "close" at bounding box center [923, 119] width 9 height 9
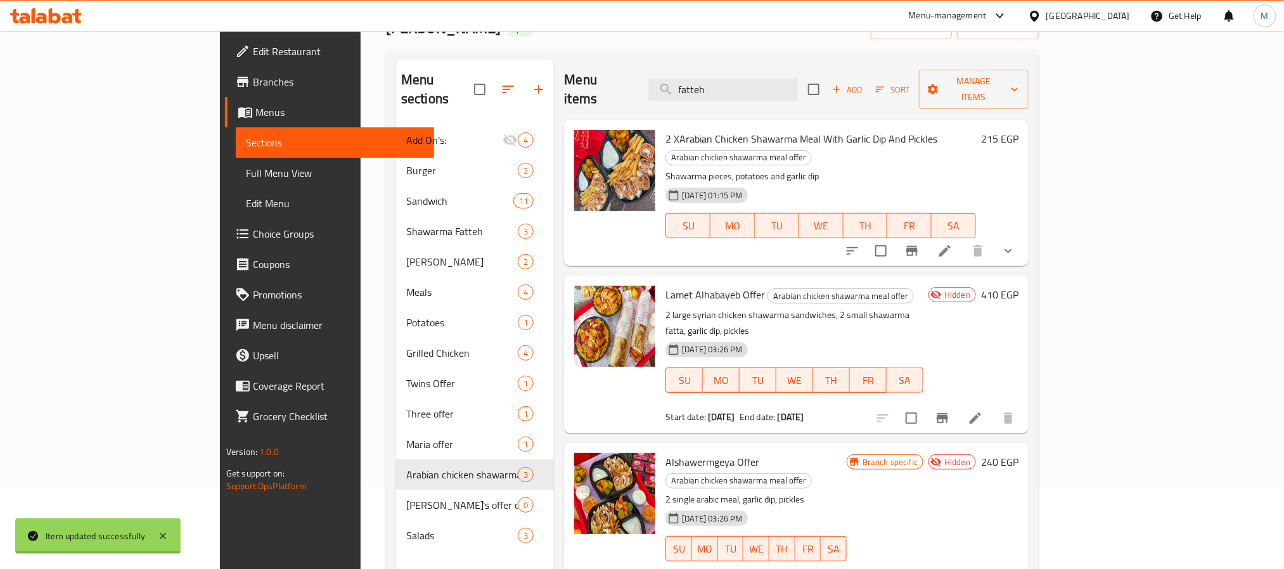
click at [1112, 10] on div "[GEOGRAPHIC_DATA]" at bounding box center [1088, 16] width 84 height 14
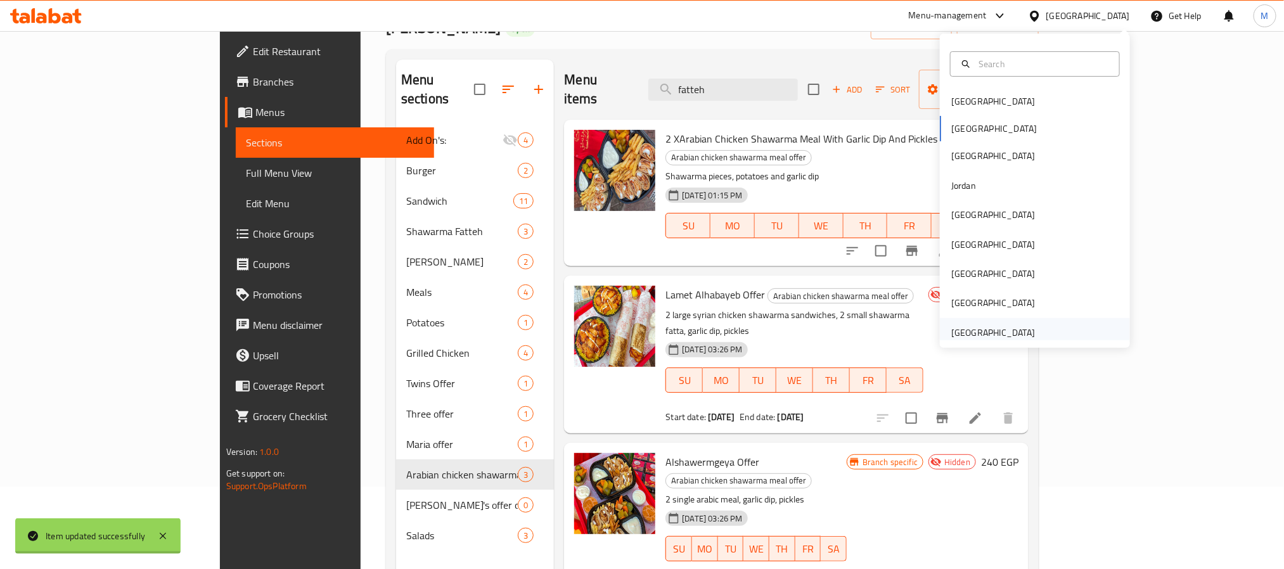
click at [988, 326] on div "[GEOGRAPHIC_DATA]" at bounding box center [993, 333] width 84 height 14
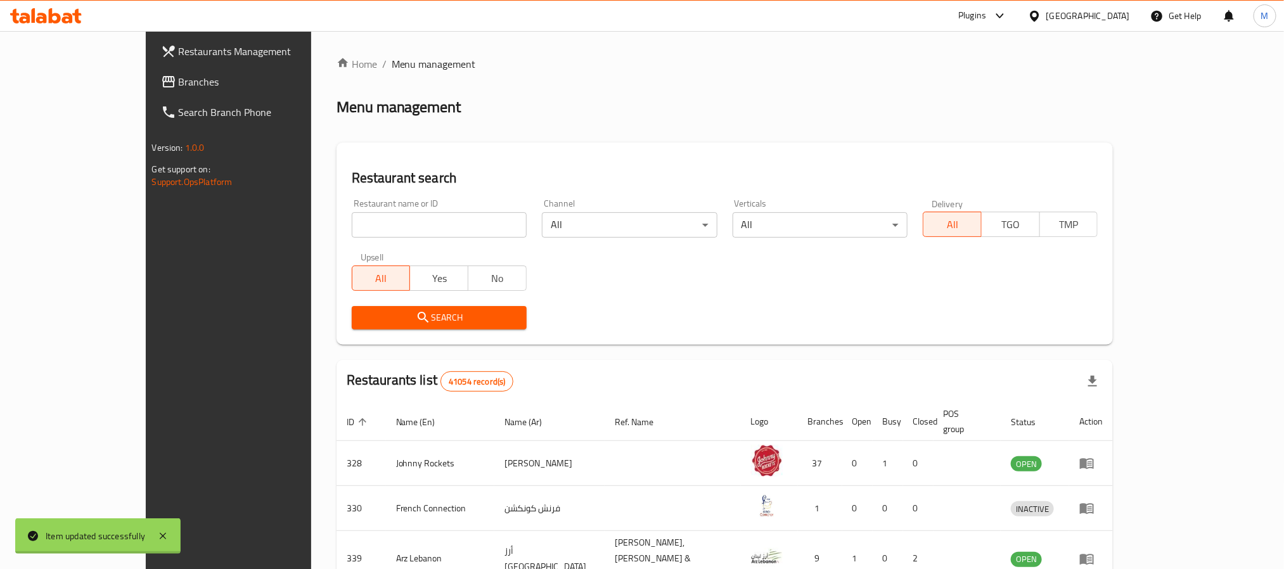
click at [179, 74] on span "Branches" at bounding box center [264, 81] width 171 height 15
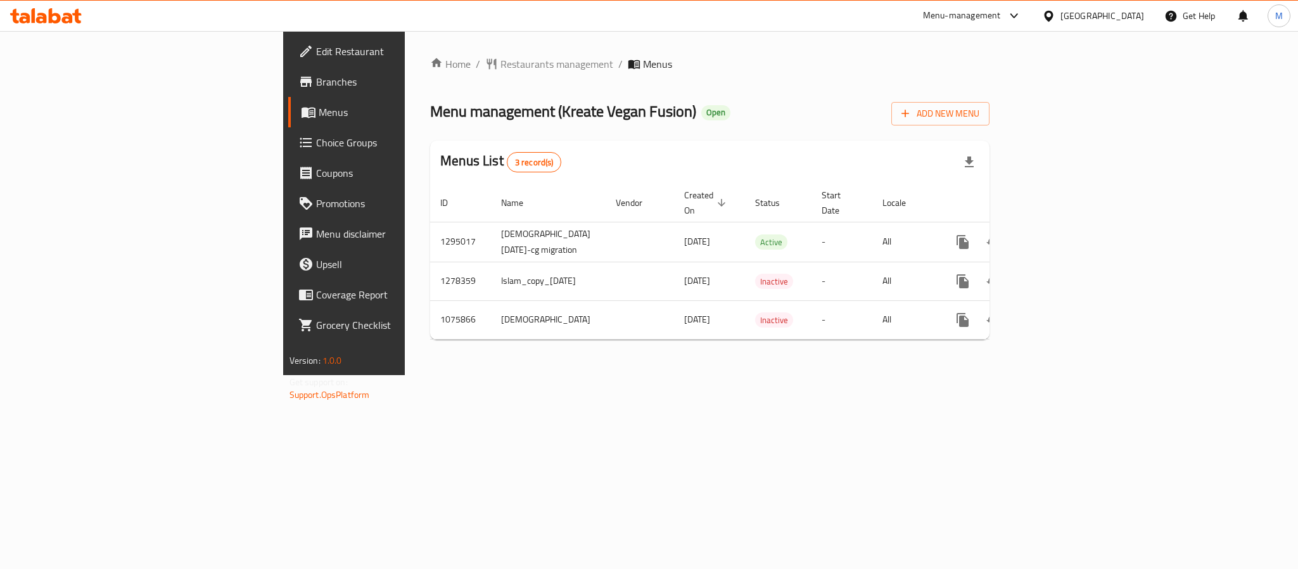
click at [316, 148] on span "Choice Groups" at bounding box center [403, 142] width 174 height 15
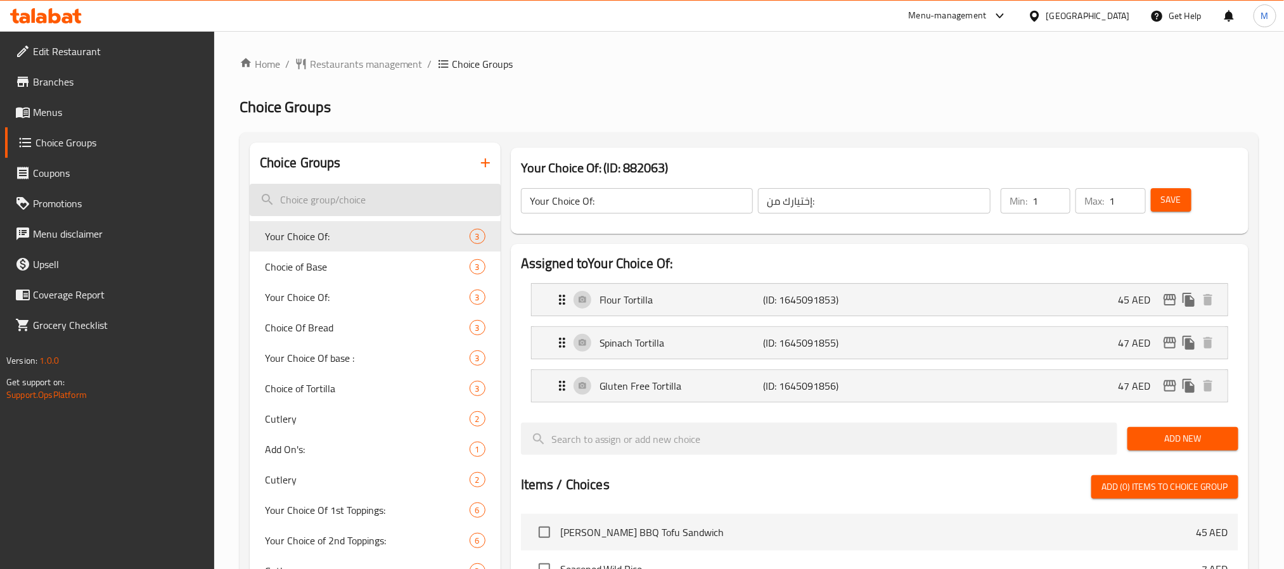
click at [400, 205] on input "search" at bounding box center [375, 200] width 251 height 32
paste input "706599"
type input "706599"
paste input "اختيارك من الطبقة الأولى"
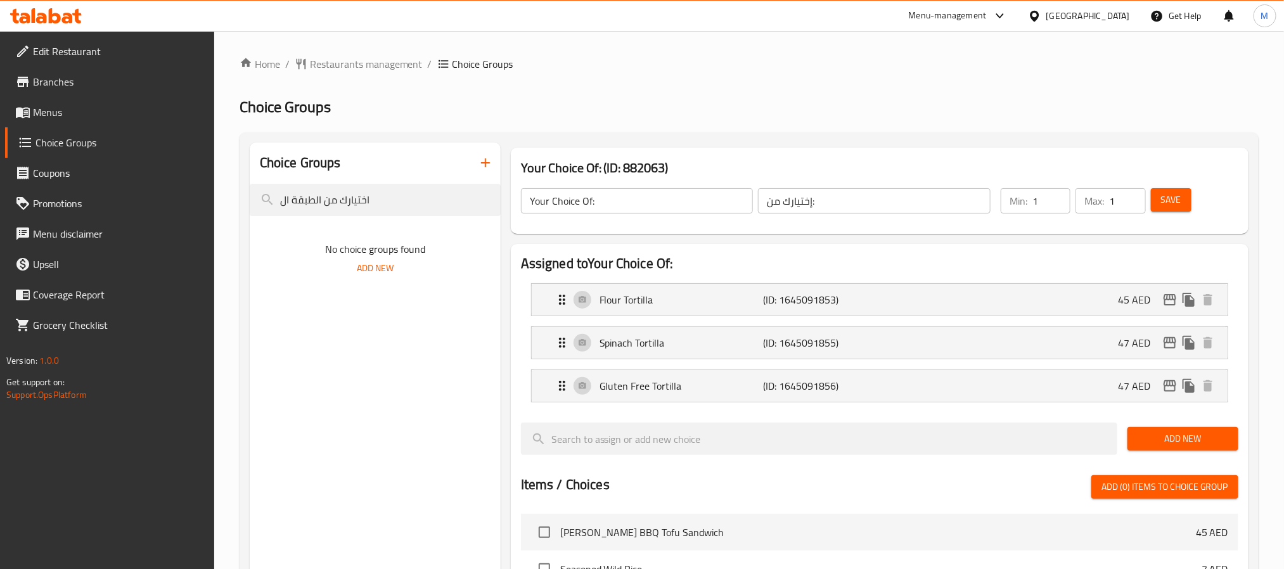
type input "اختيارك من الطبقة ا"
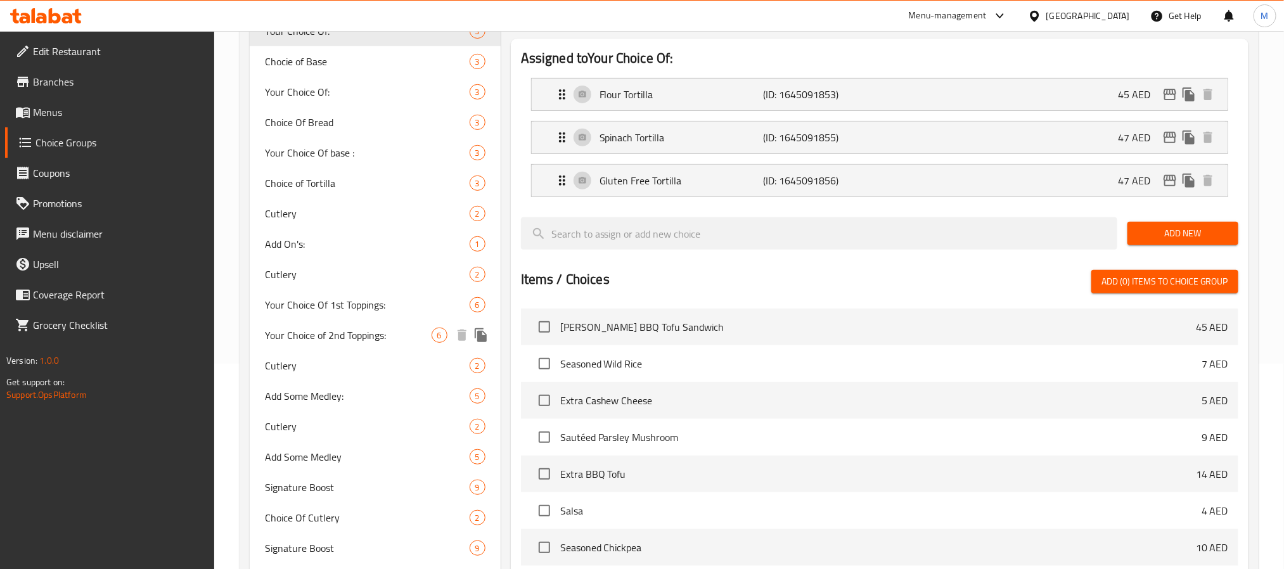
scroll to position [380, 0]
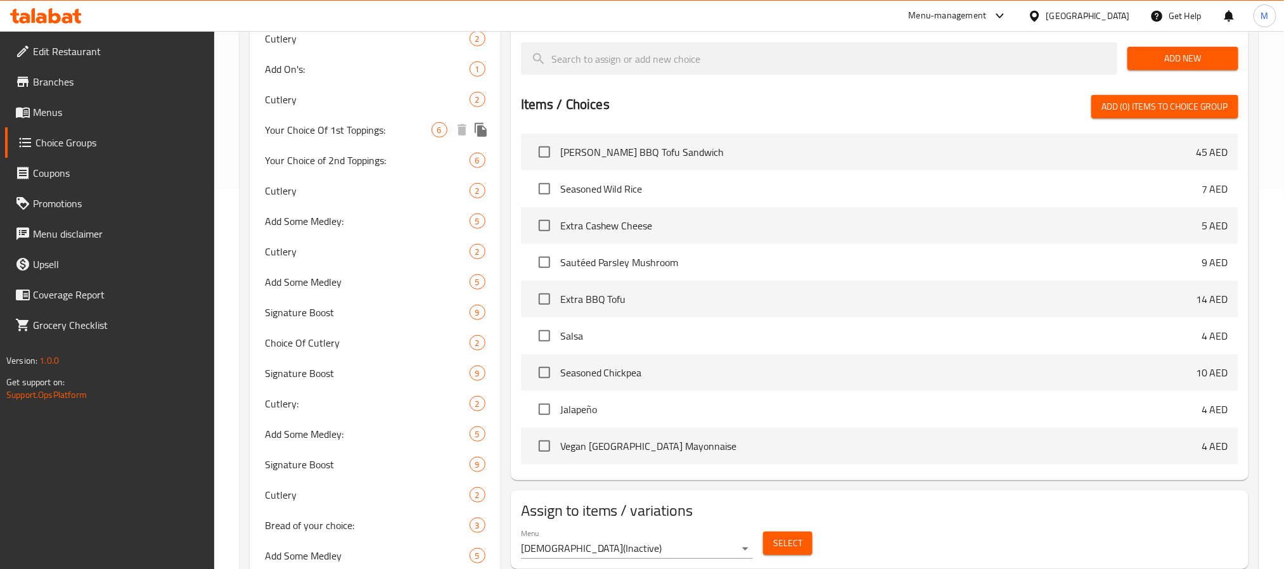
click at [354, 122] on span "Your Choice Of 1st Toppings:" at bounding box center [348, 129] width 167 height 15
type input "Your Choice Of 1st Toppings:"
type input "اختيارك من الطبقة الأولى:"
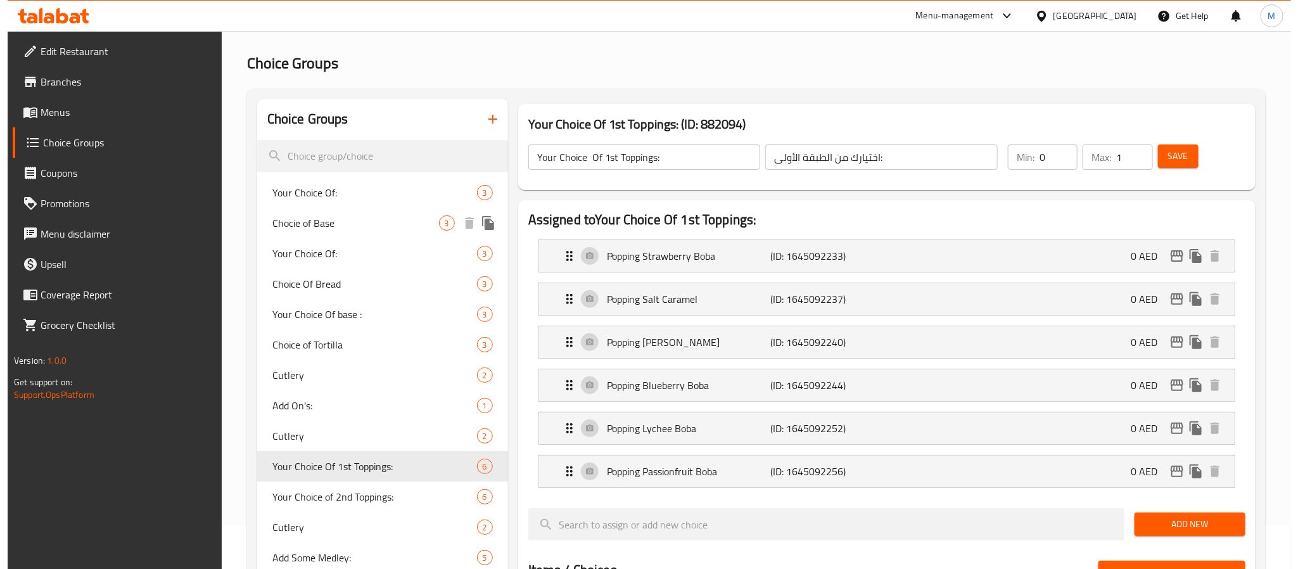
scroll to position [0, 0]
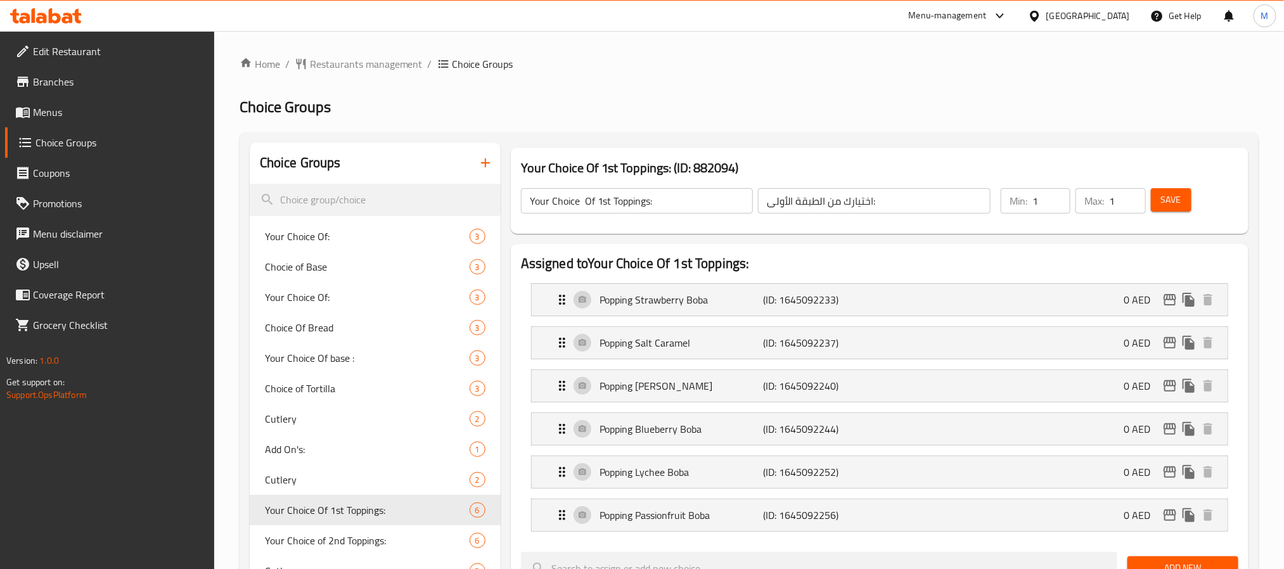
type input "1"
click at [1055, 196] on input "1" at bounding box center [1051, 200] width 38 height 25
click at [1173, 194] on span "Save" at bounding box center [1171, 200] width 20 height 16
click at [1099, 10] on div "[GEOGRAPHIC_DATA]" at bounding box center [1088, 16] width 84 height 14
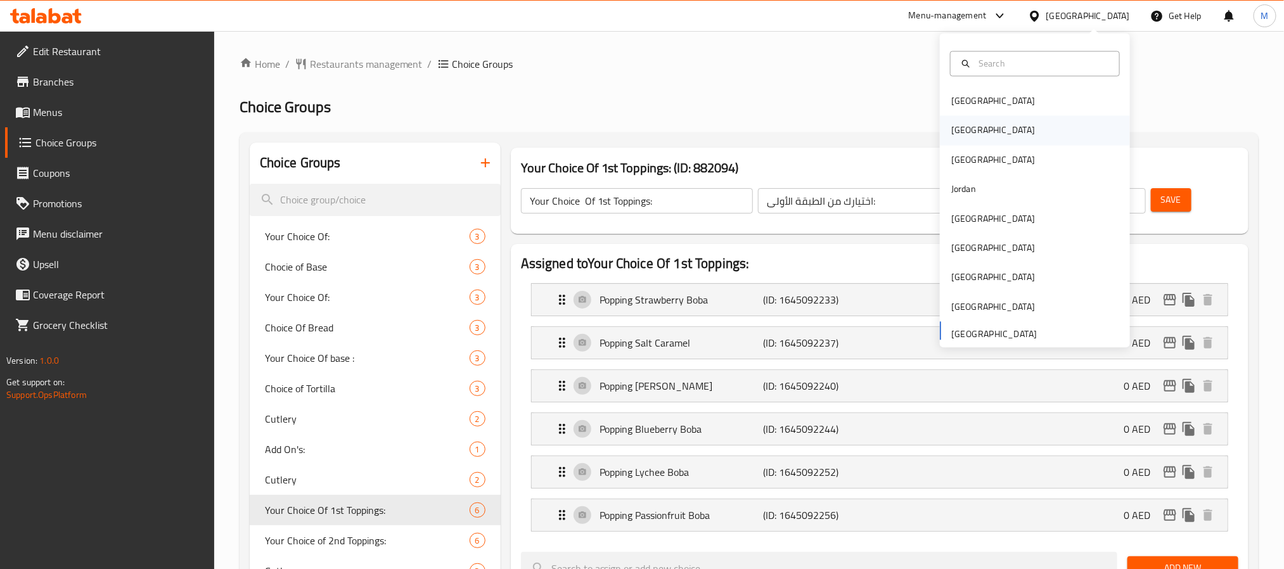
click at [967, 127] on div "[GEOGRAPHIC_DATA]" at bounding box center [993, 130] width 104 height 29
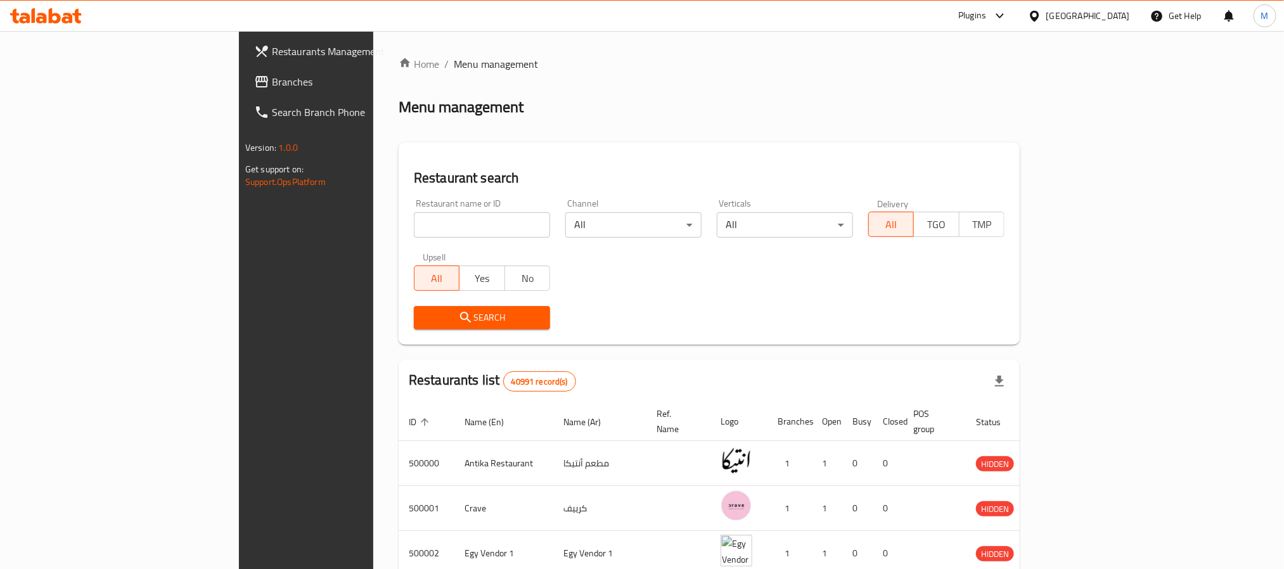
click at [414, 206] on div "Restaurant name or ID Restaurant name or ID" at bounding box center [482, 218] width 136 height 39
click at [414, 213] on input "search" at bounding box center [482, 224] width 136 height 25
paste input "502296"
type input "502296"
click at [414, 307] on button "Search" at bounding box center [482, 317] width 136 height 23
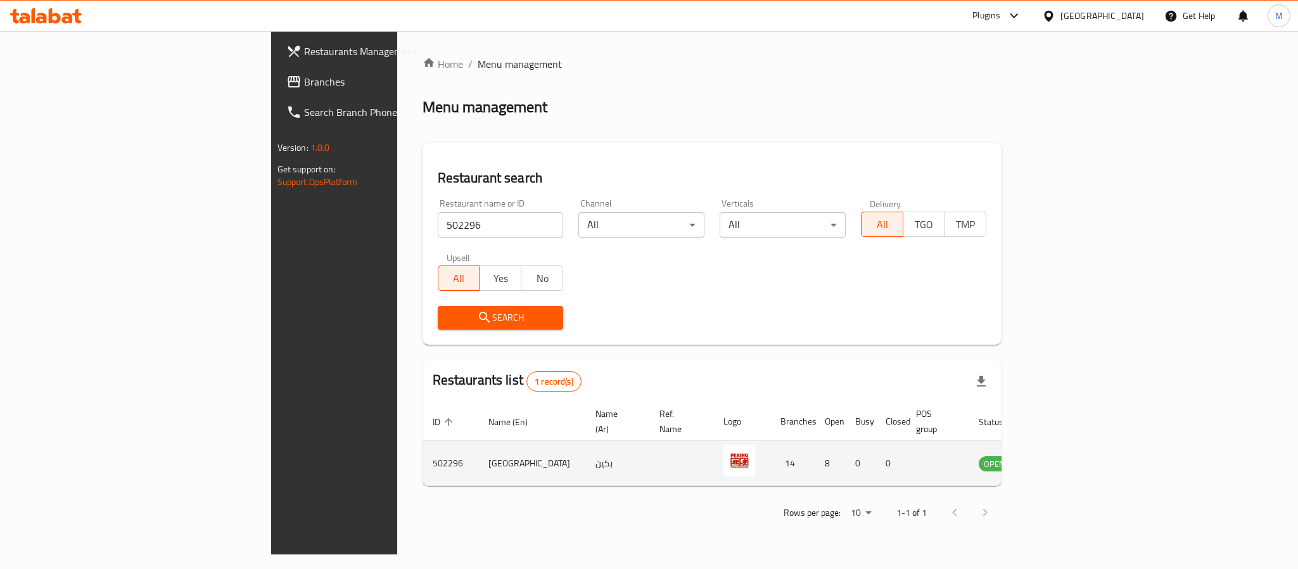
click at [1060, 459] on icon "enhanced table" at bounding box center [1053, 464] width 14 height 11
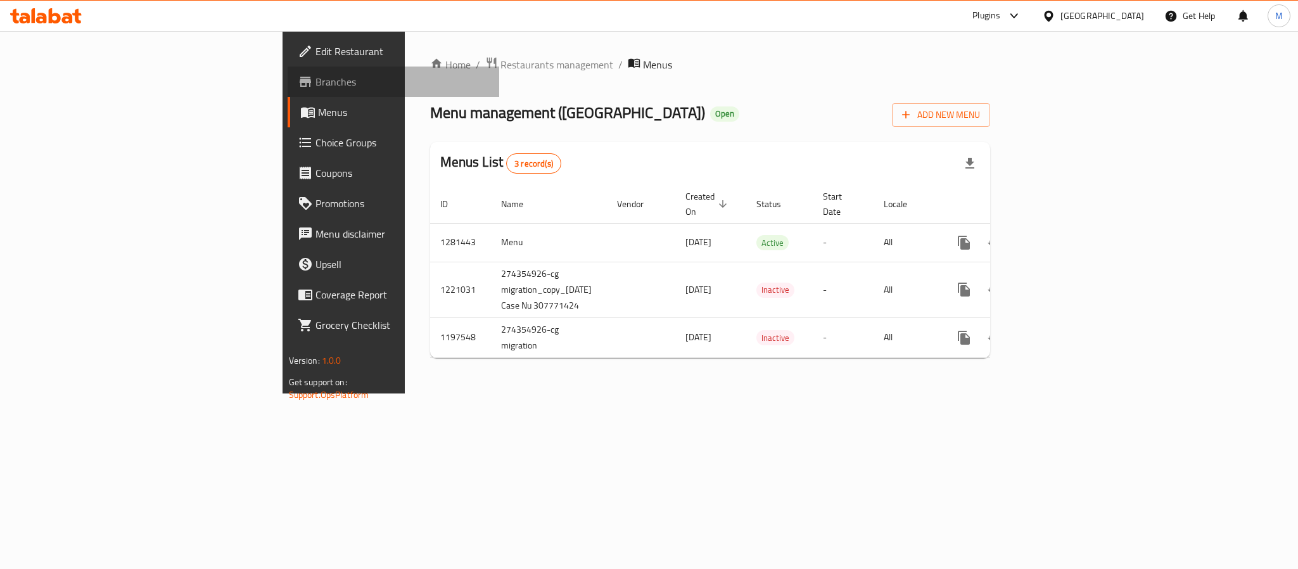
click at [316, 86] on span "Branches" at bounding box center [403, 81] width 174 height 15
